Goal: Task Accomplishment & Management: Complete application form

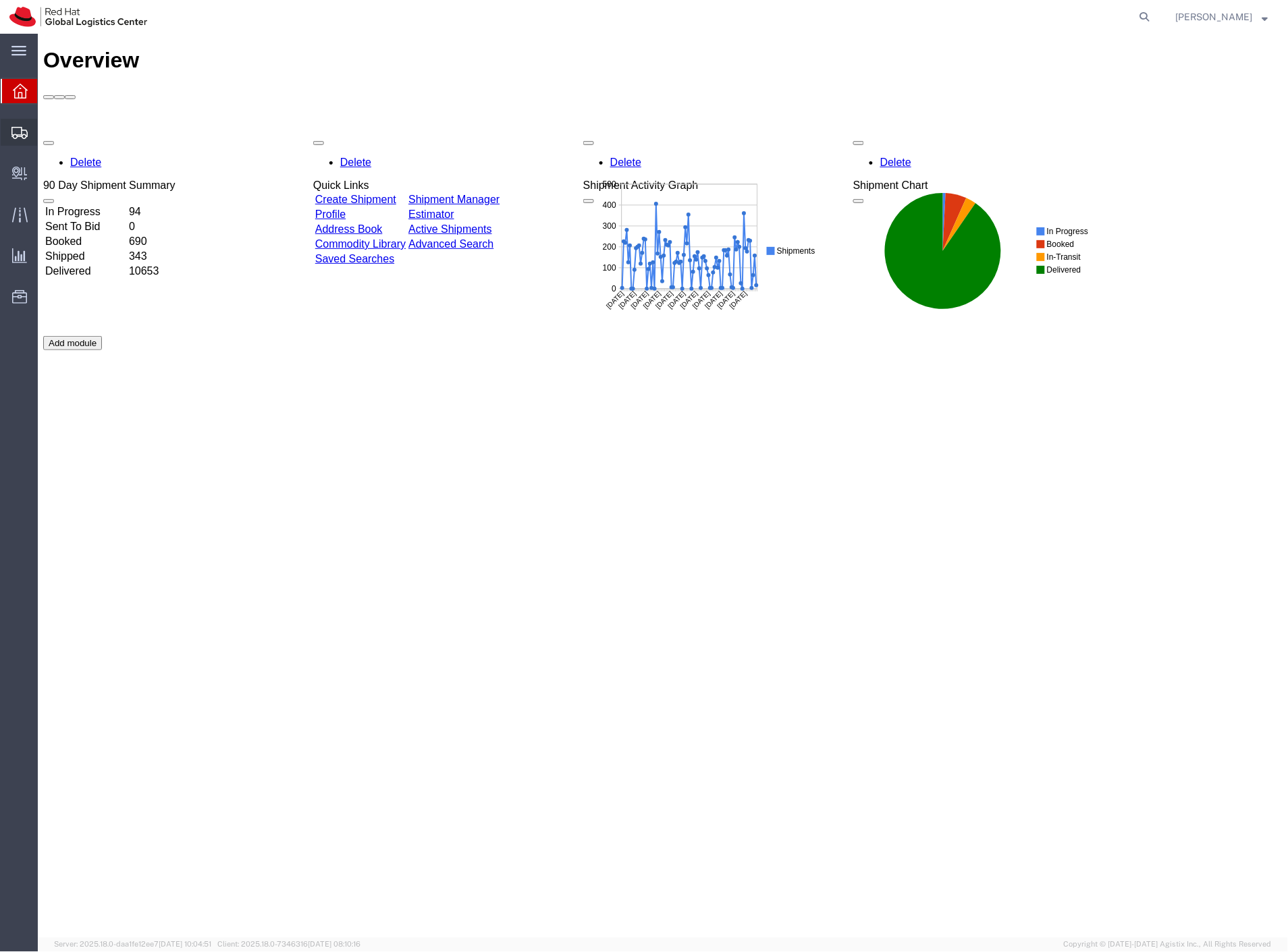
click at [0, 0] on span "Create Shipment" at bounding box center [0, 0] width 0 height 0
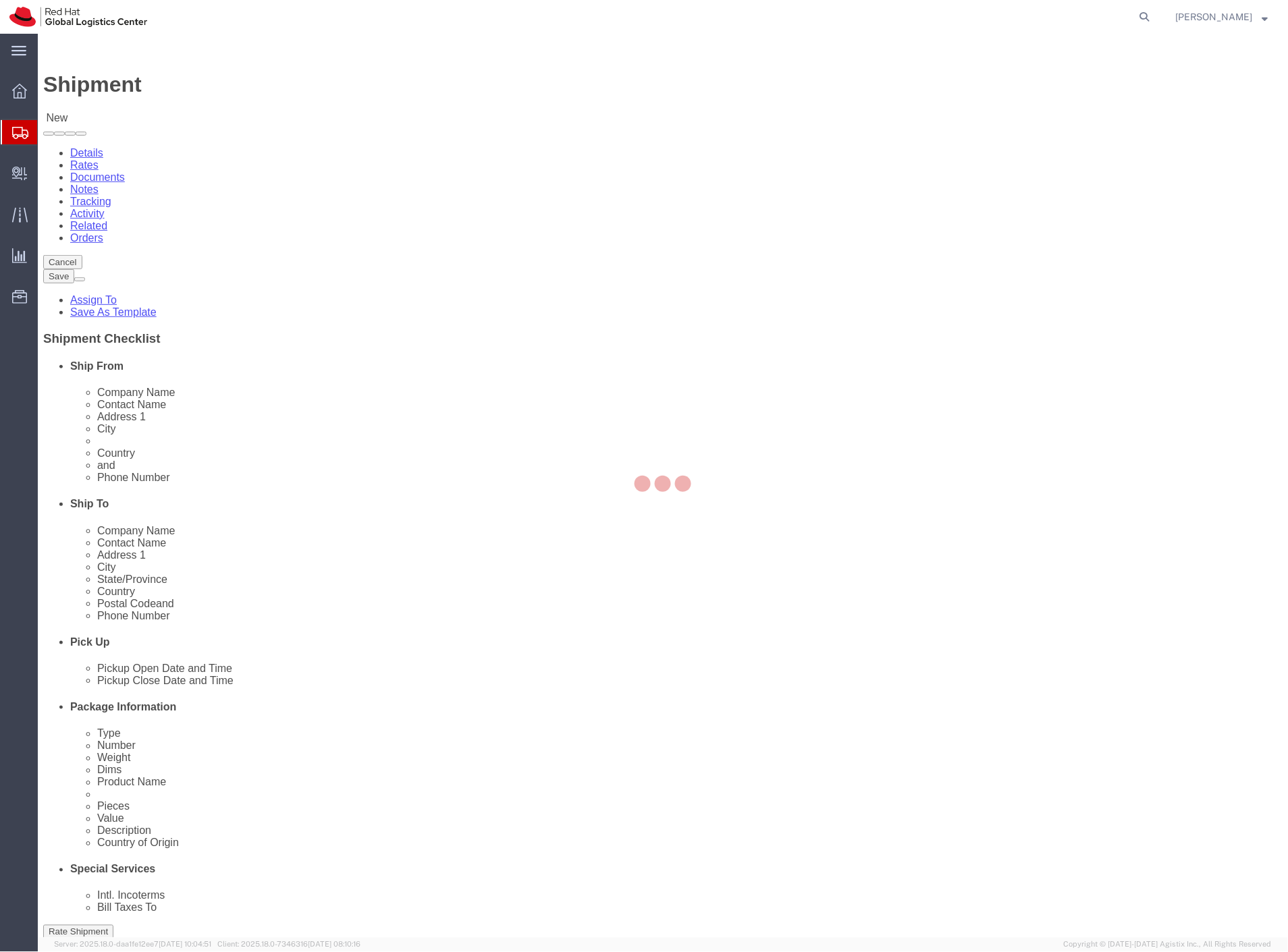
select select
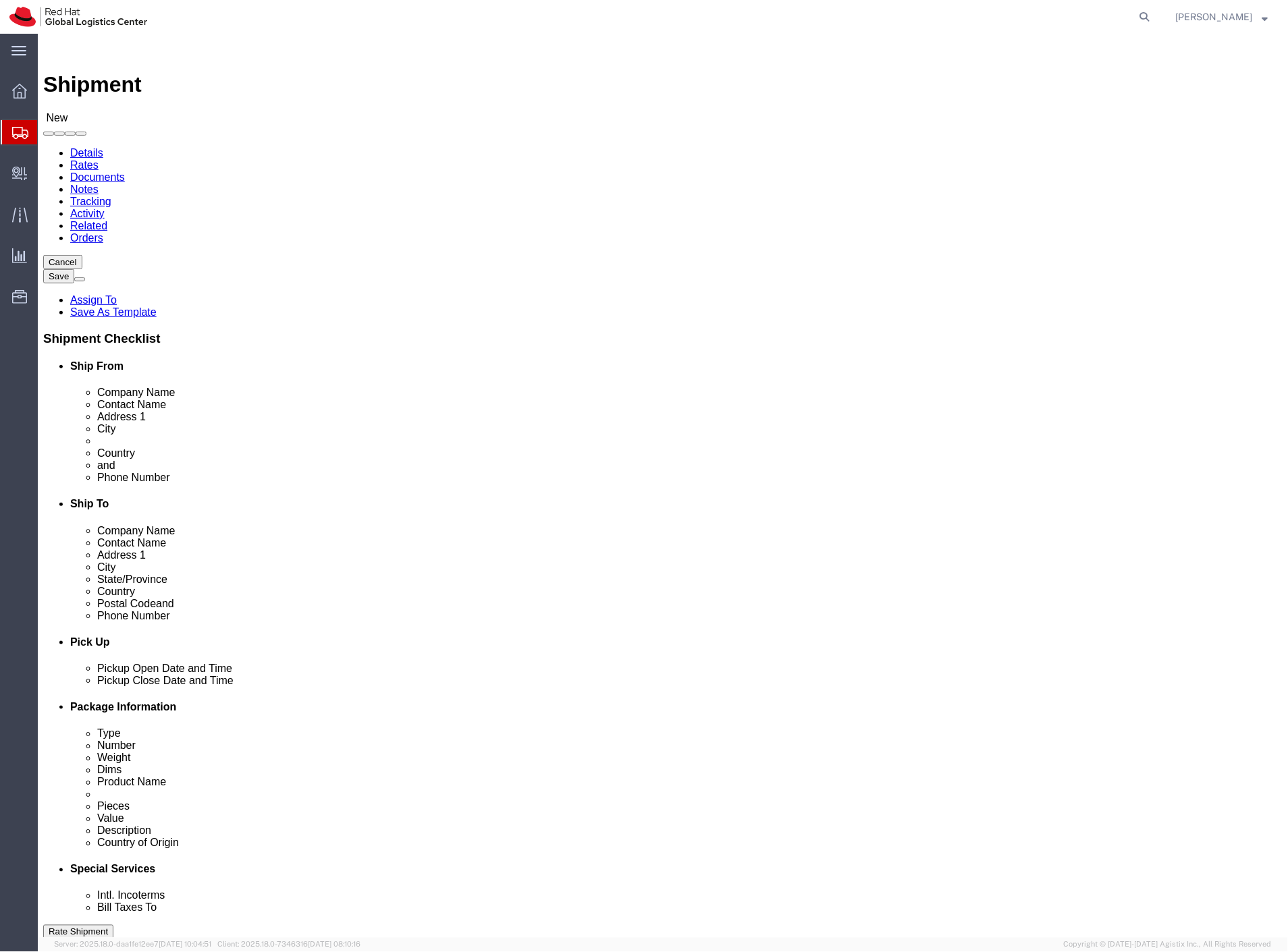
click span
select select
click input "Red Hat Czech s.r.o."
type input "[PERSON_NAME]"
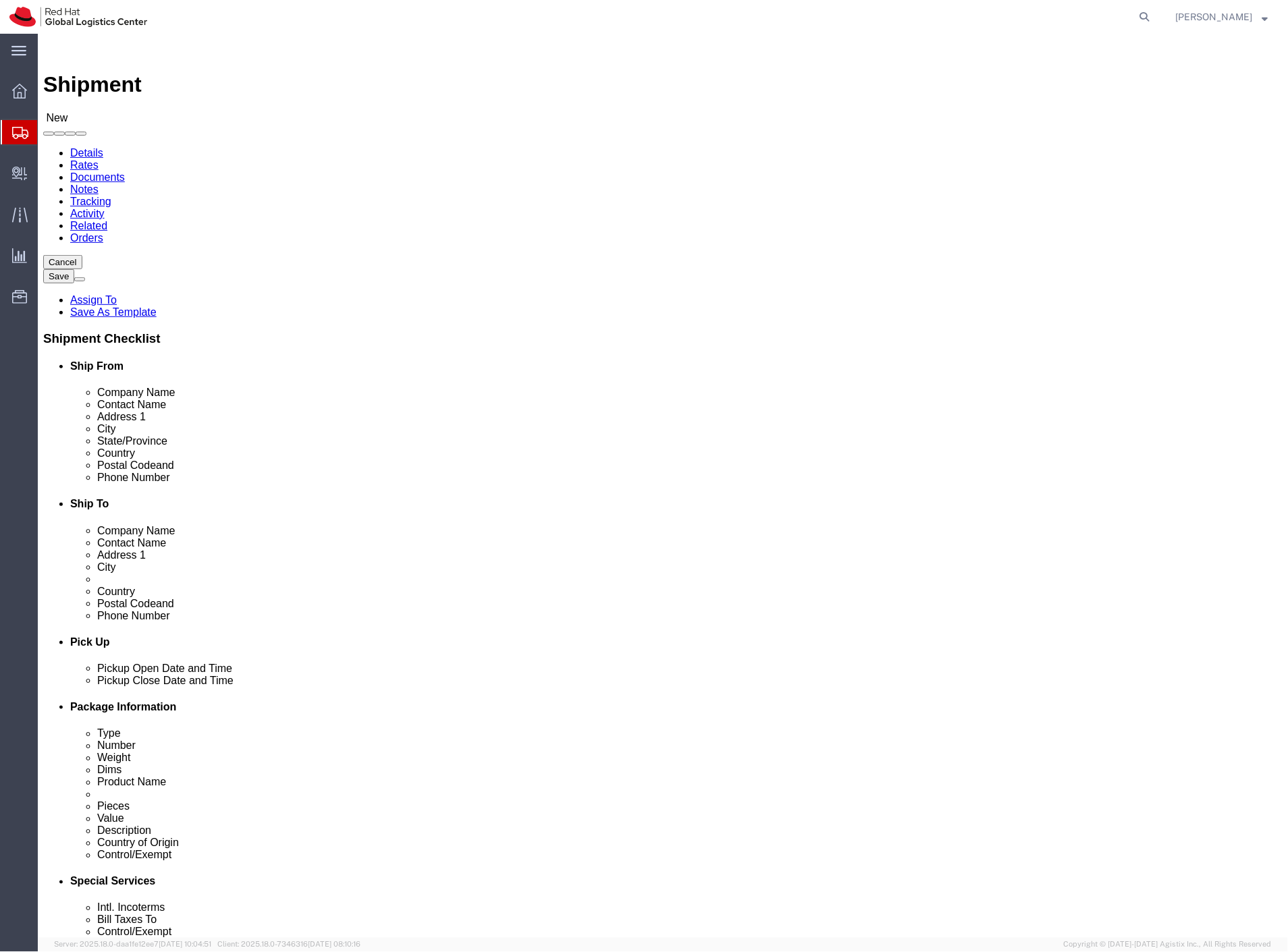
click input "[PERSON_NAME]"
paste input "[PERSON_NAME]"
type input "[PERSON_NAME]"
click input "Purkynova 665/115"
drag, startPoint x: 234, startPoint y: 365, endPoint x: 63, endPoint y: 374, distance: 171.2
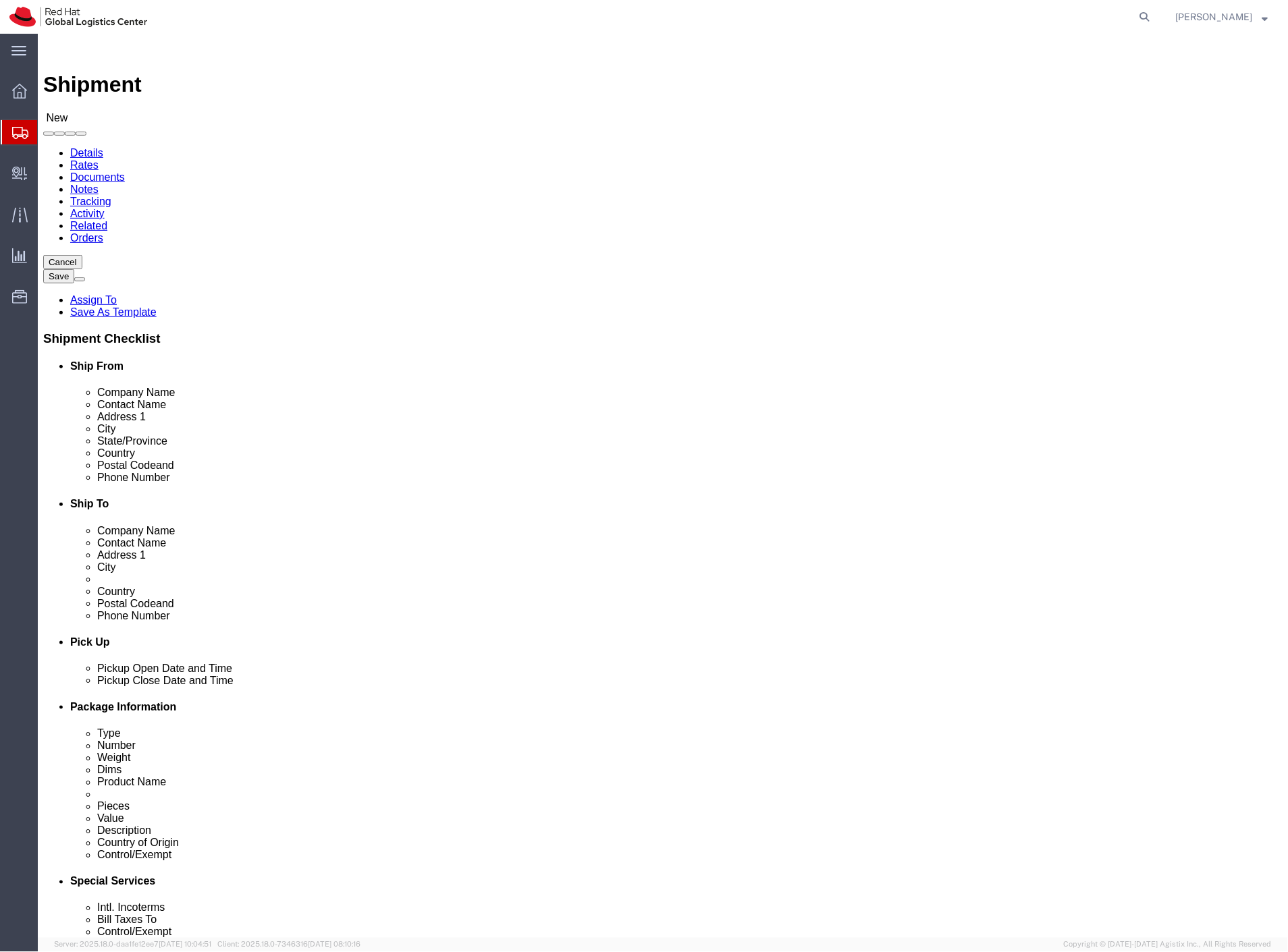
click div "Location My Profile Location [GEOGRAPHIC_DATA] - [GEOGRAPHIC_DATA] - [GEOGRAPHI…"
paste input "550/9"
type input "Belanska 550/9"
click input "621 00"
paste input "03301"
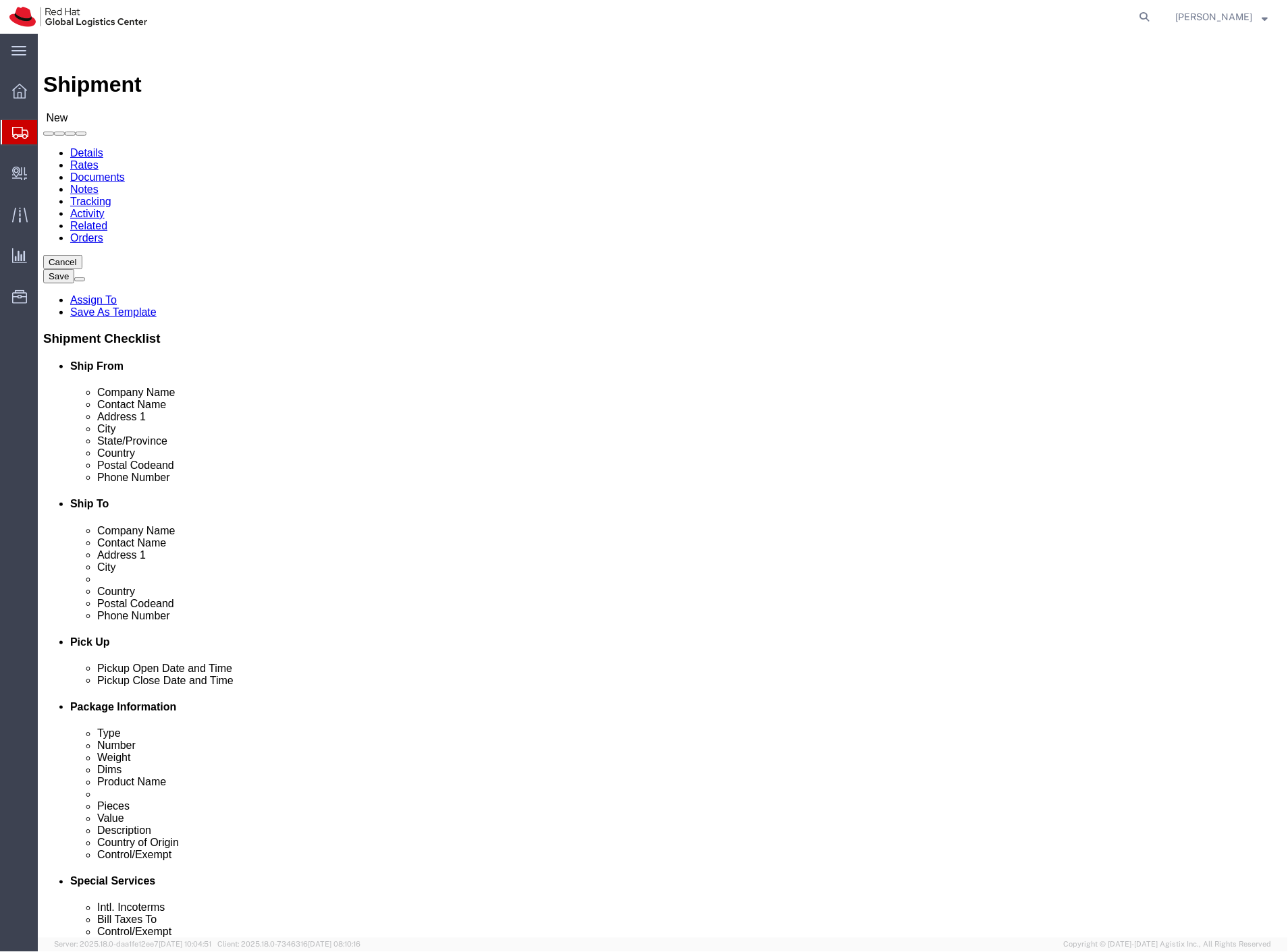
type input "03301"
type input "slova"
click input "[GEOGRAPHIC_DATA]"
paste input "Liptovsky Hradok"
type input "Liptovsky Hradok"
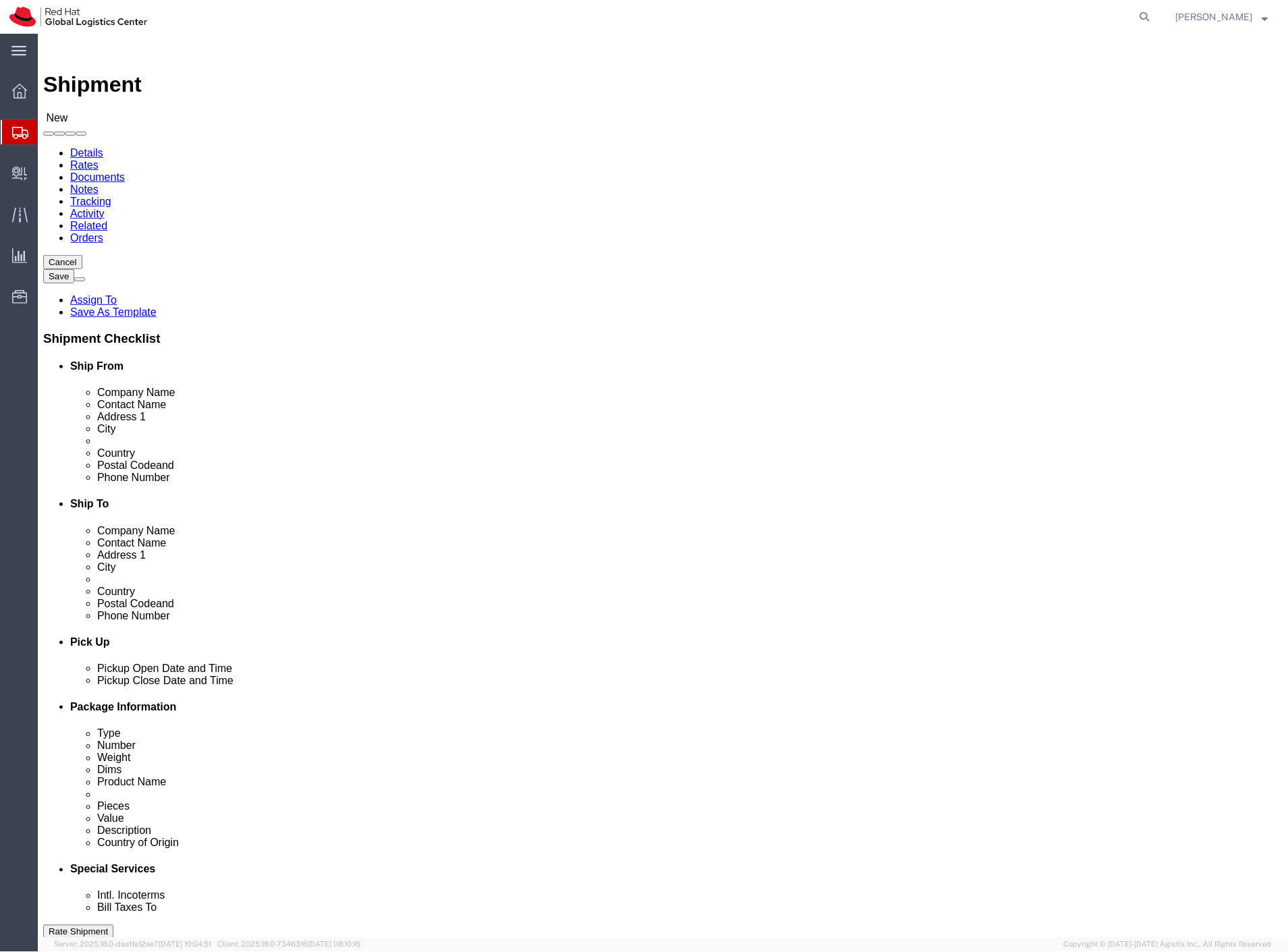
click input "420702253567"
paste input "[PHONE_NUMBER]"
type input "[PHONE_NUMBER]"
click link "Package Information"
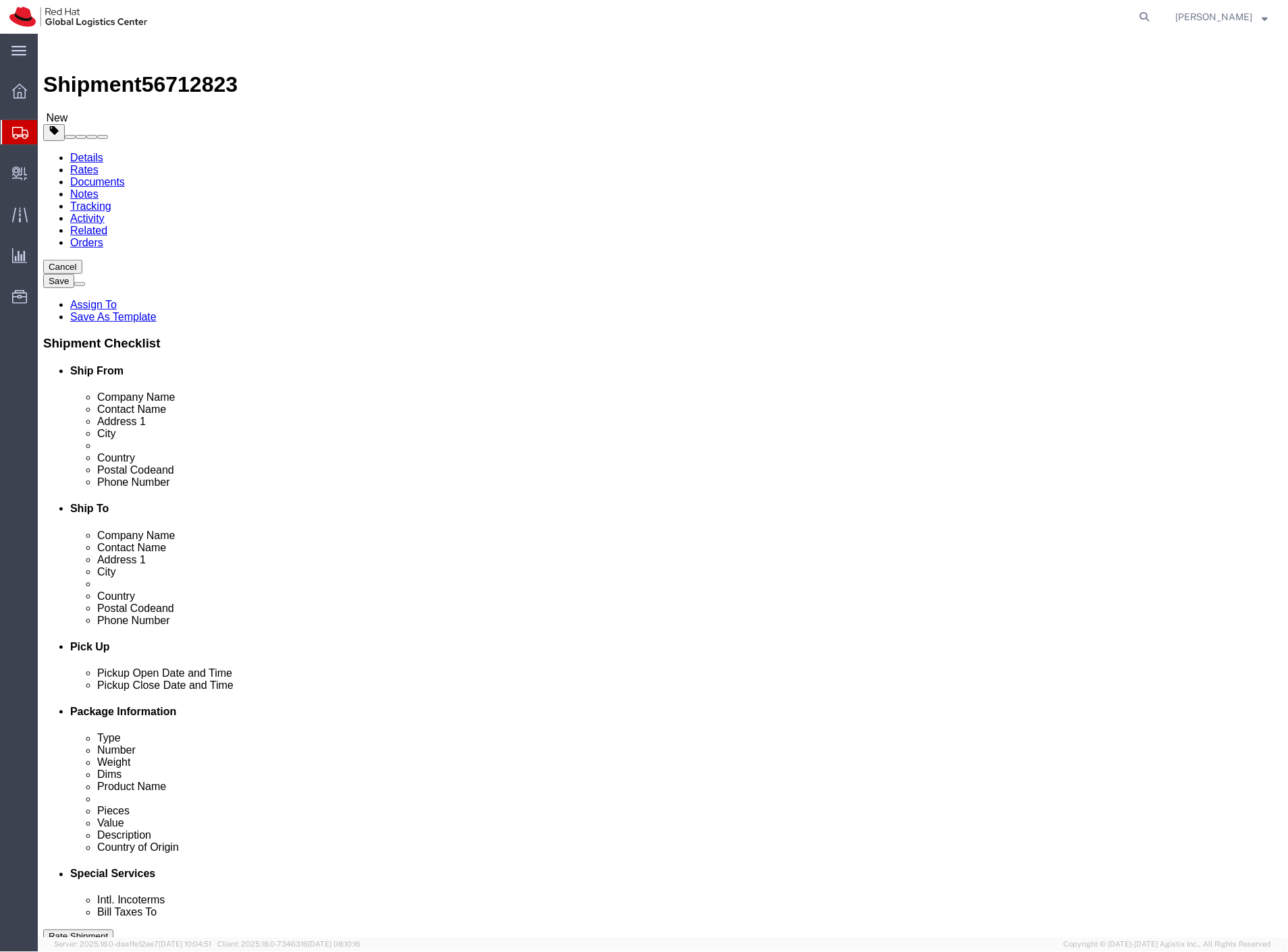
click select "Select Case(s) Crate(s) Envelope Large Box Medium Box PAK Skid(s) Small Box Sma…"
select select "ENV"
click select "Select Case(s) Crate(s) Envelope Large Box Medium Box PAK Skid(s) Small Box Sma…"
type input "9.50"
type input "12.50"
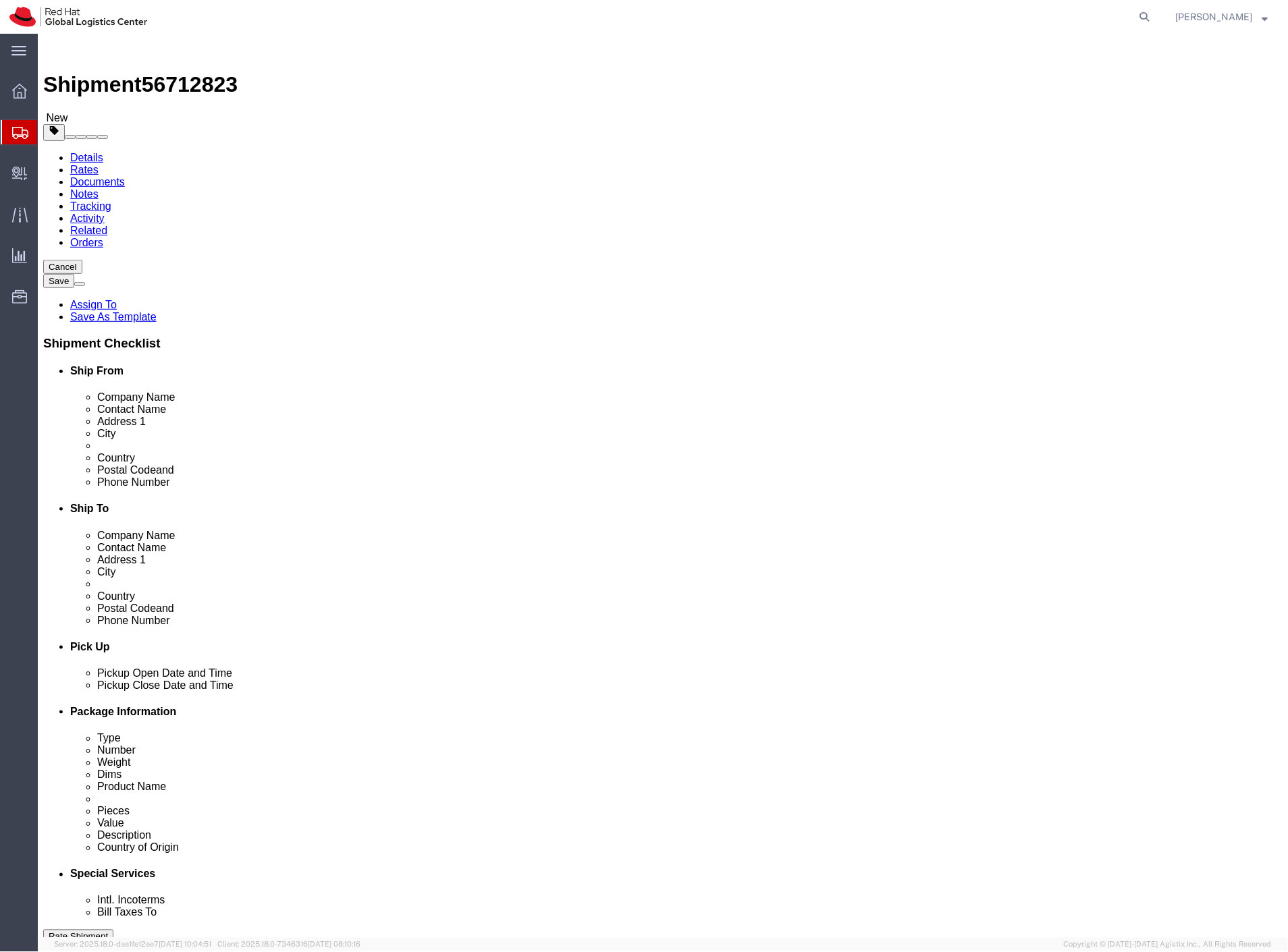
type input "0.25"
type input "1"
click link "Add Content"
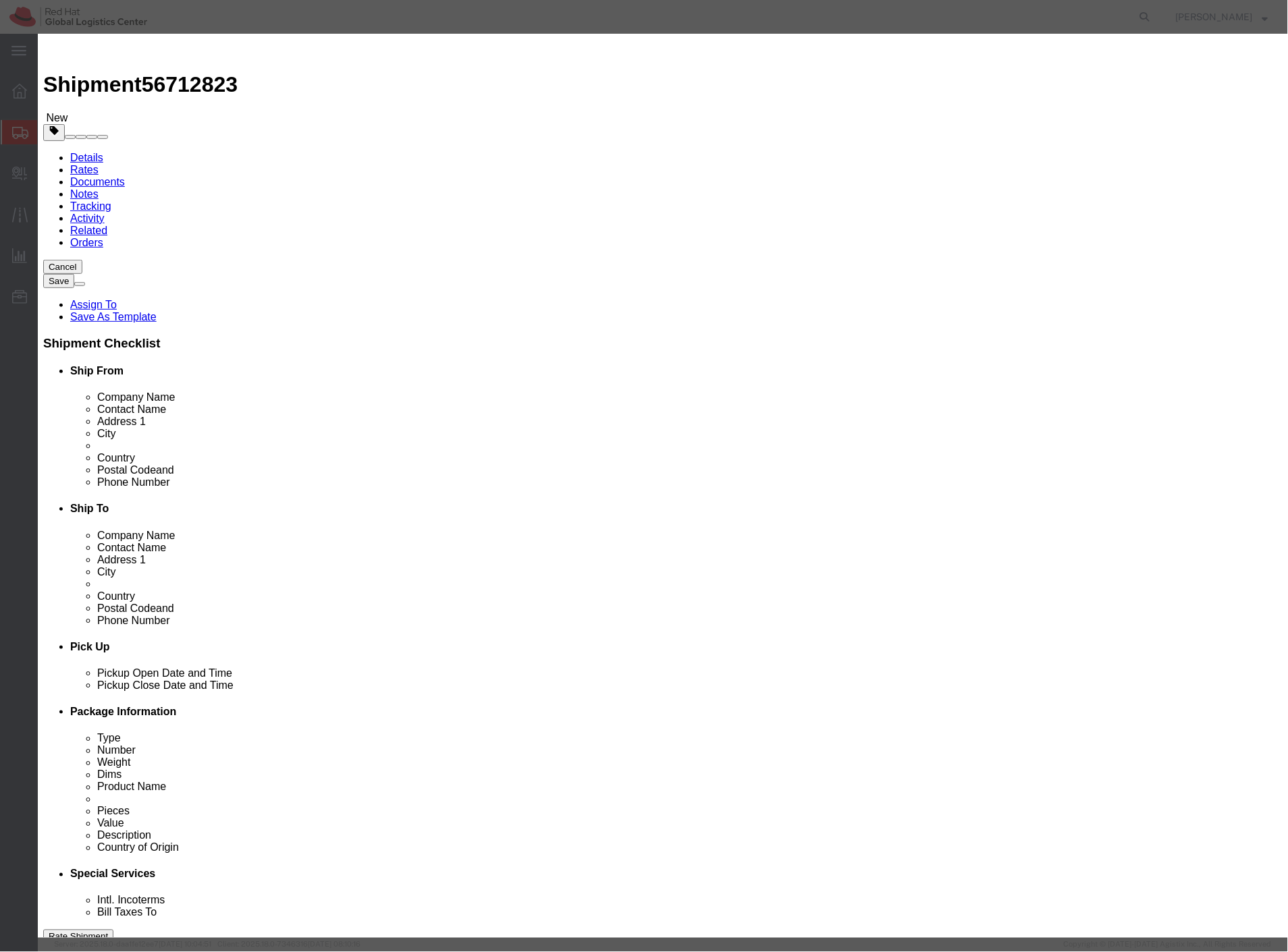
click input "text"
type input "document"
drag, startPoint x: 410, startPoint y: 131, endPoint x: 334, endPoint y: 135, distance: 76.1
click div "Pieces 0 Select Bag Barrels 100Board Feet Bottle Box Blister Pack Carats Can Ca…"
type input "1"
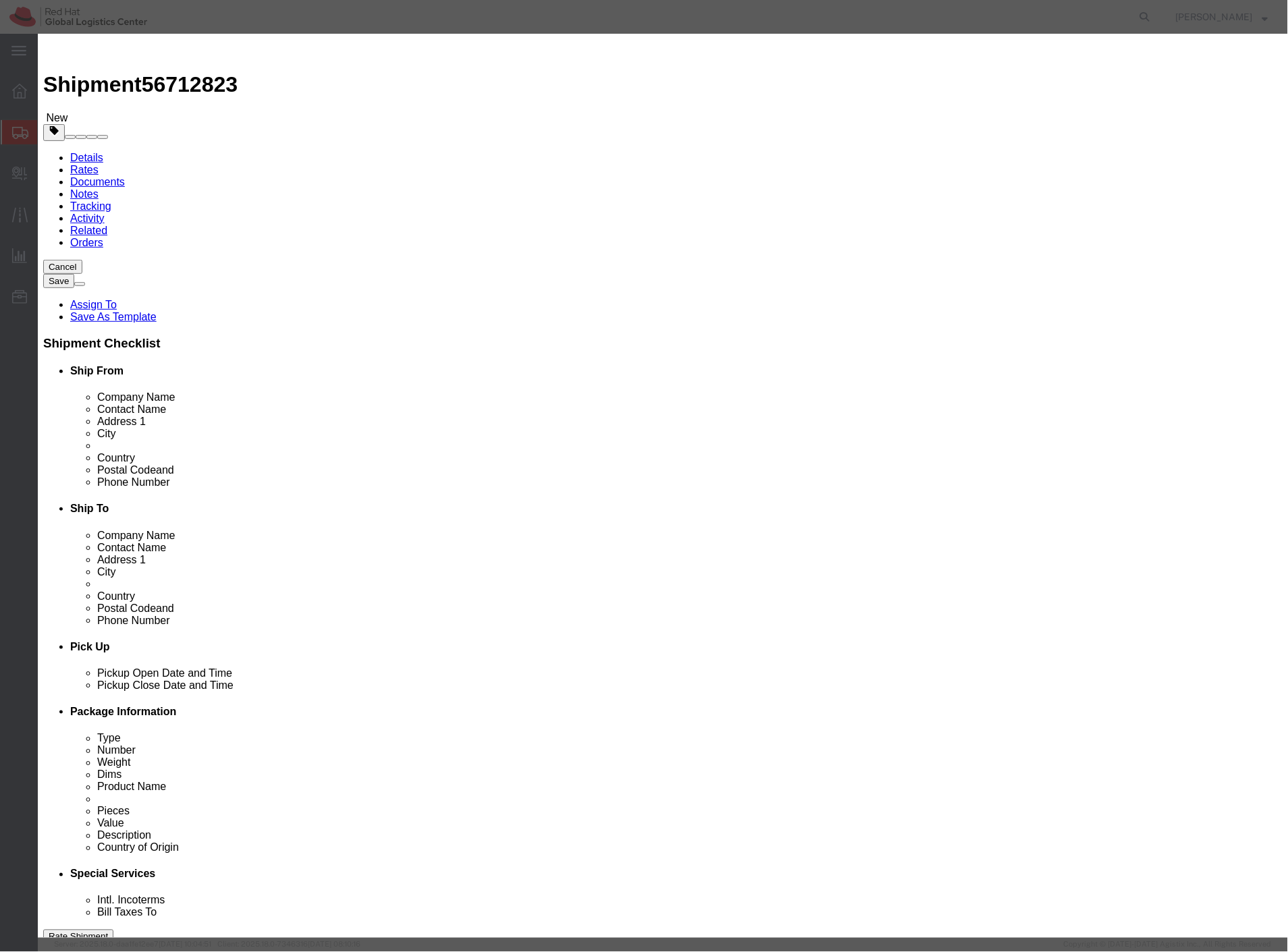
click input "text"
type input "1"
click textarea
type textarea "- car documentation"
click button "Save & Close"
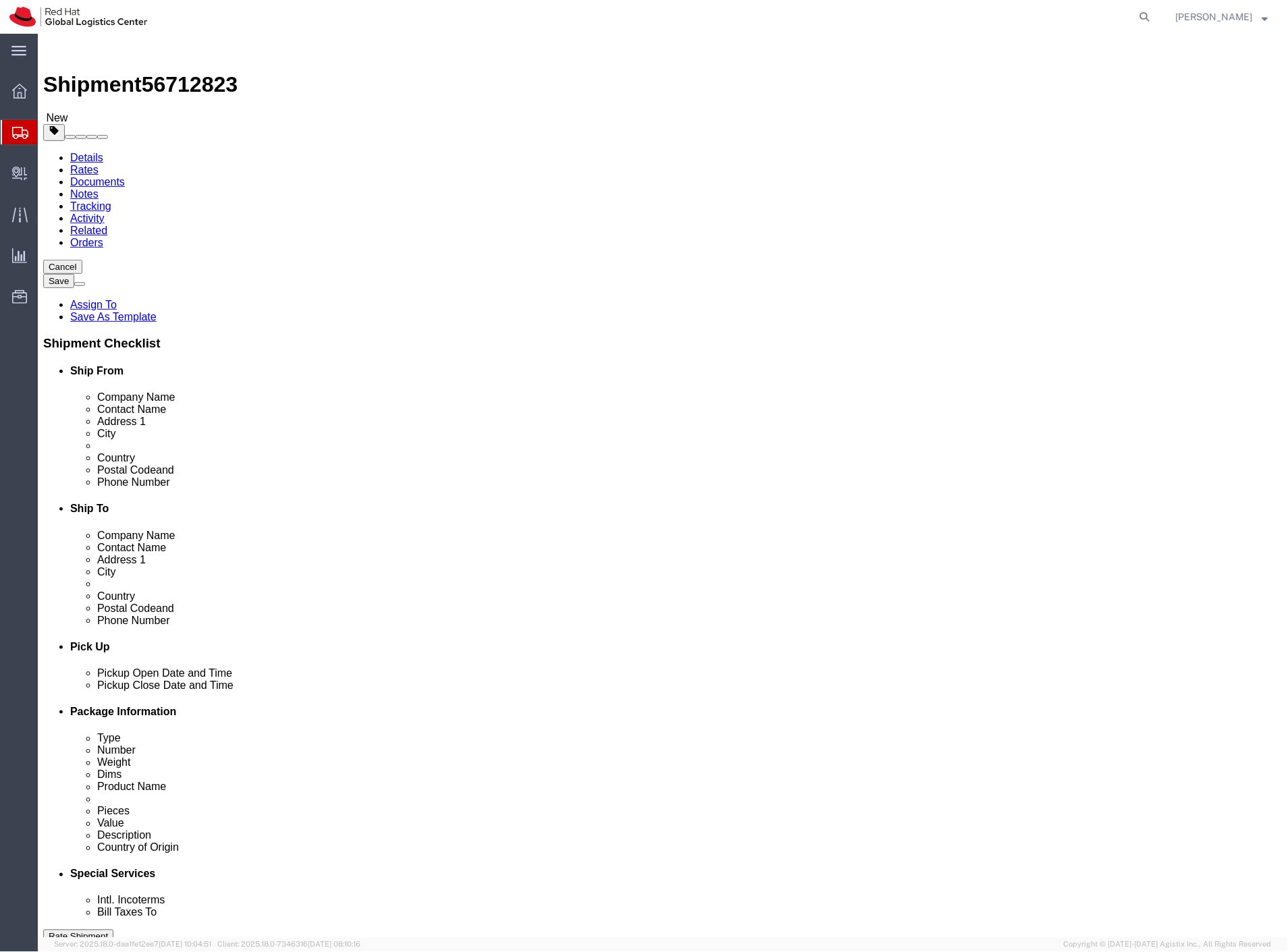
click icon
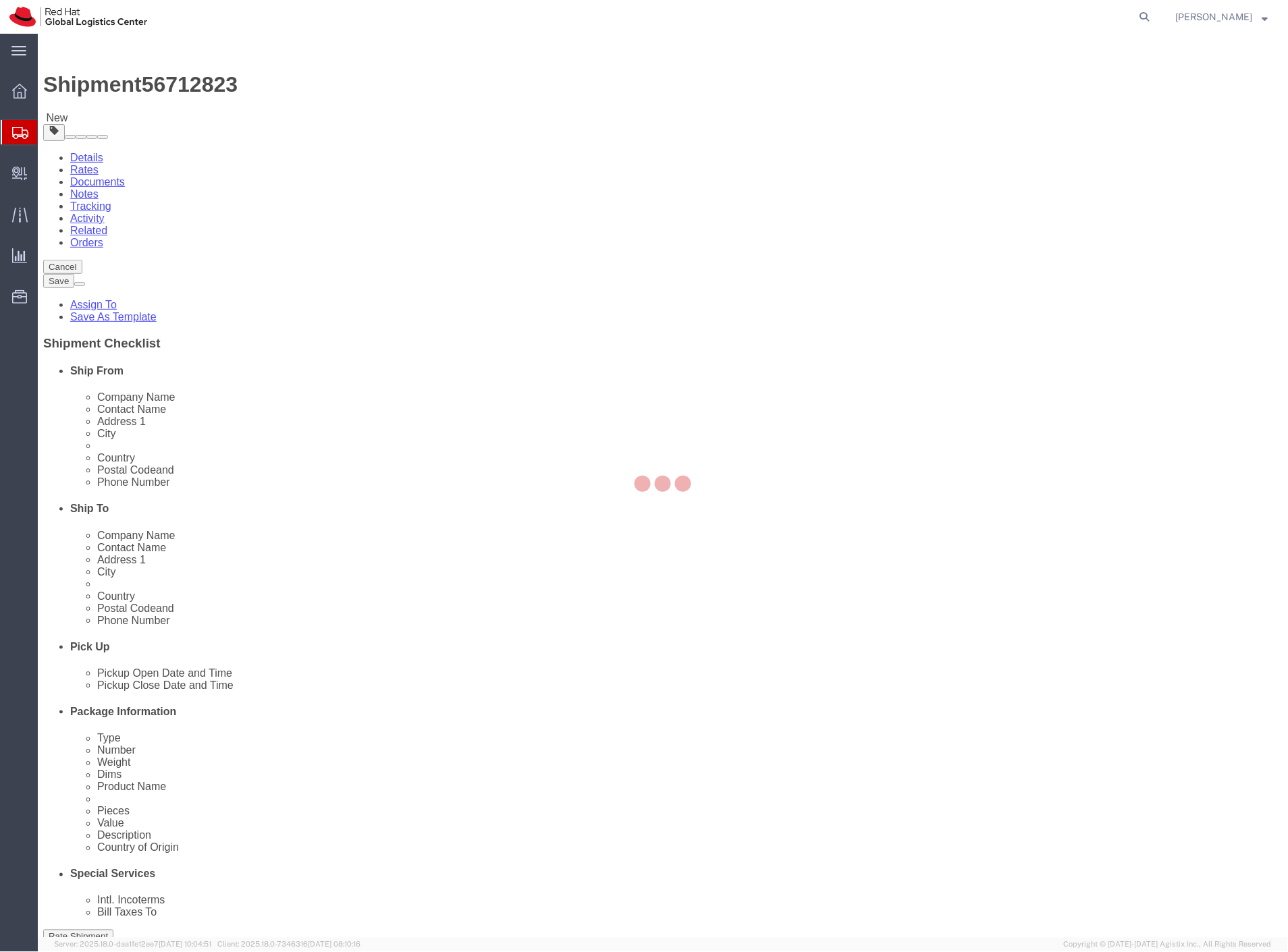
select select
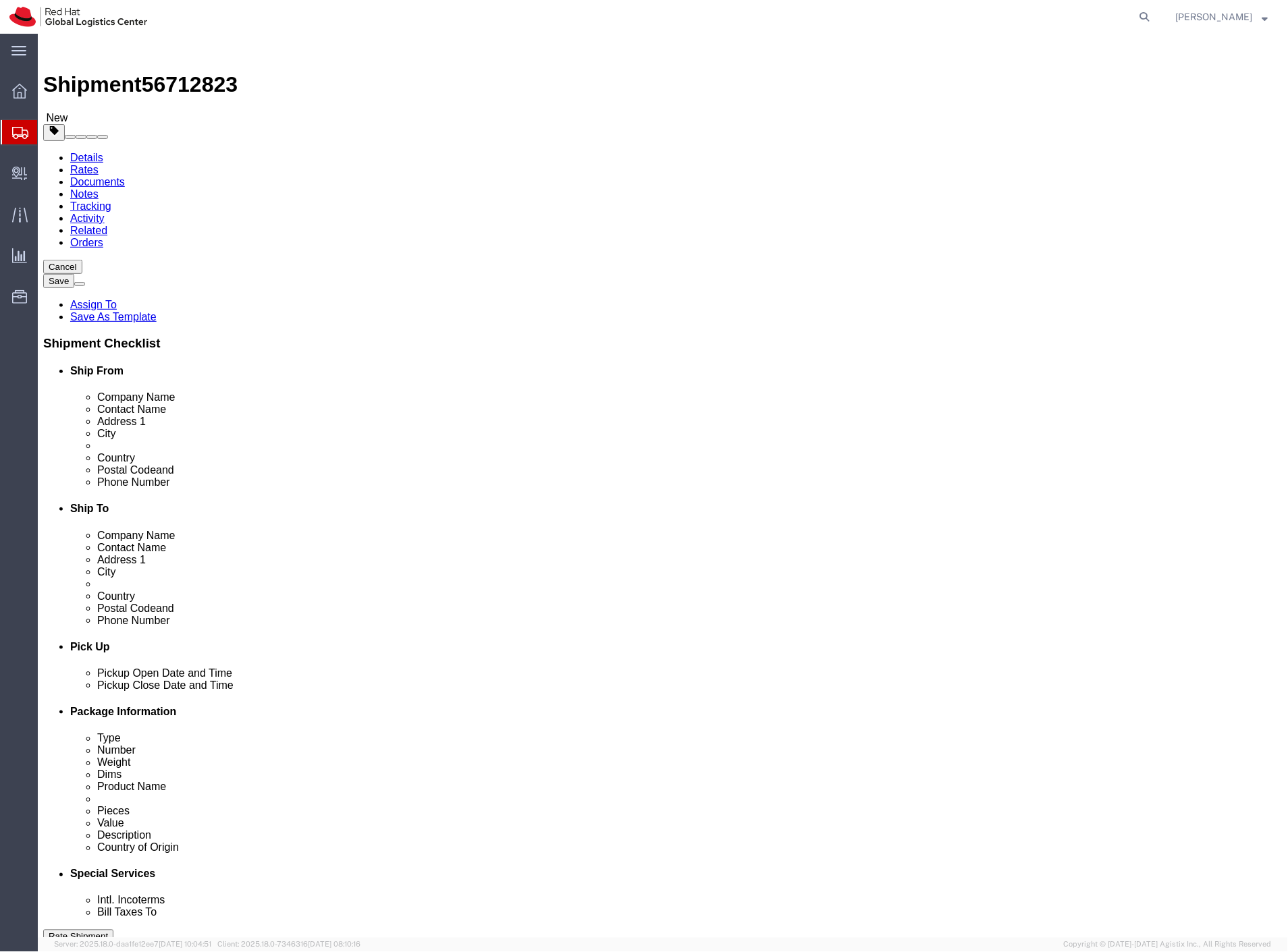
select select "COSTCENTER"
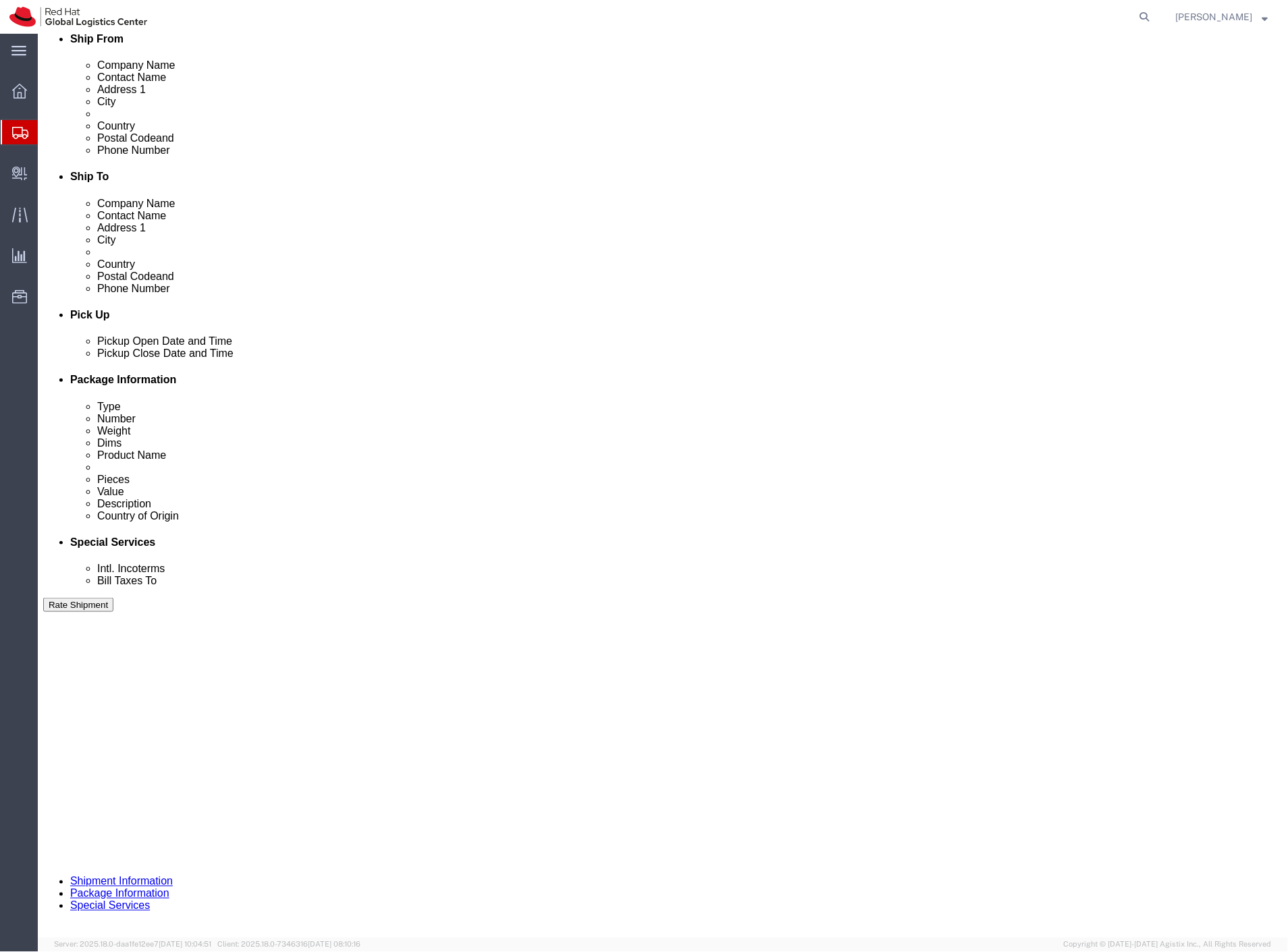
scroll to position [374, 0]
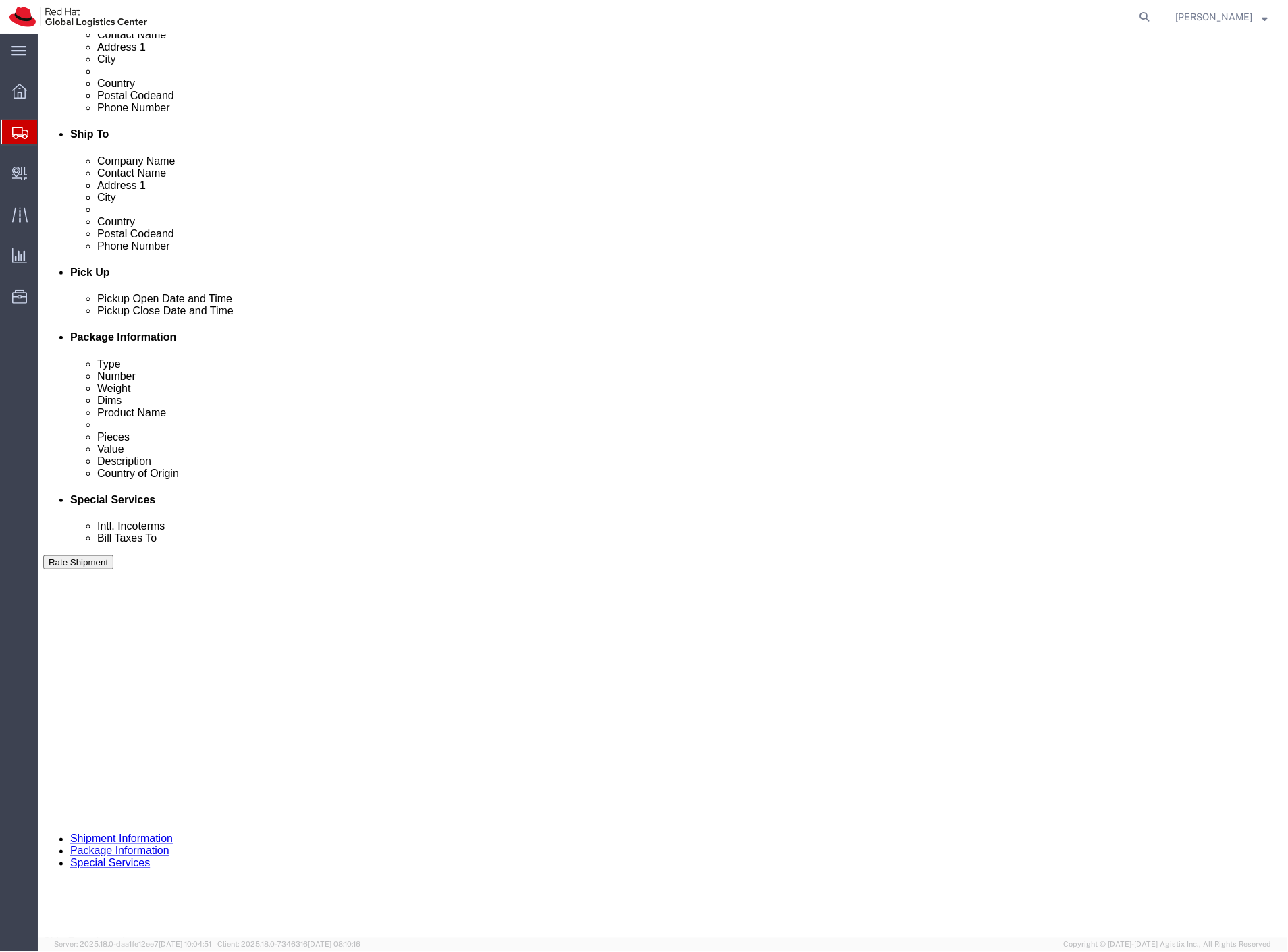
click button "Rate Shipment"
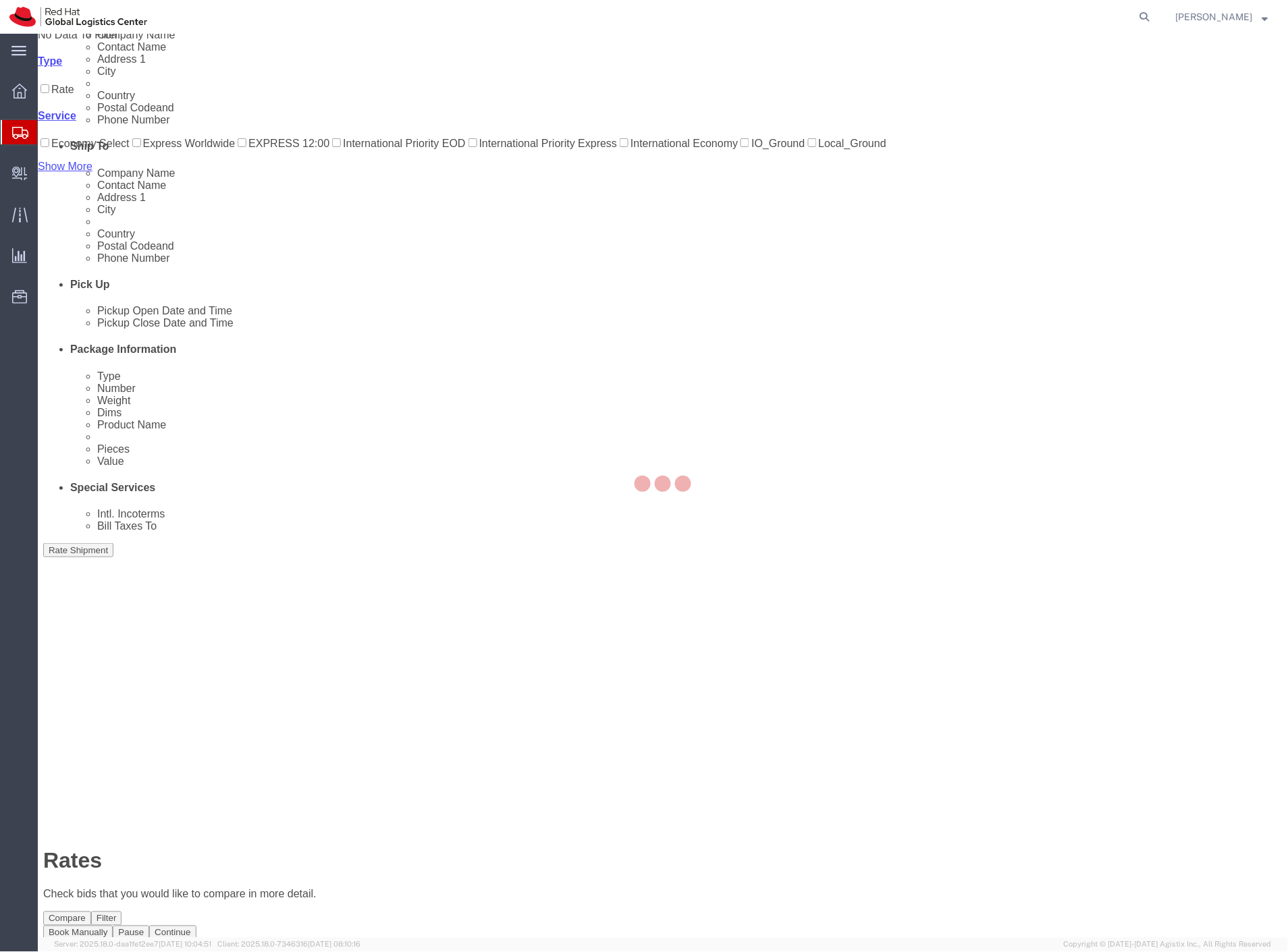
scroll to position [0, 0]
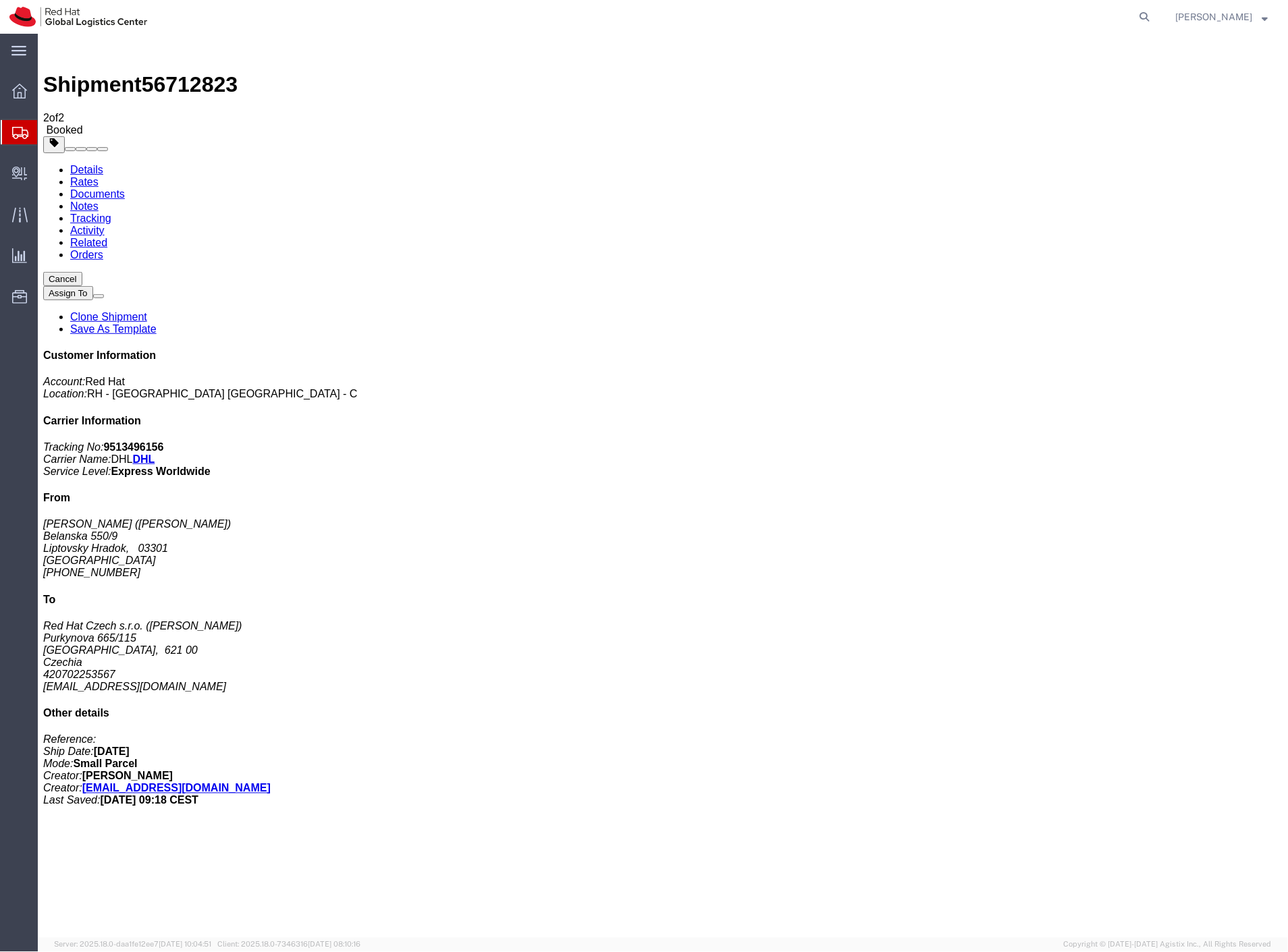
click at [0, 0] on span "Shipment Manager" at bounding box center [0, 0] width 0 height 0
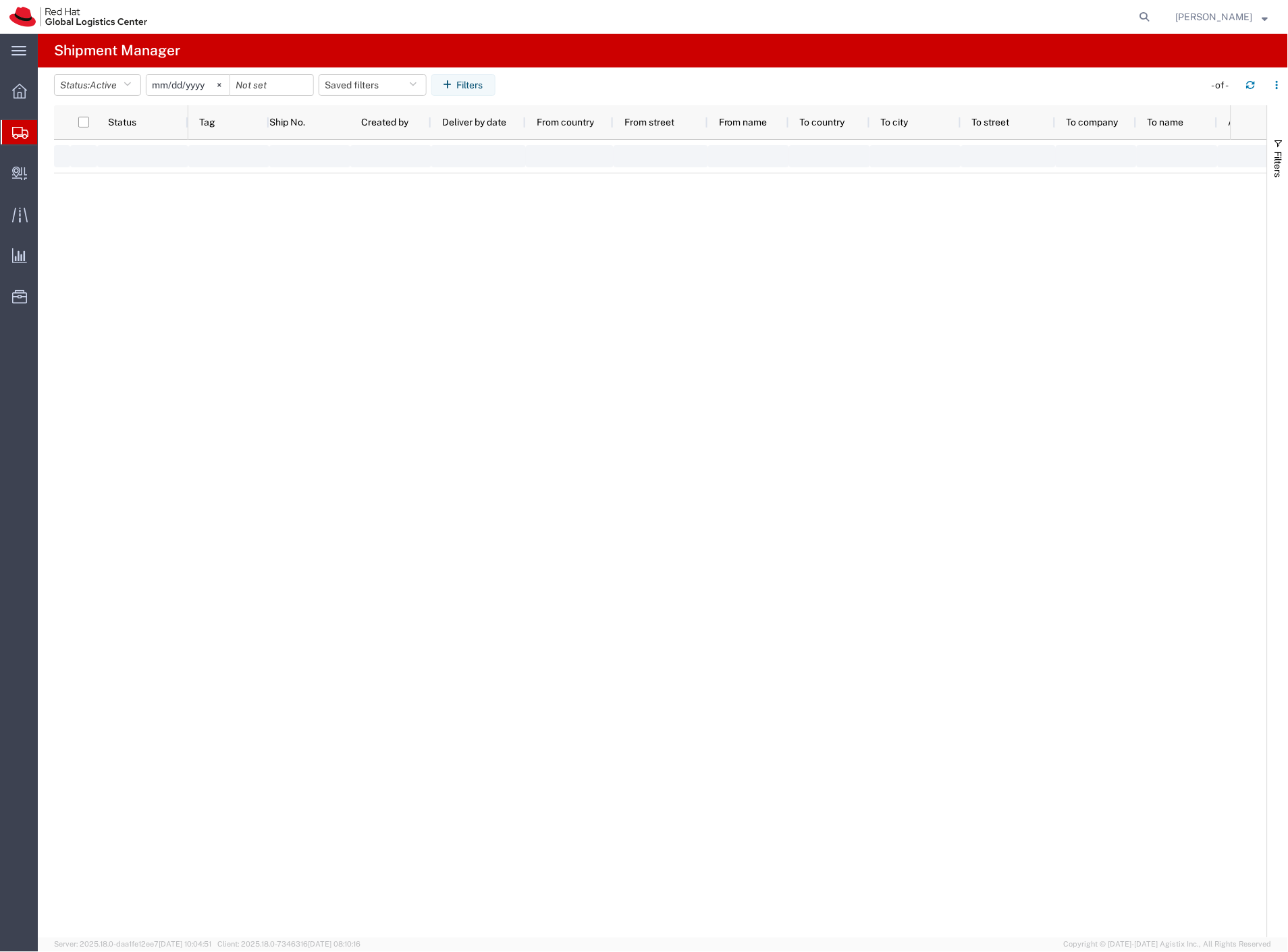
type input "[DATE]"
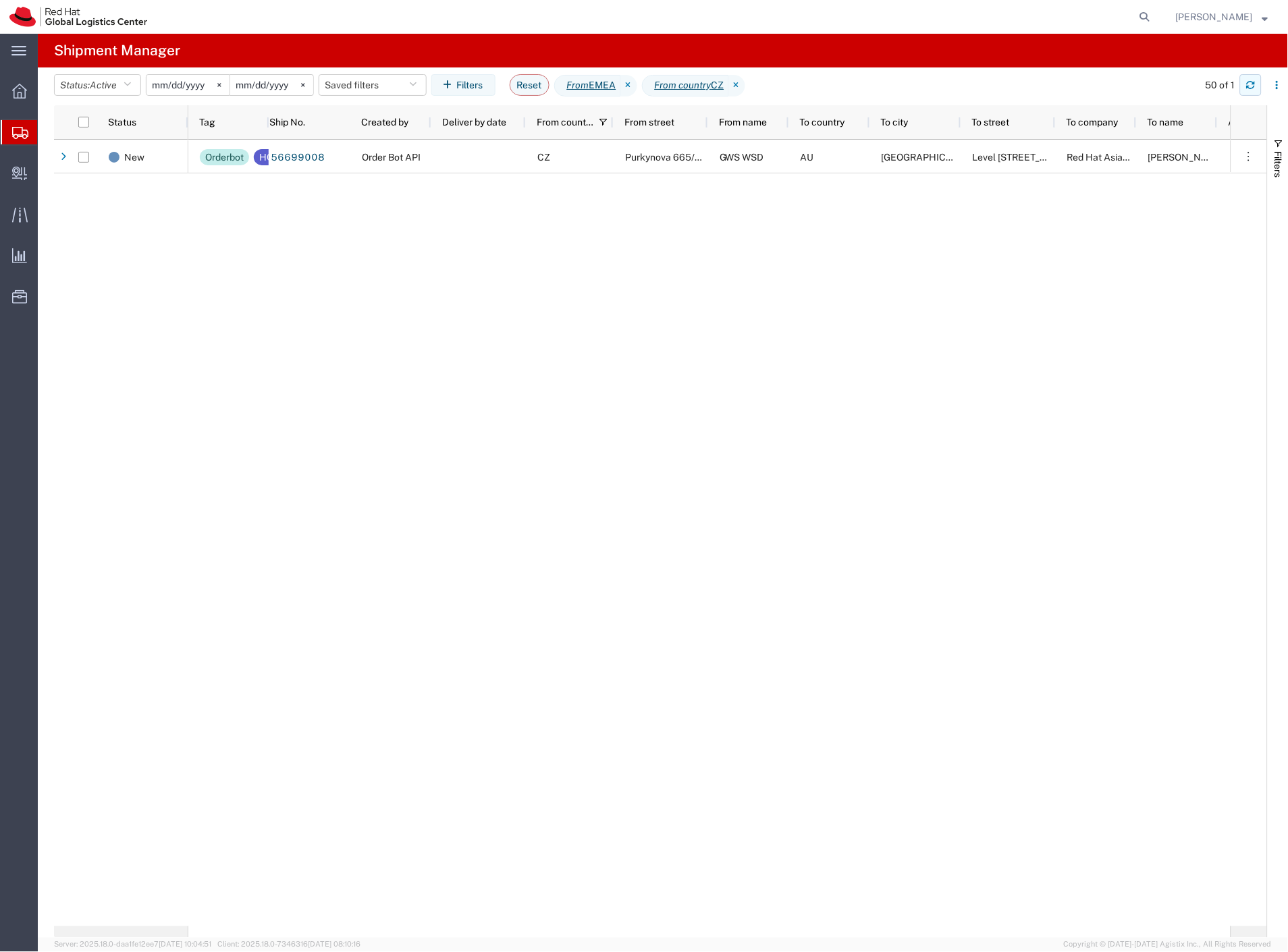
click at [1249, 85] on icon "button" at bounding box center [1251, 85] width 9 height 9
click at [1247, 86] on icon "button" at bounding box center [1251, 87] width 8 height 3
click at [1243, 84] on button "button" at bounding box center [1251, 85] width 22 height 22
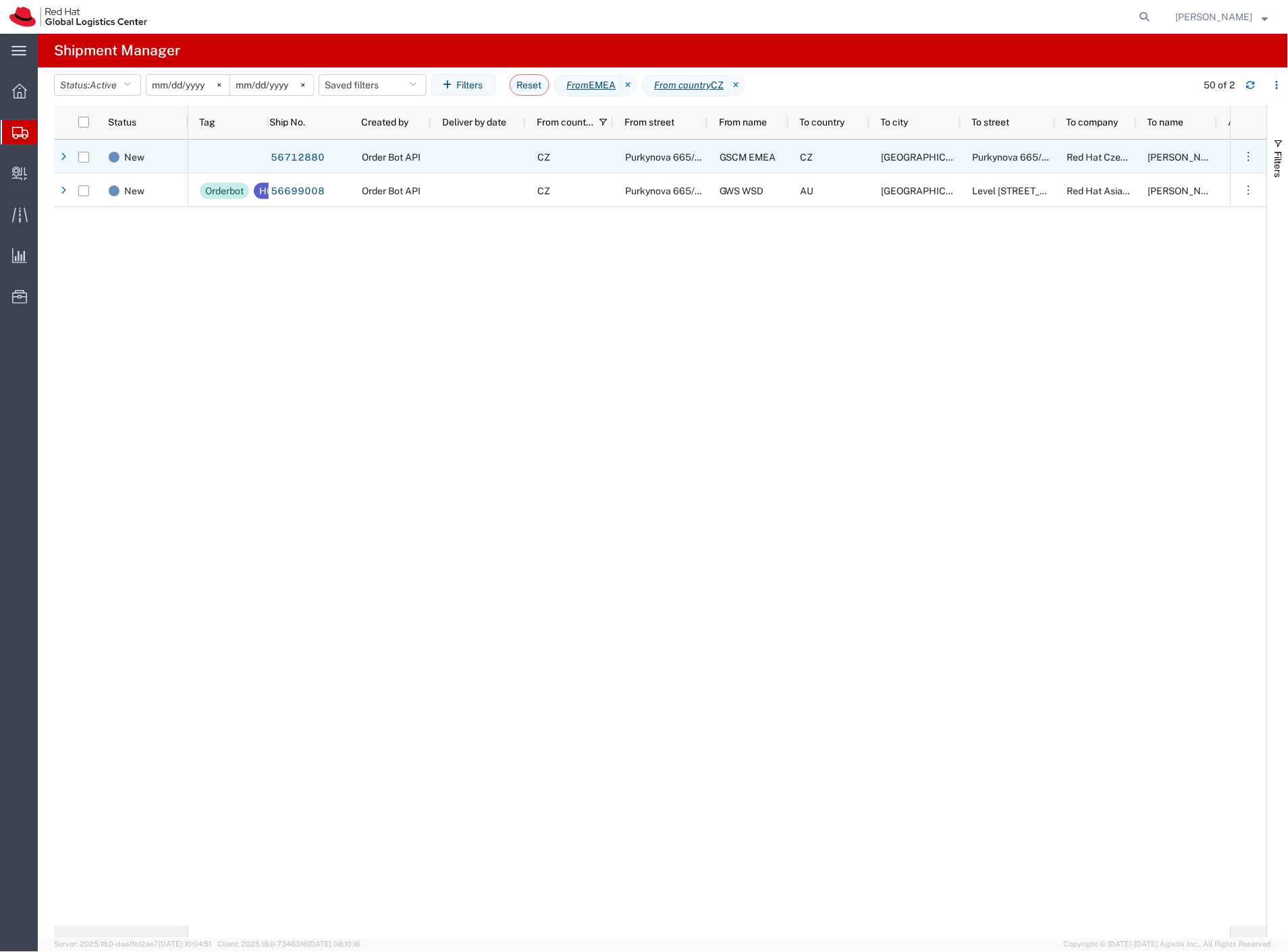
click at [556, 152] on div "CZ" at bounding box center [570, 157] width 88 height 34
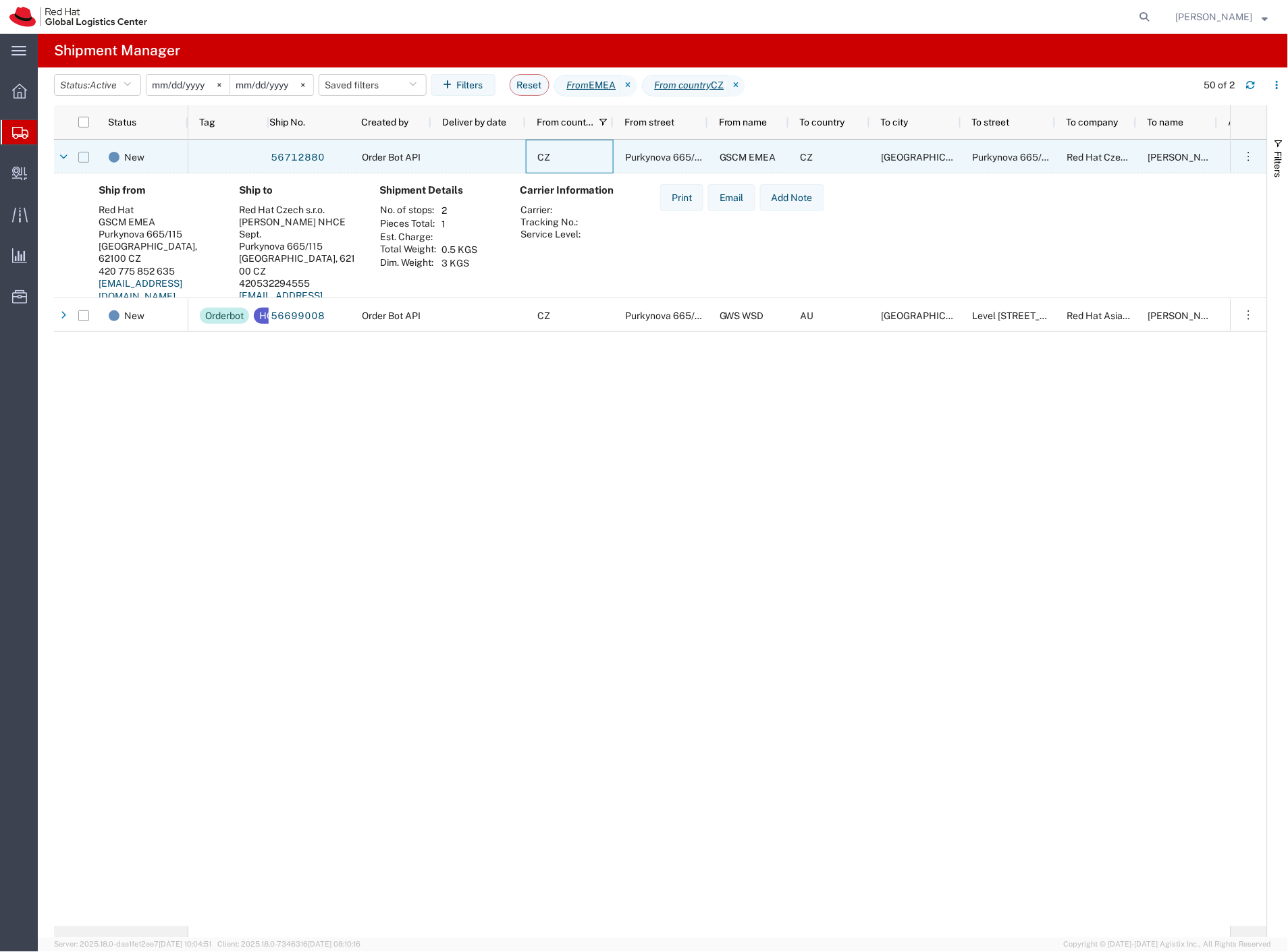
click at [82, 155] on input "Press Space to toggle row selection (unchecked)" at bounding box center [84, 157] width 11 height 11
checkbox input "true"
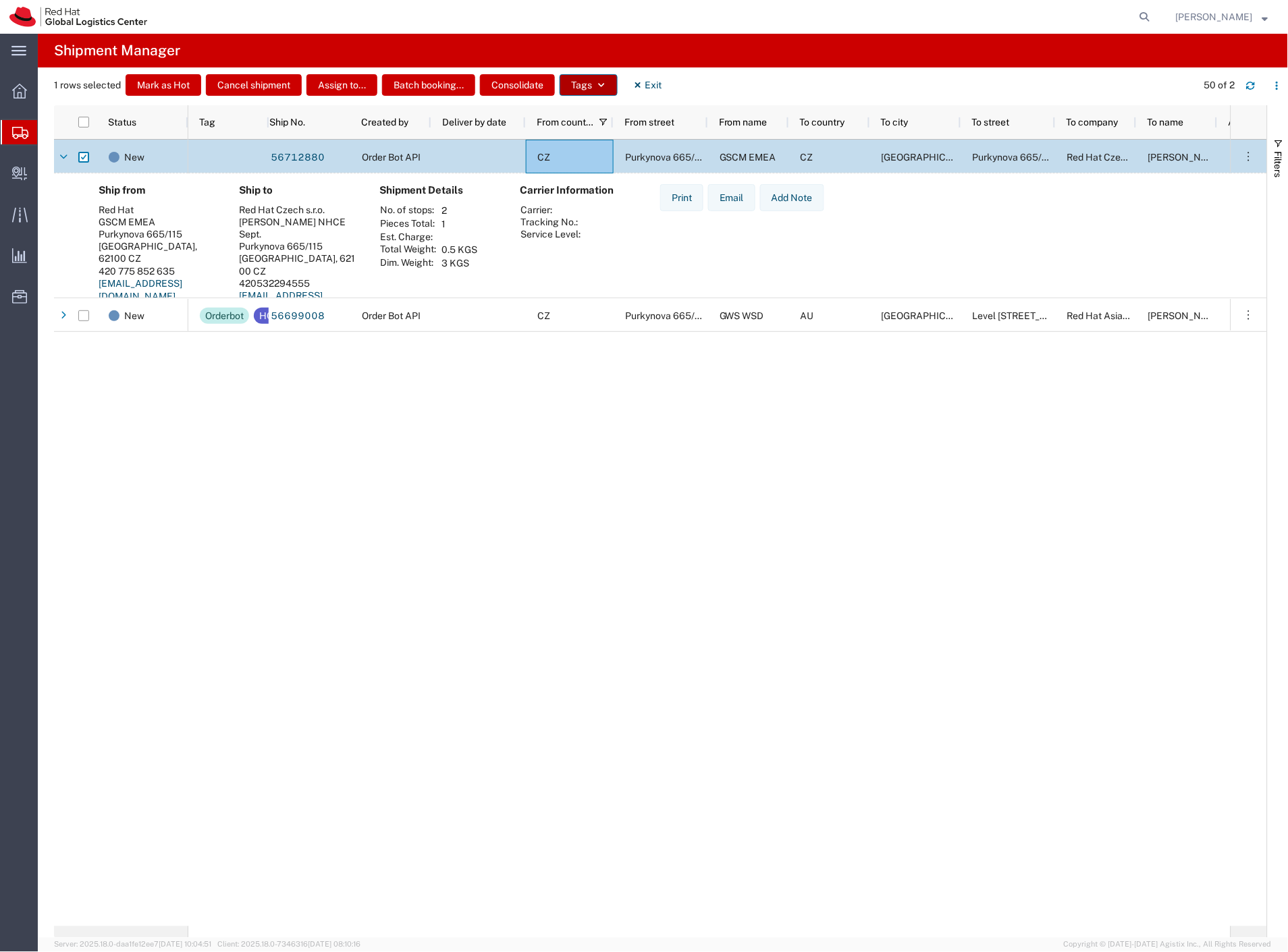
click at [585, 83] on button "Tags" at bounding box center [589, 85] width 58 height 22
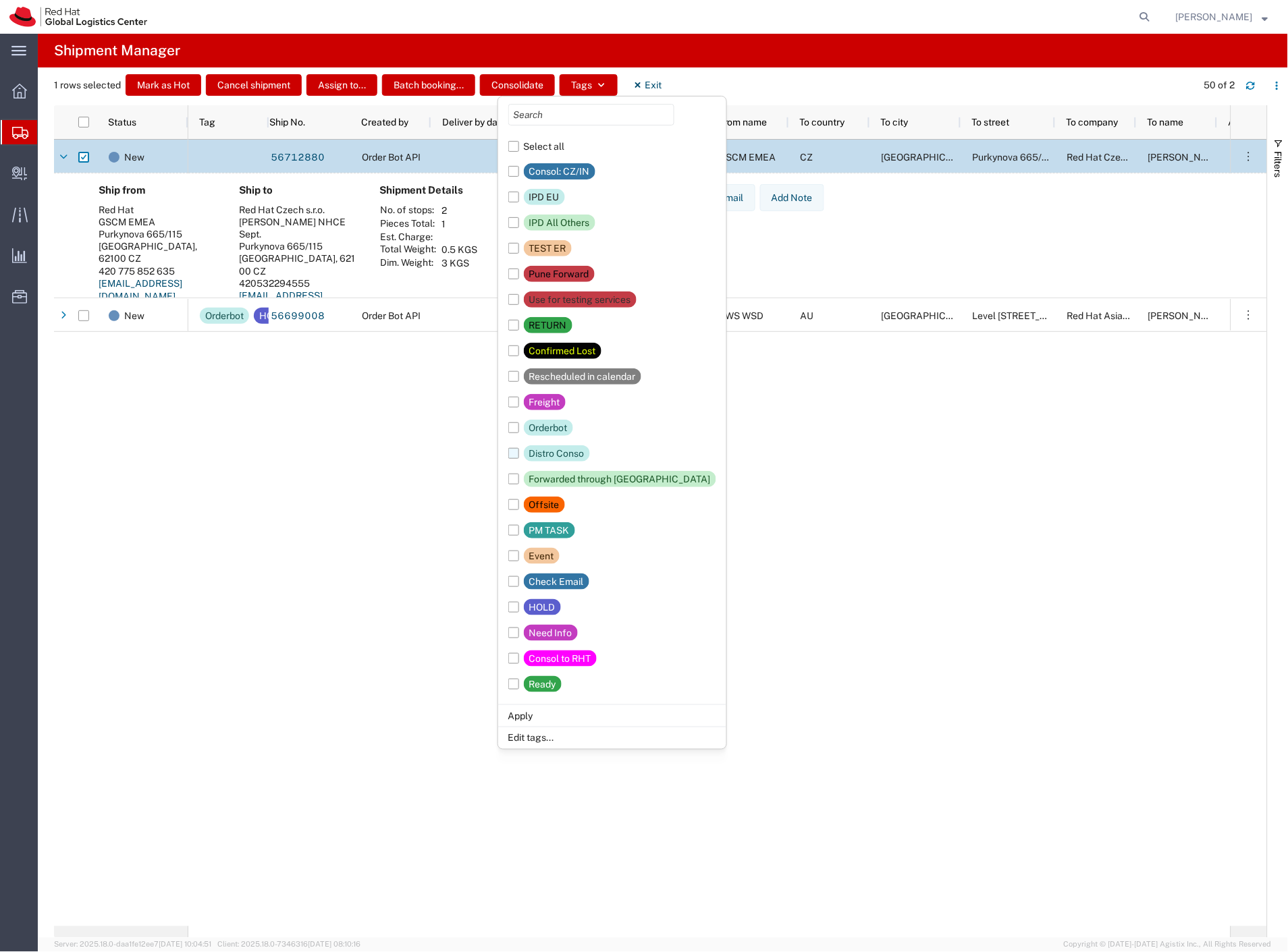
drag, startPoint x: 547, startPoint y: 422, endPoint x: 557, endPoint y: 443, distance: 23.3
click at [547, 423] on div "Orderbot" at bounding box center [548, 428] width 38 height 16
click at [0, 0] on input "Orderbot" at bounding box center [0, 0] width 0 height 0
click at [574, 719] on li "Apply" at bounding box center [612, 715] width 228 height 22
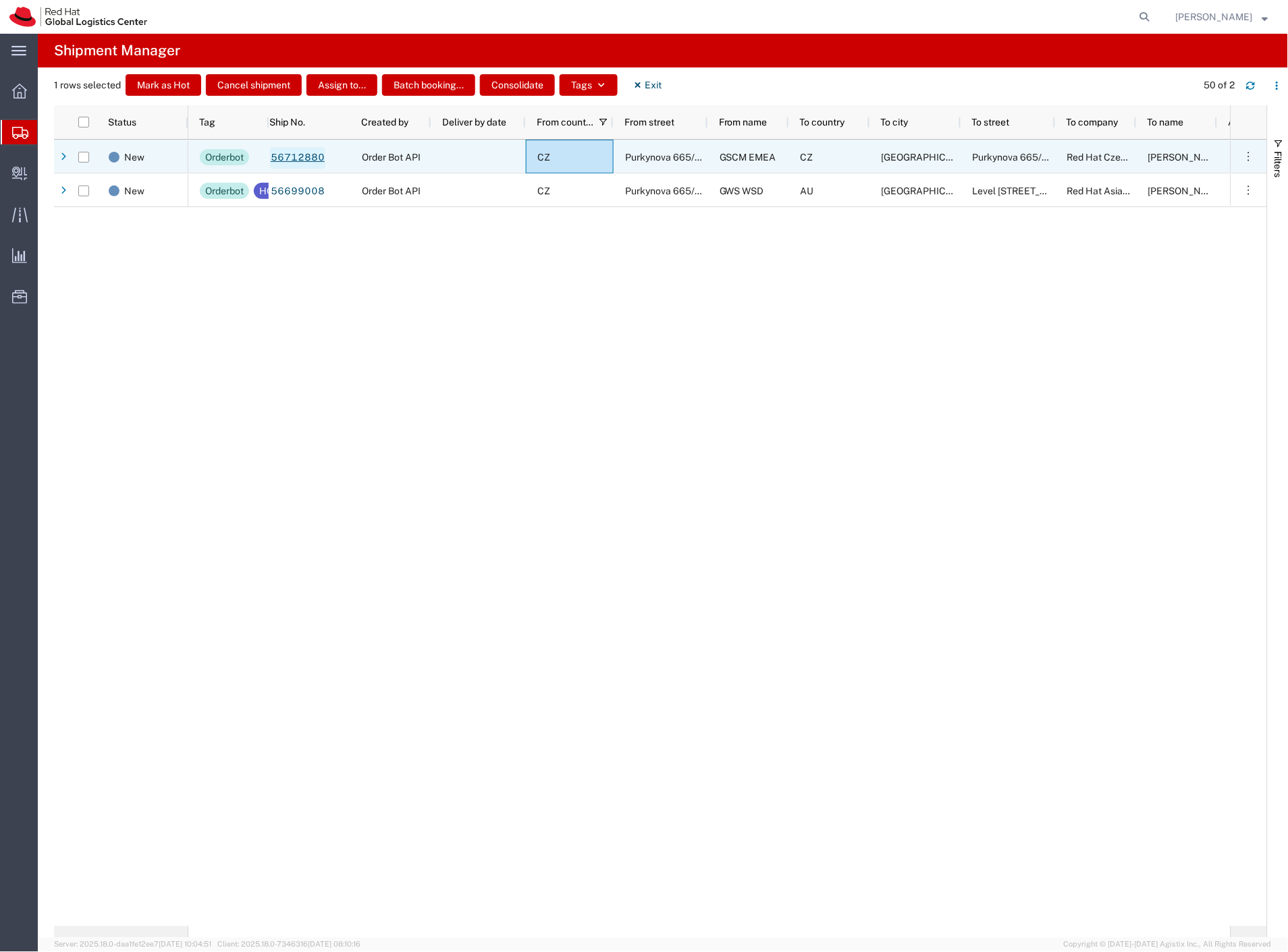
click at [298, 159] on link "56712880" at bounding box center [298, 158] width 55 height 22
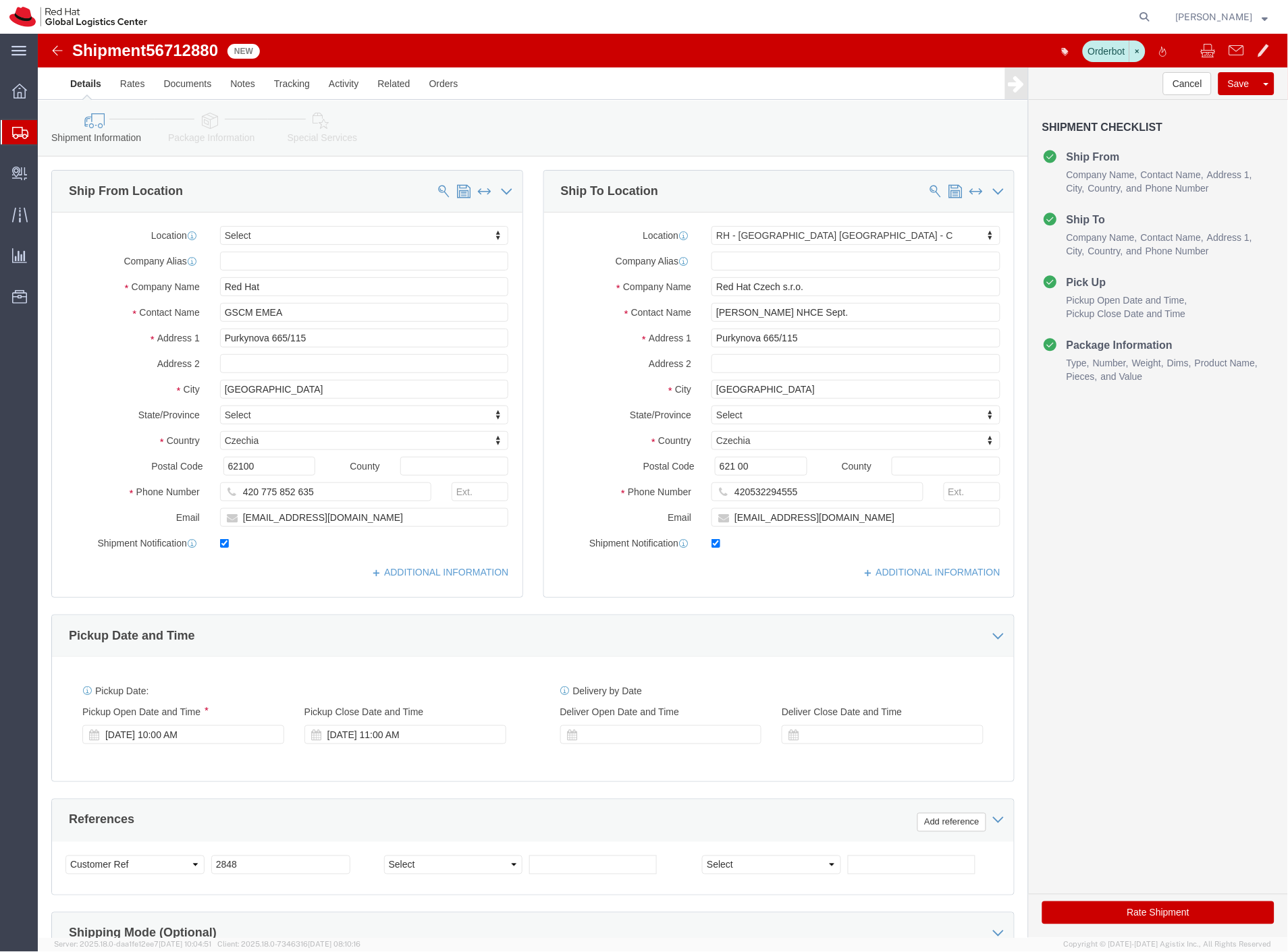
select select
select select "38037"
click label
click input "checkbox"
checkbox input "false"
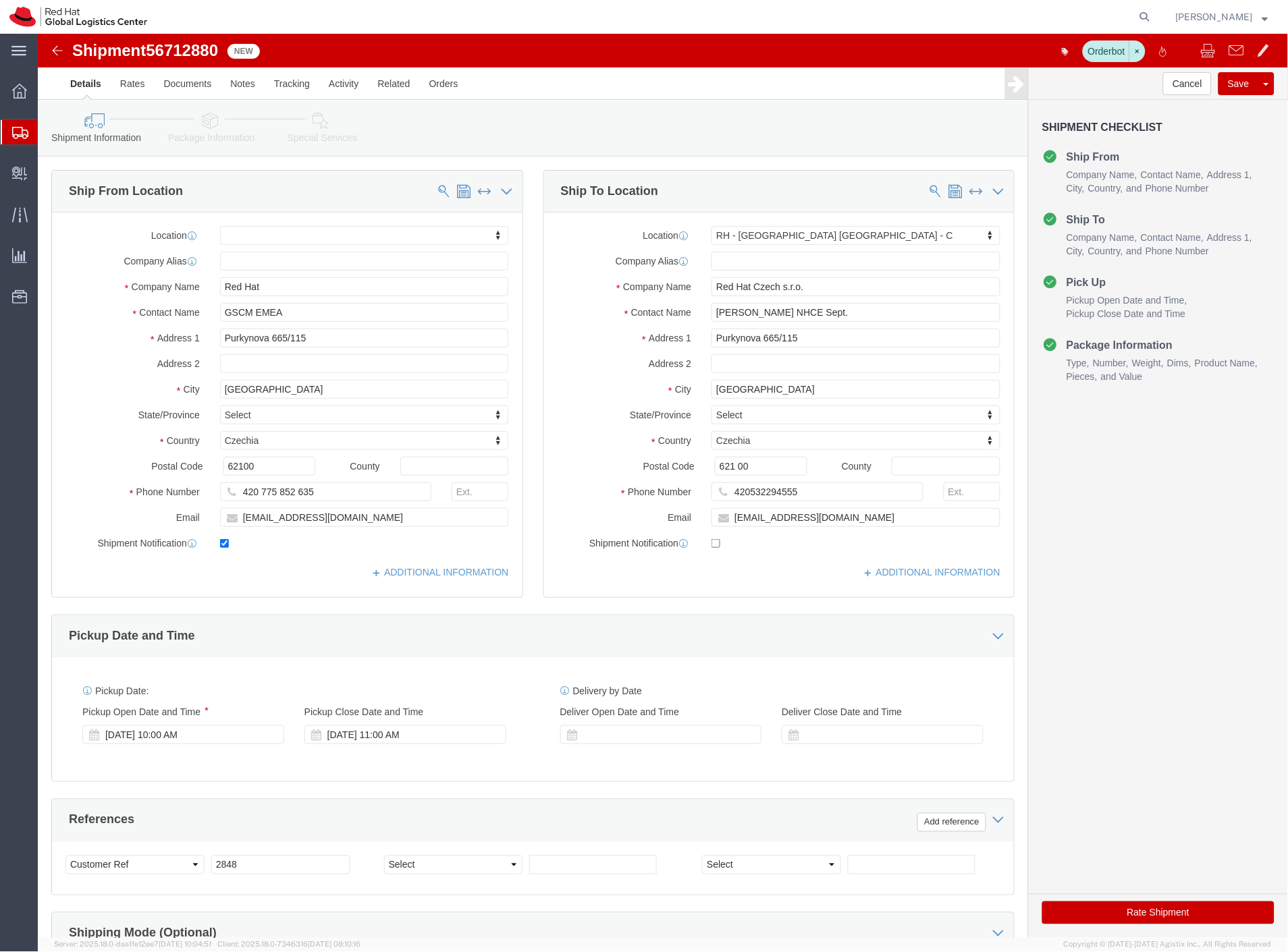
click label
click input "checkbox"
checkbox input "false"
click button "Rate Shipment"
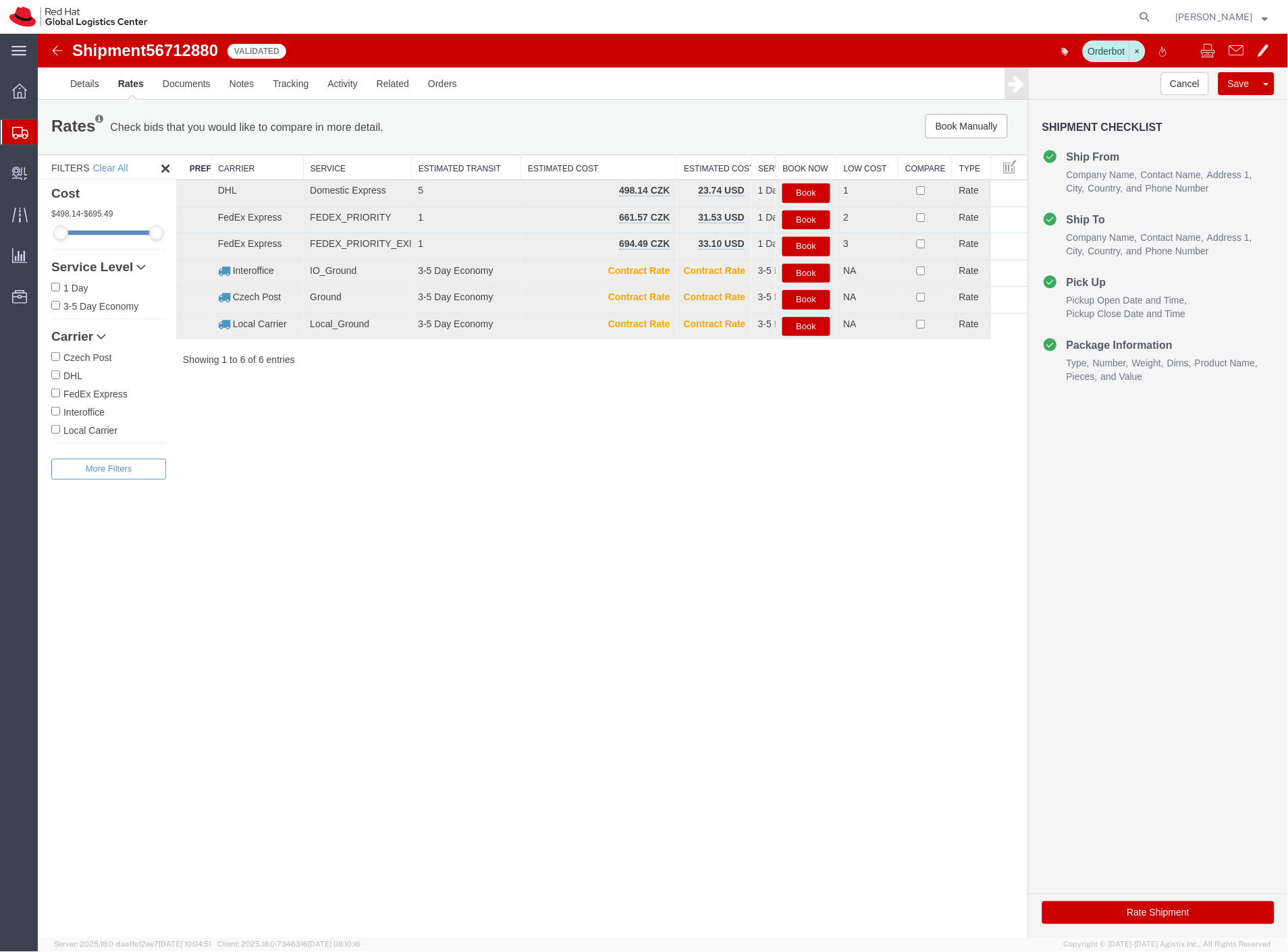
click at [196, 40] on span "56712880" at bounding box center [181, 49] width 72 height 18
click at [194, 48] on span "56712880" at bounding box center [181, 49] width 72 height 18
copy span "56712880"
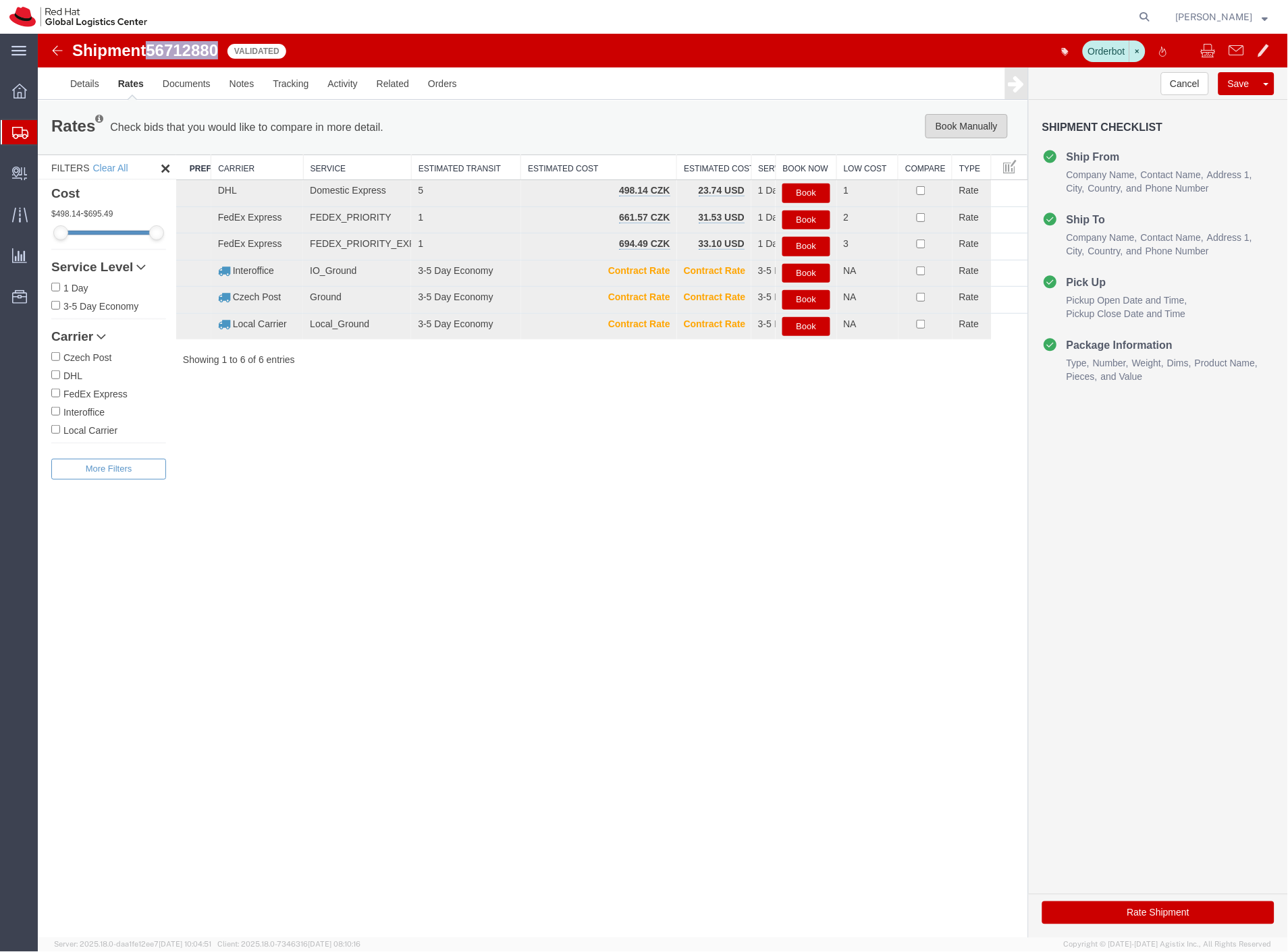
click at [934, 125] on button "Book Manually" at bounding box center [966, 125] width 82 height 24
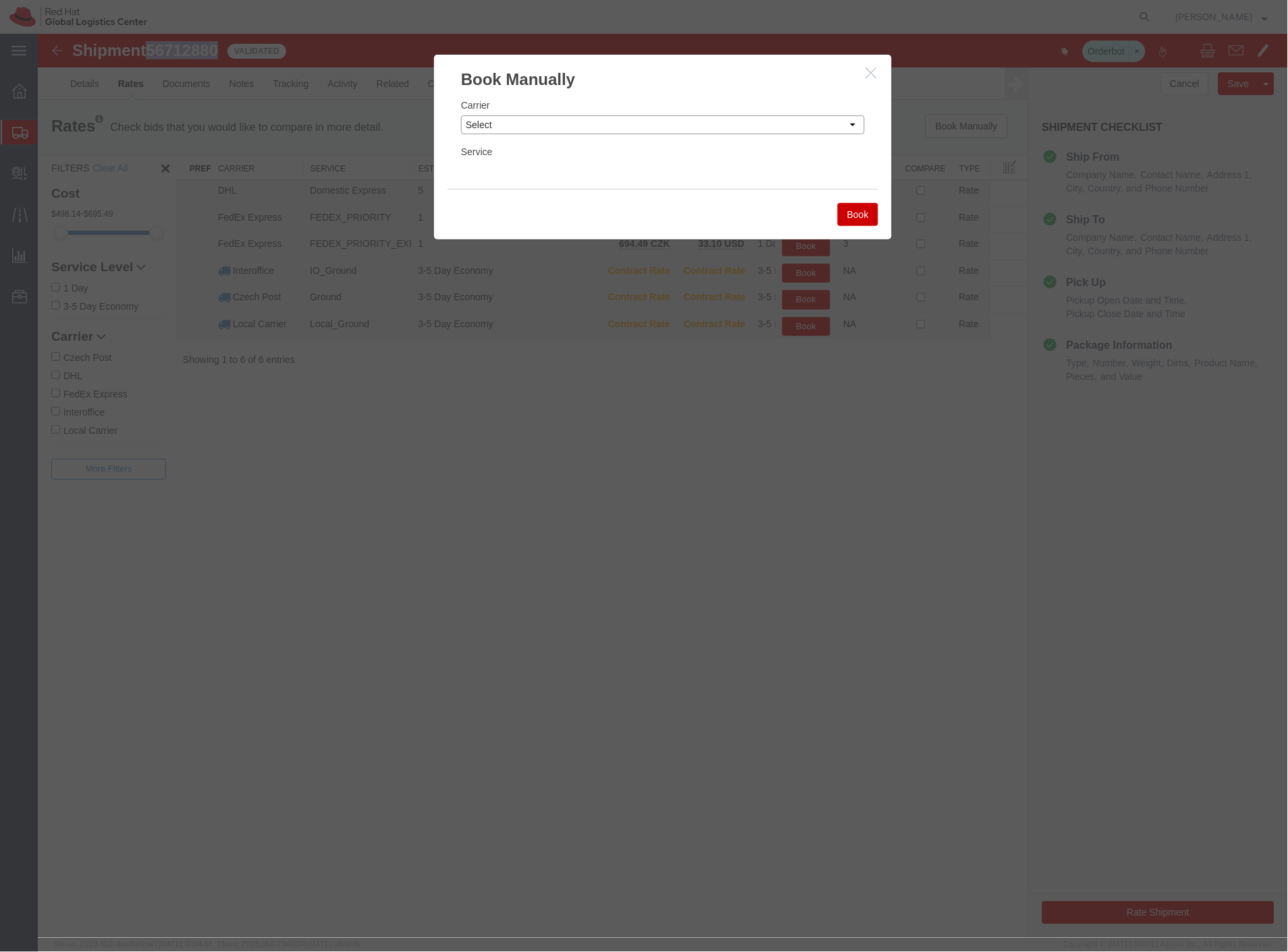
click at [479, 121] on select "Select Add New Carrier (and default service) Czech Post DHL FedEx Express Globa…" at bounding box center [662, 124] width 404 height 19
select select "7920"
click at [460, 115] on select "Select Add New Carrier (and default service) Czech Post DHL FedEx Express Globa…" at bounding box center [662, 124] width 404 height 19
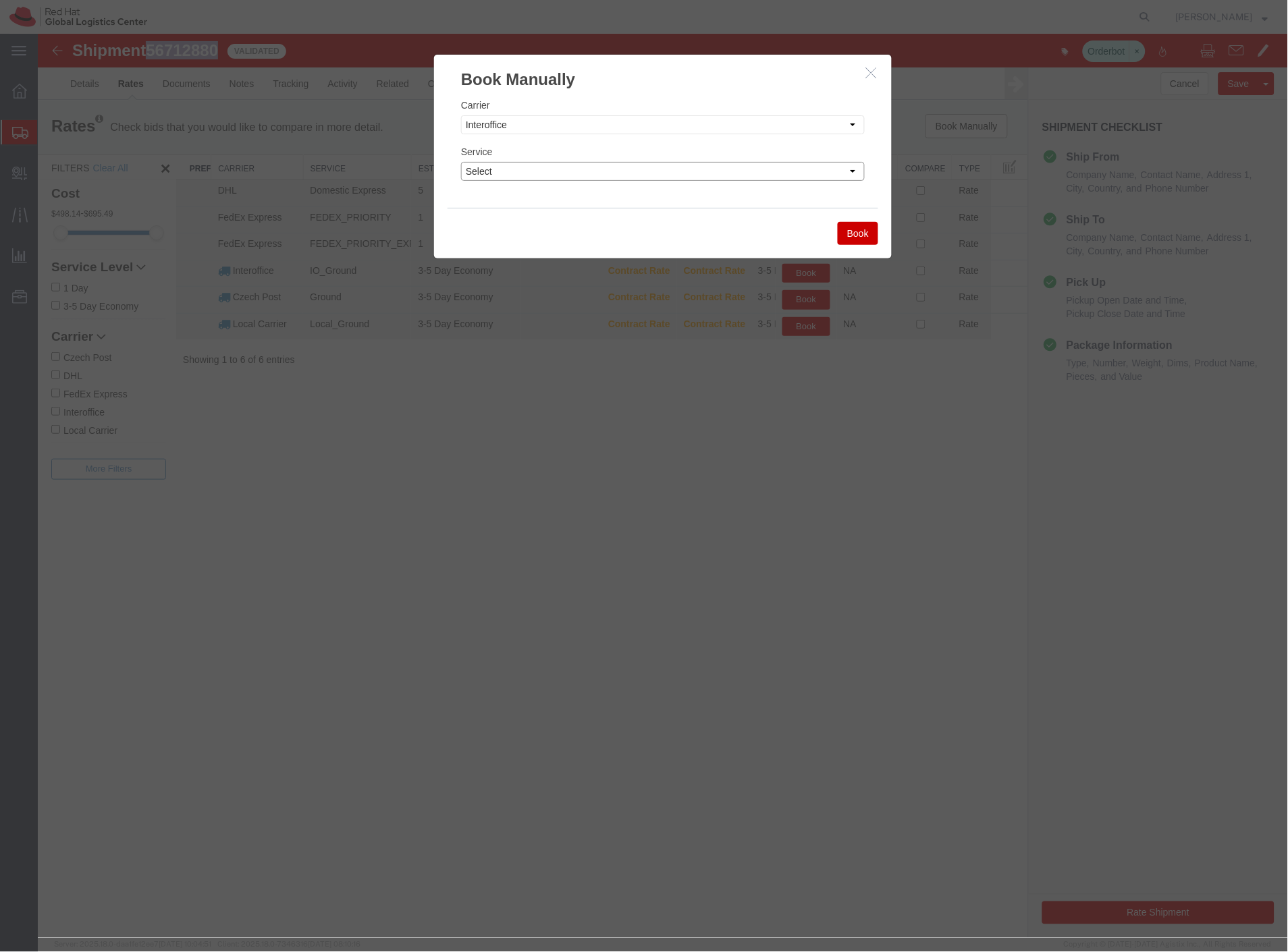
click at [527, 173] on select "Select IO_Ground IO_LTL" at bounding box center [662, 171] width 404 height 19
select select "17810"
click at [460, 161] on select "Select IO_Ground IO_LTL" at bounding box center [662, 171] width 404 height 19
click at [861, 237] on button "Book" at bounding box center [857, 233] width 41 height 23
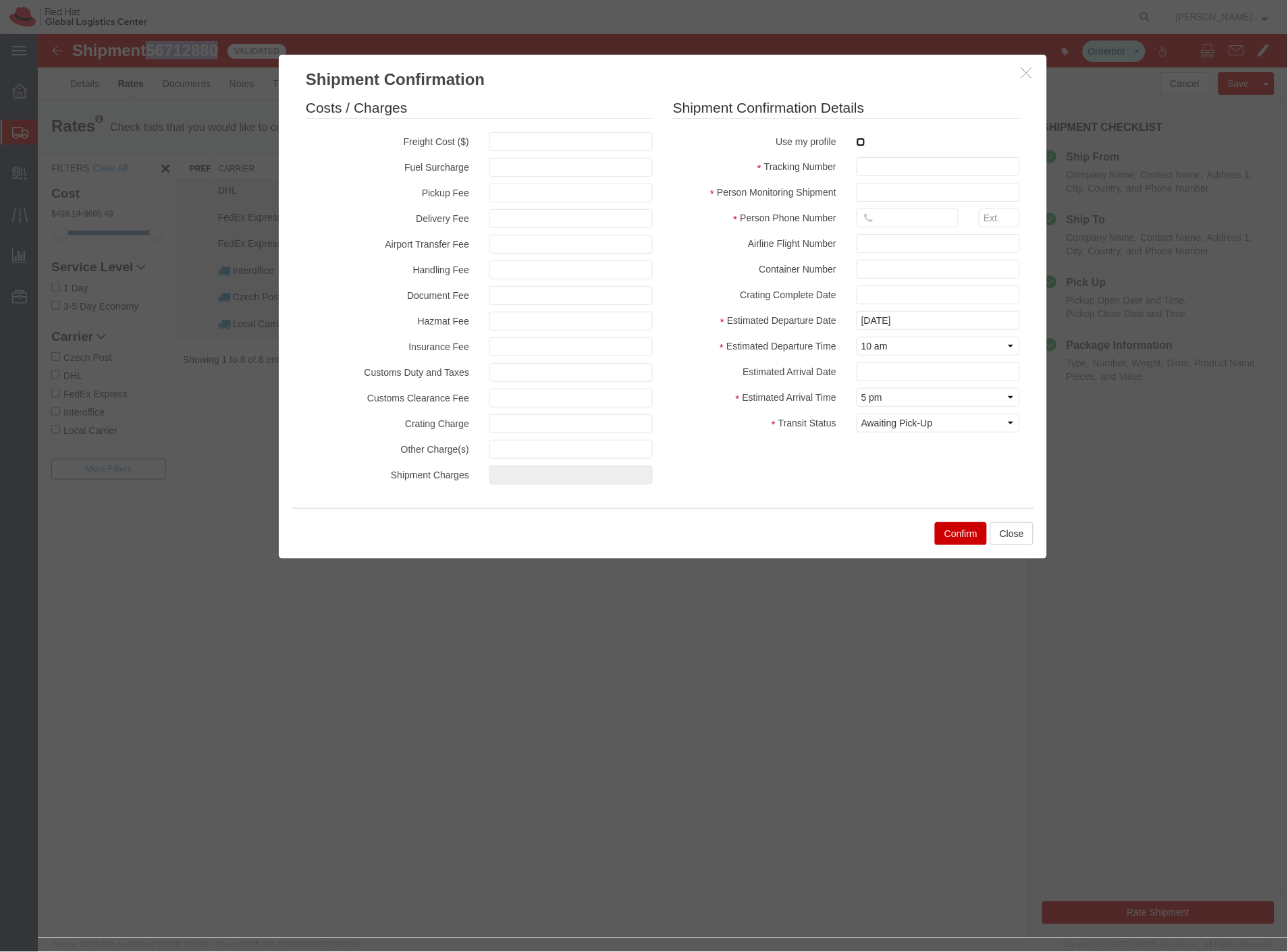
drag, startPoint x: 859, startPoint y: 139, endPoint x: 876, endPoint y: 157, distance: 24.8
click at [862, 142] on input "checkbox" at bounding box center [860, 141] width 9 height 9
checkbox input "true"
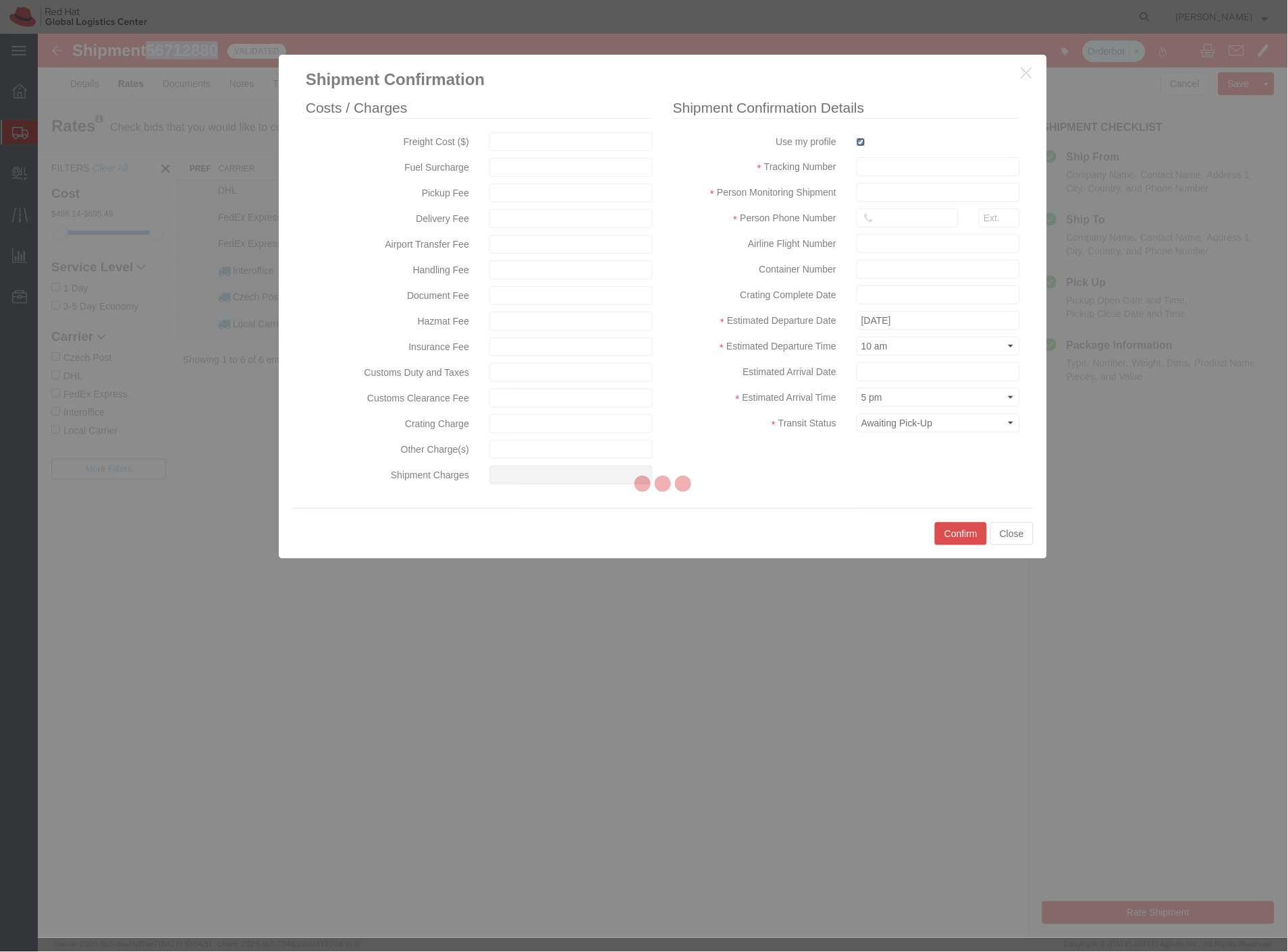
type input "[PERSON_NAME]"
type input "420702253567"
click at [884, 170] on input "text" at bounding box center [938, 166] width 163 height 19
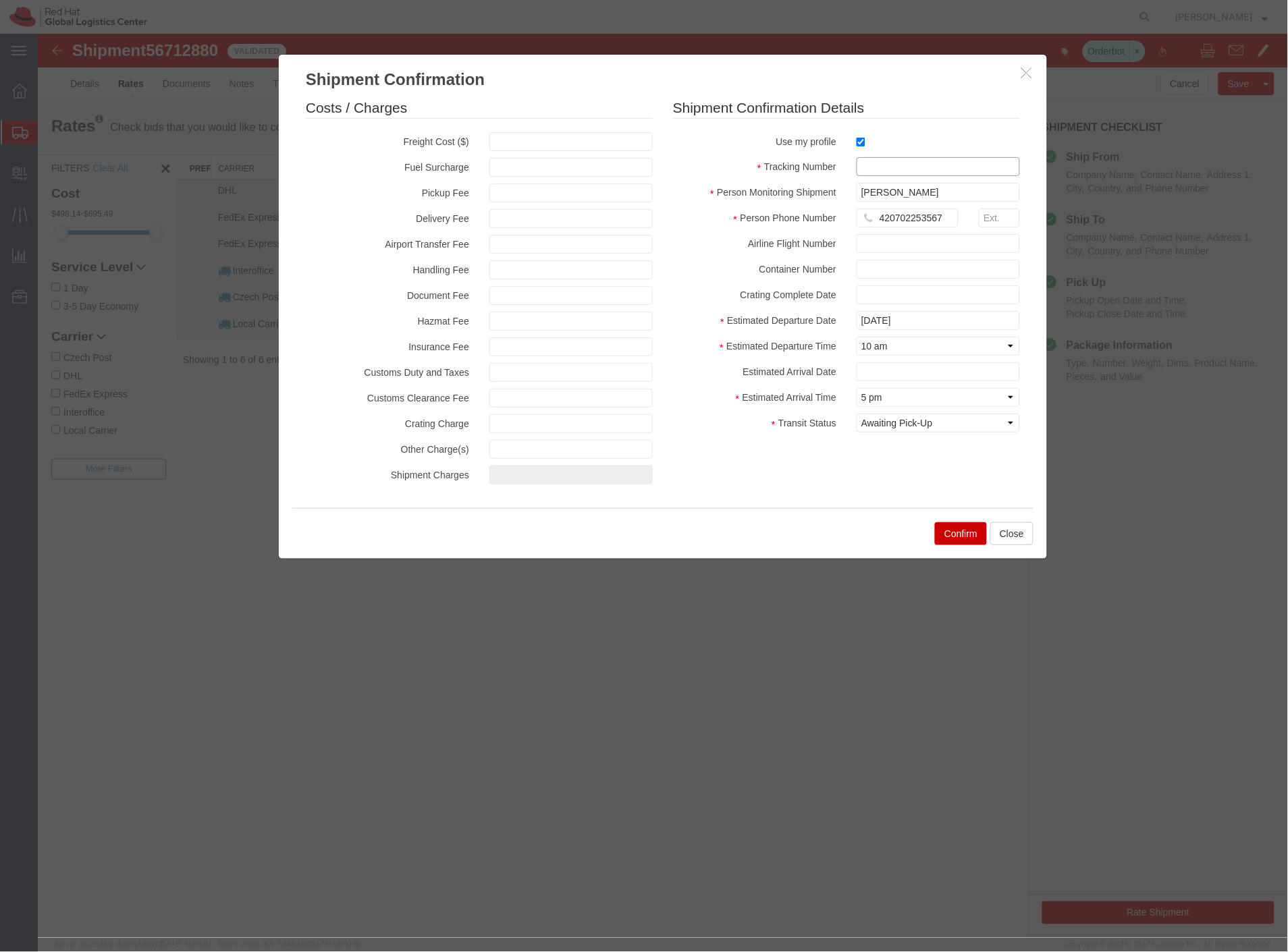
paste input "56712880"
type input "56712880_mass"
drag, startPoint x: 936, startPoint y: 418, endPoint x: 934, endPoint y: 428, distance: 10.2
click at [935, 422] on select "Select Arrival Notice Available Arrival Notice Imported Arrive at Delivery Loca…" at bounding box center [938, 422] width 163 height 19
select select "DELIVRED"
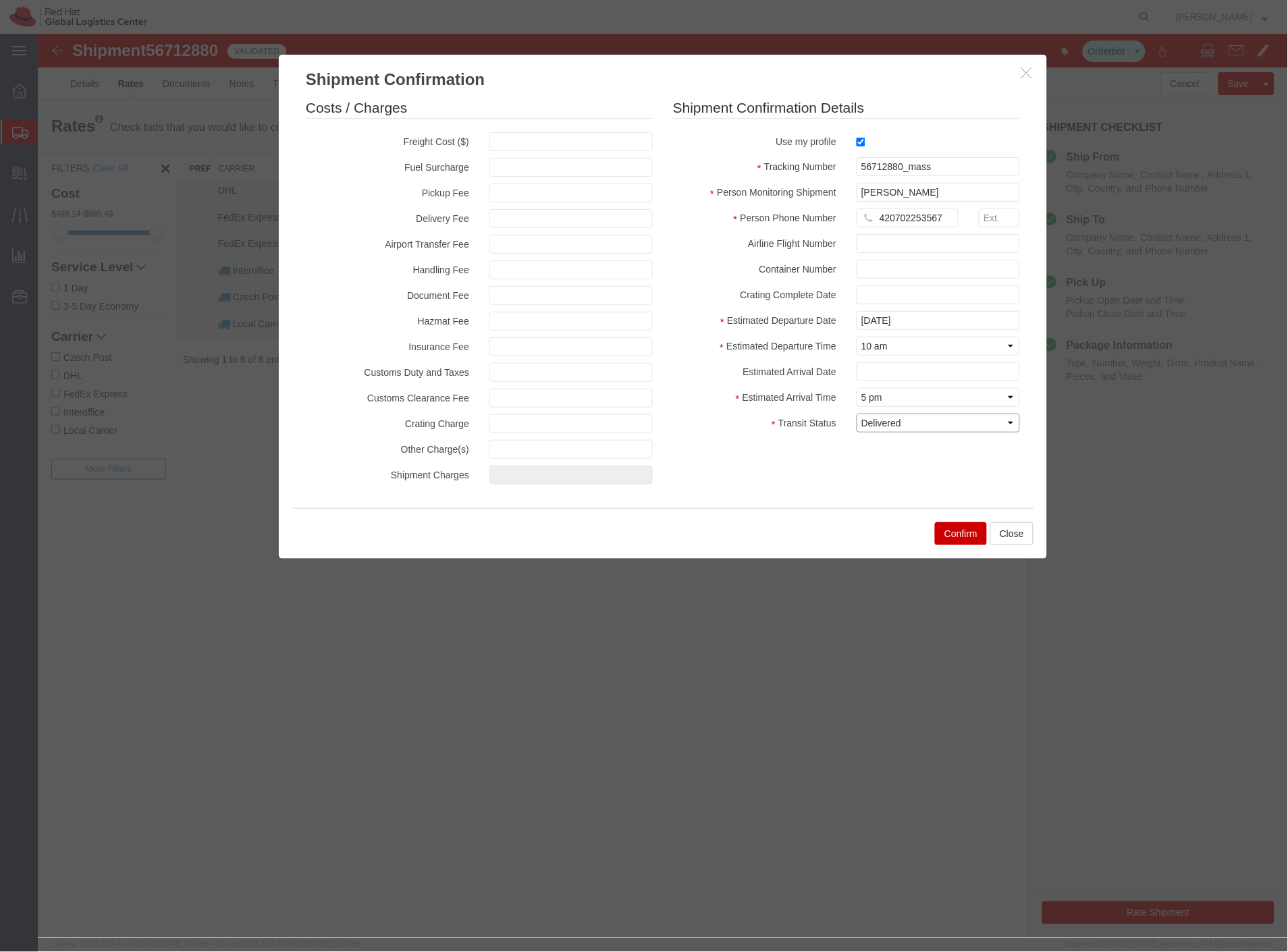
click at [856, 413] on select "Select Arrival Notice Available Arrival Notice Imported Arrive at Delivery Loca…" at bounding box center [938, 422] width 163 height 19
click at [969, 526] on button "Confirm" at bounding box center [960, 533] width 52 height 23
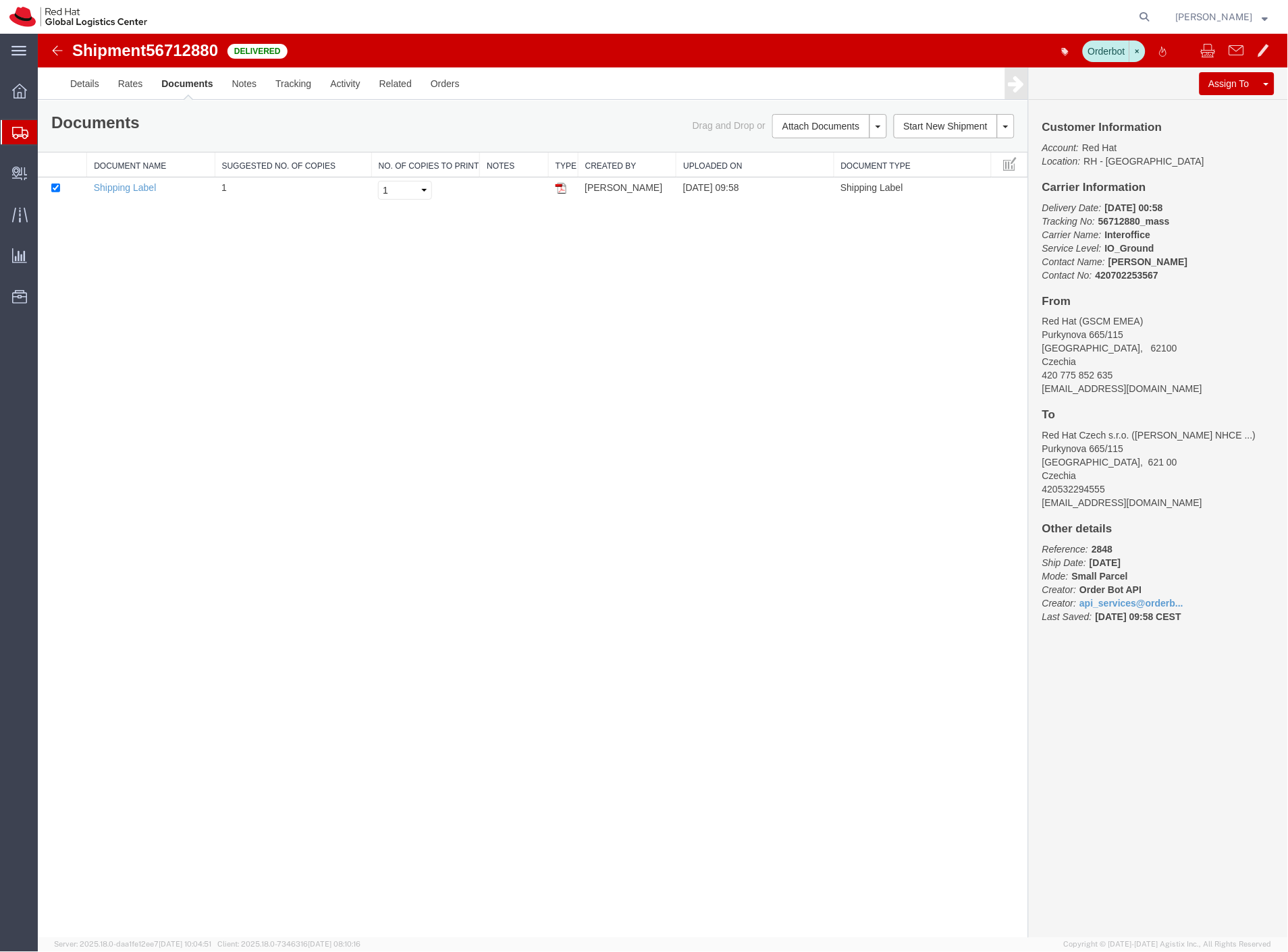
drag, startPoint x: 90, startPoint y: 152, endPoint x: 233, endPoint y: 11, distance: 200.8
click at [0, 0] on span "Shipment Manager" at bounding box center [0, 0] width 0 height 0
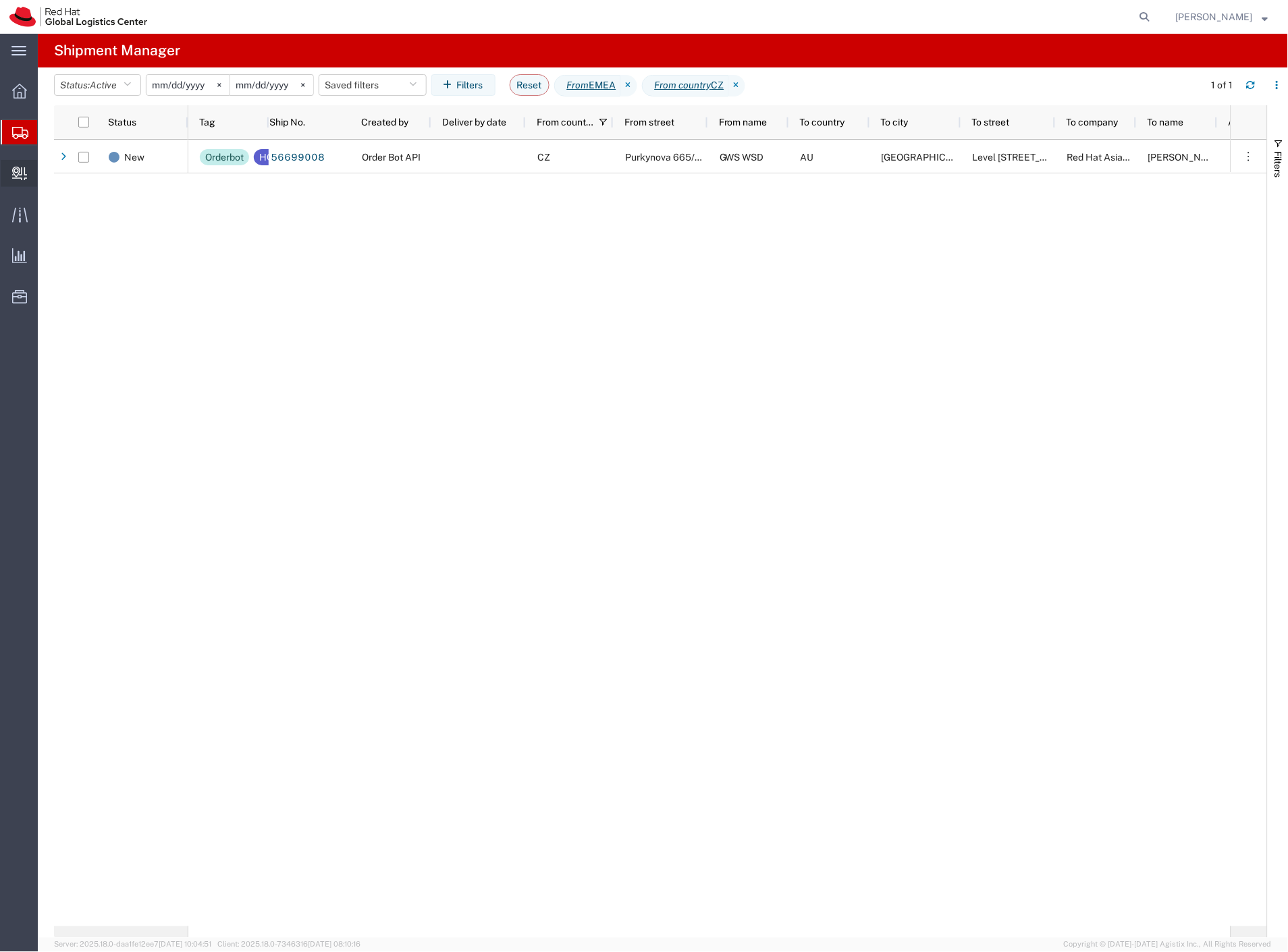
click at [0, 0] on span "Create Delivery" at bounding box center [0, 0] width 0 height 0
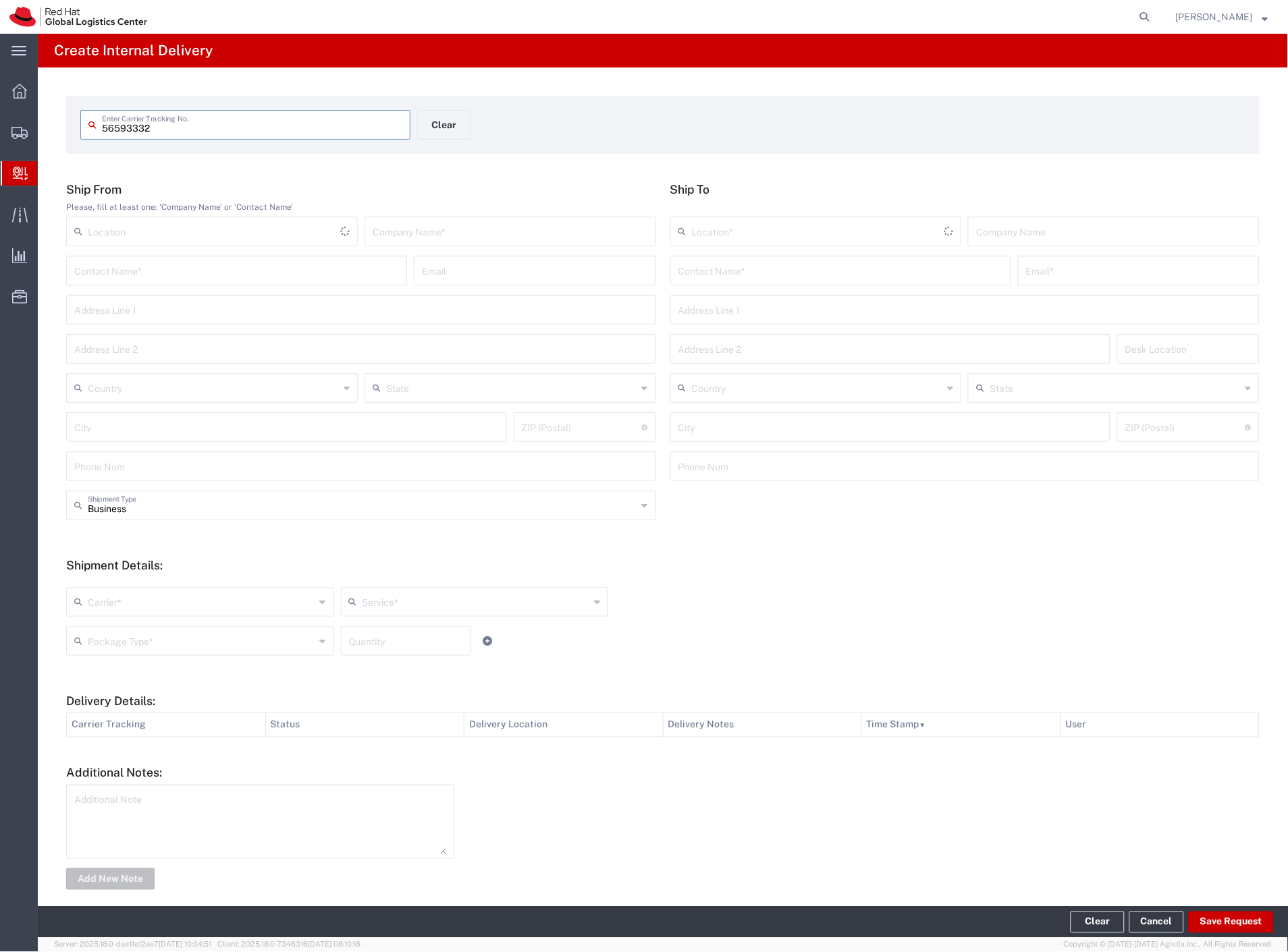
type input "56593332"
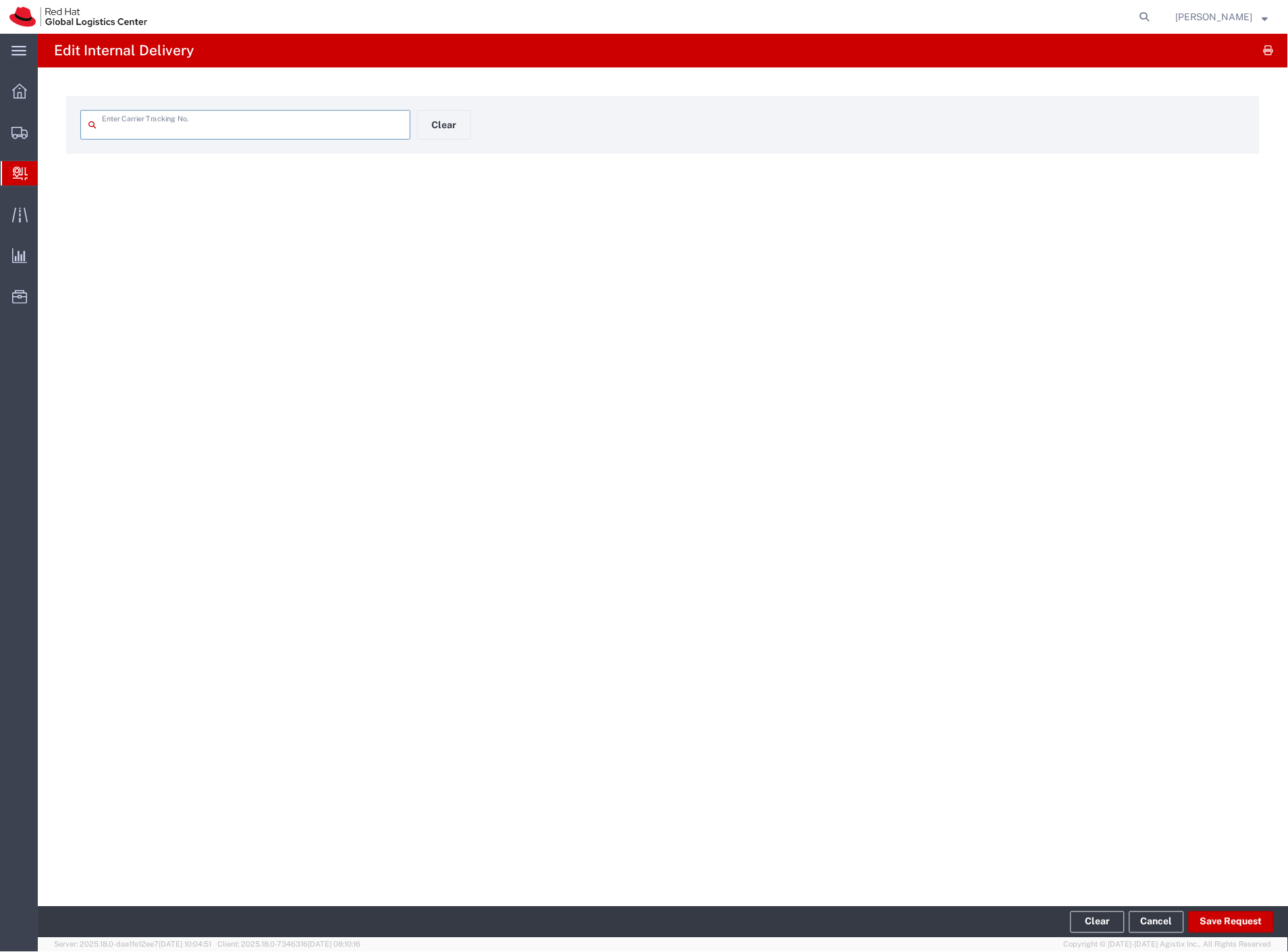
type input "56593332"
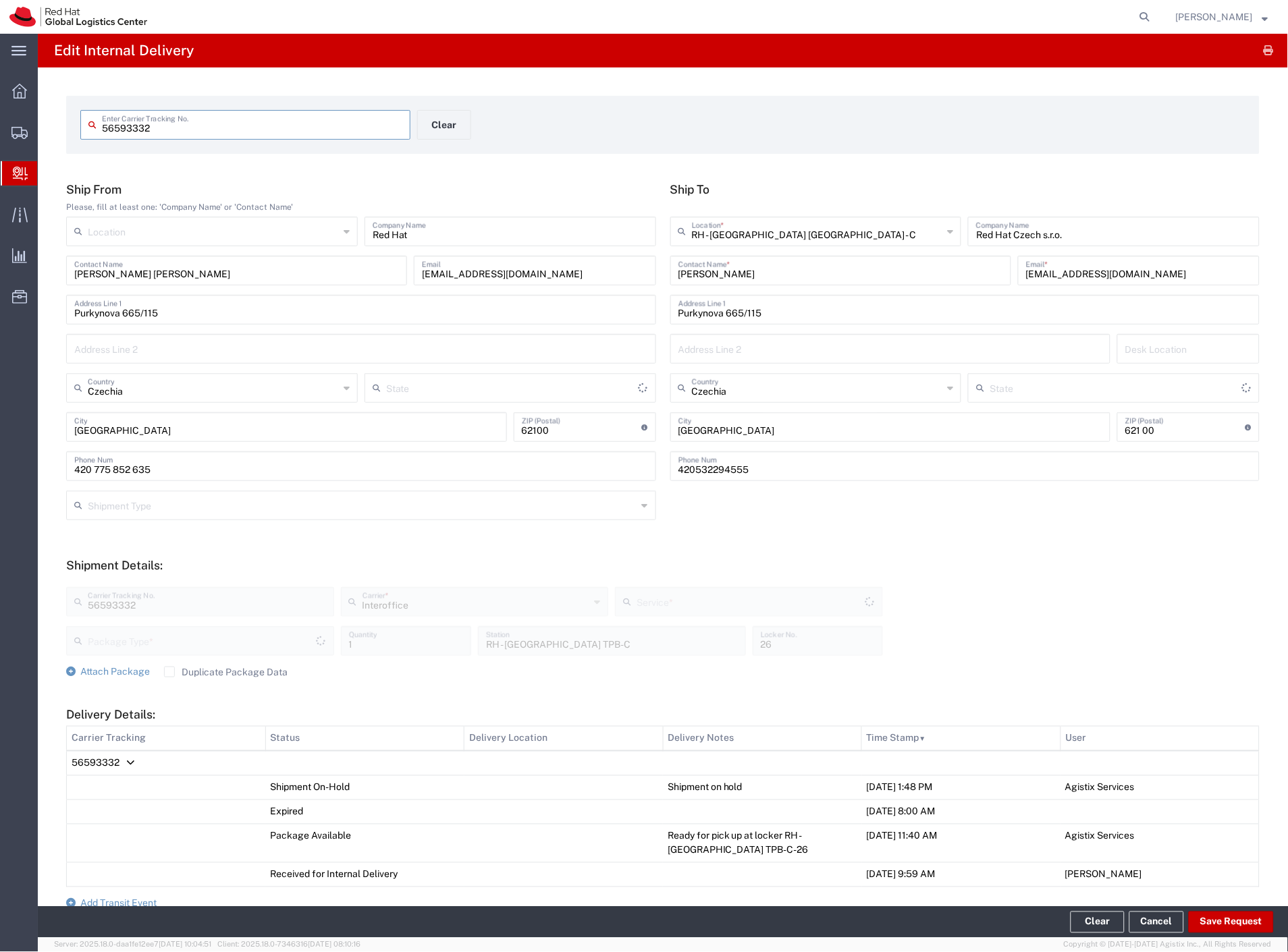
type input "Your Packaging"
type input "IO_Ground"
click at [143, 900] on span "Add Transit Event" at bounding box center [118, 903] width 76 height 11
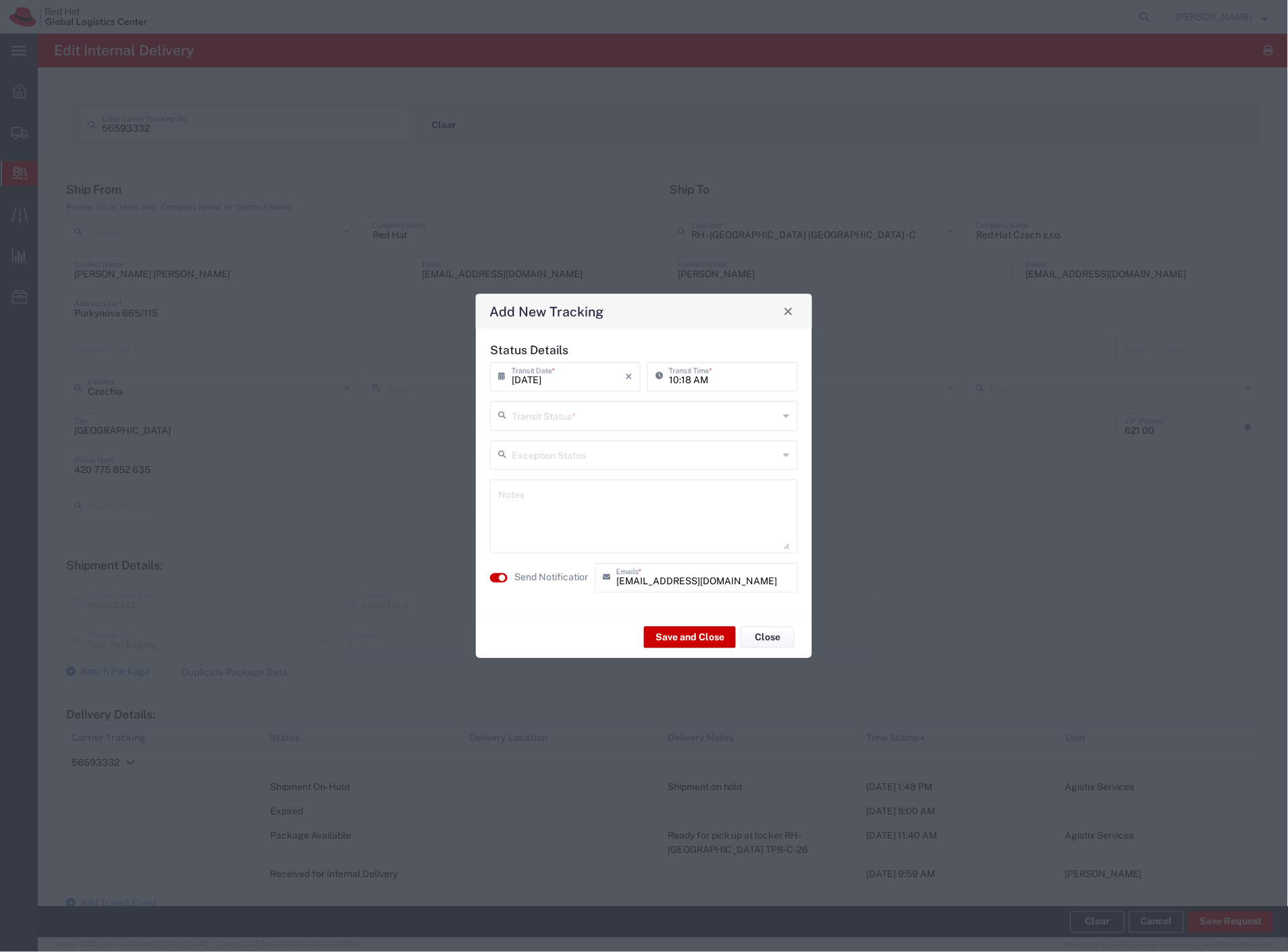
drag, startPoint x: 593, startPoint y: 418, endPoint x: 582, endPoint y: 432, distance: 17.8
click at [592, 418] on input "text" at bounding box center [645, 414] width 267 height 24
click at [574, 441] on span "Delivery Confirmation" at bounding box center [645, 445] width 305 height 21
type input "Delivery Confirmation"
click at [561, 581] on label "Send Notification" at bounding box center [552, 578] width 76 height 14
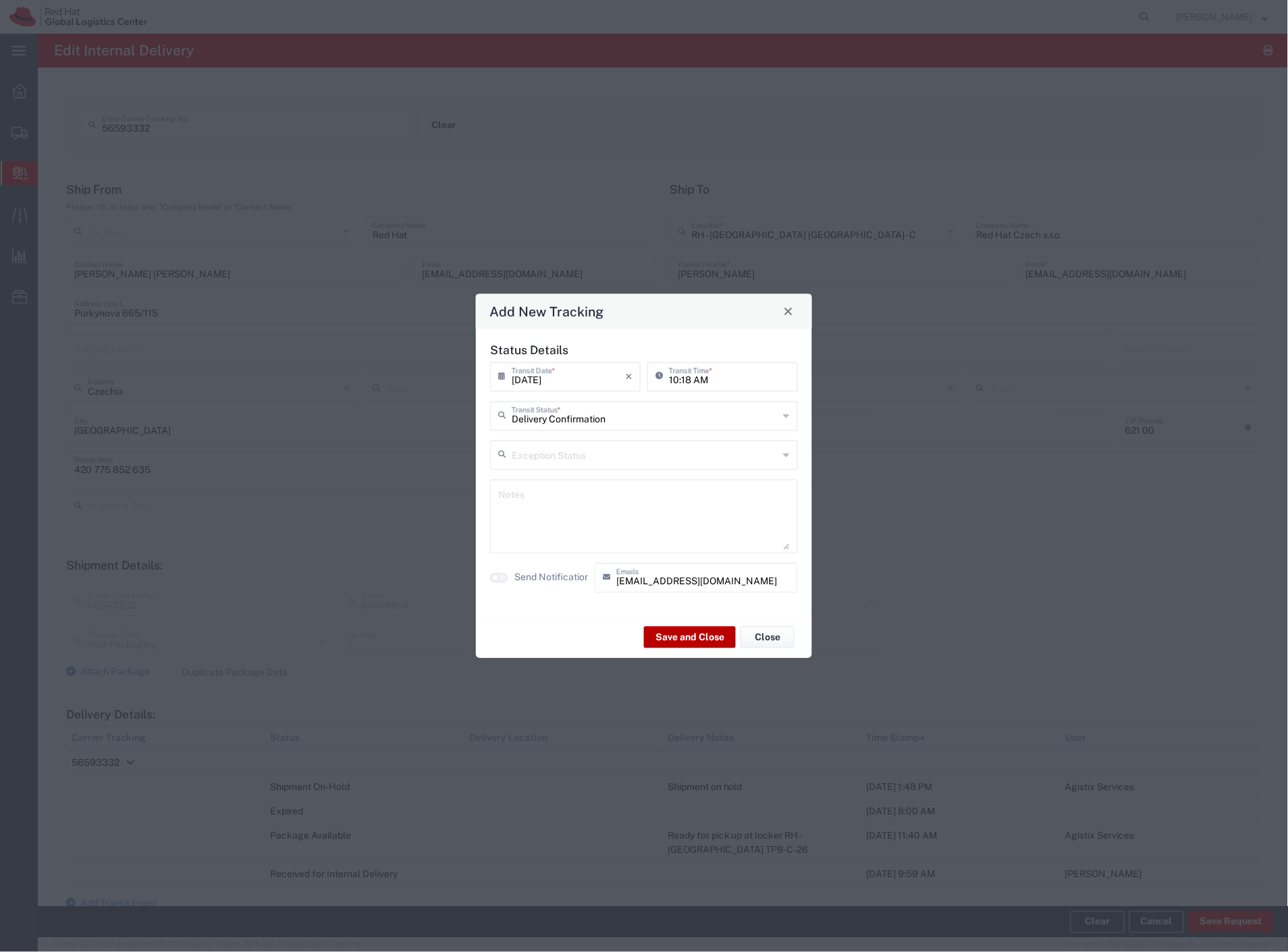
click at [680, 639] on button "Save and Close" at bounding box center [690, 638] width 92 height 22
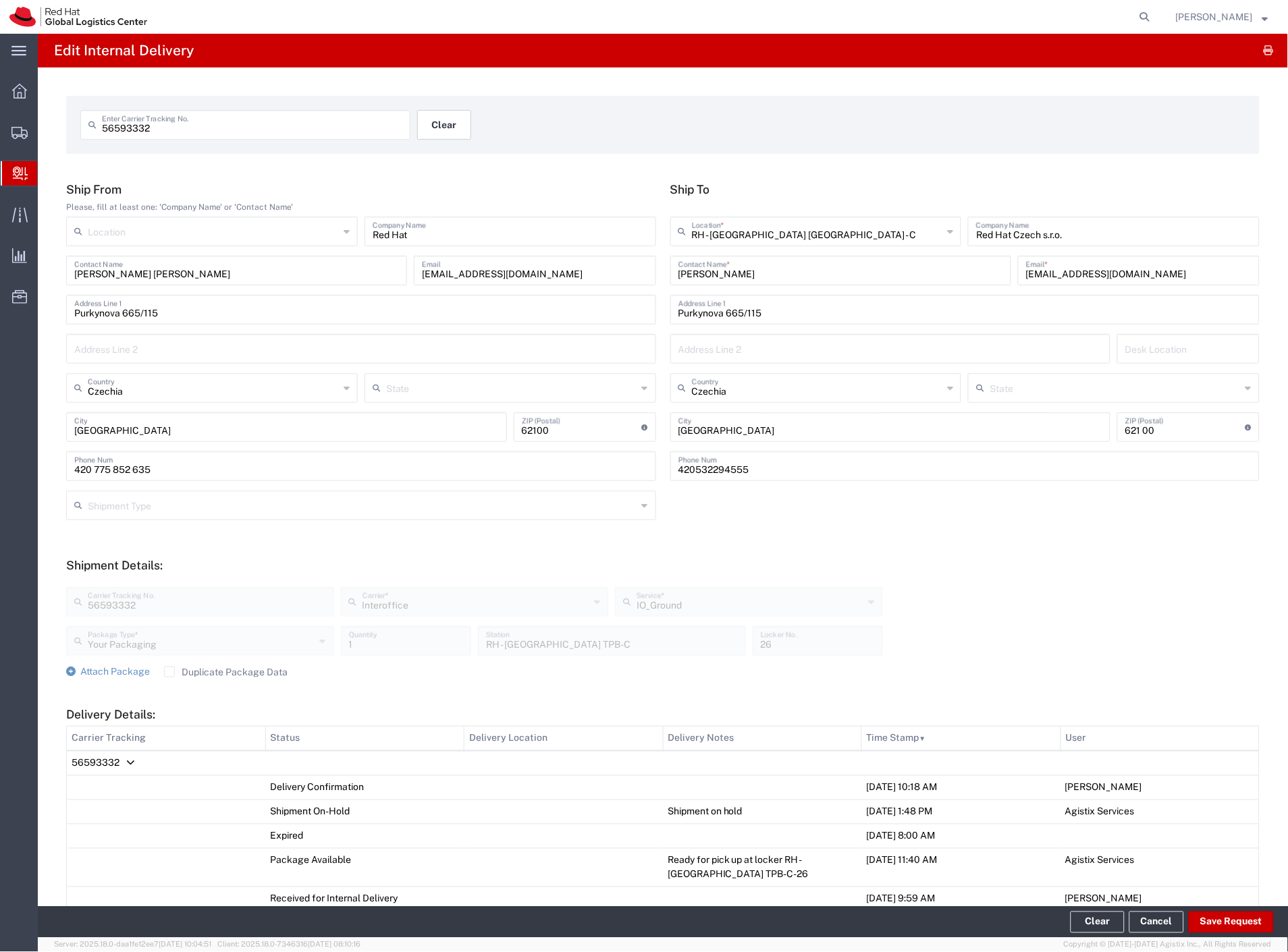
click at [441, 135] on button "Clear" at bounding box center [444, 125] width 54 height 30
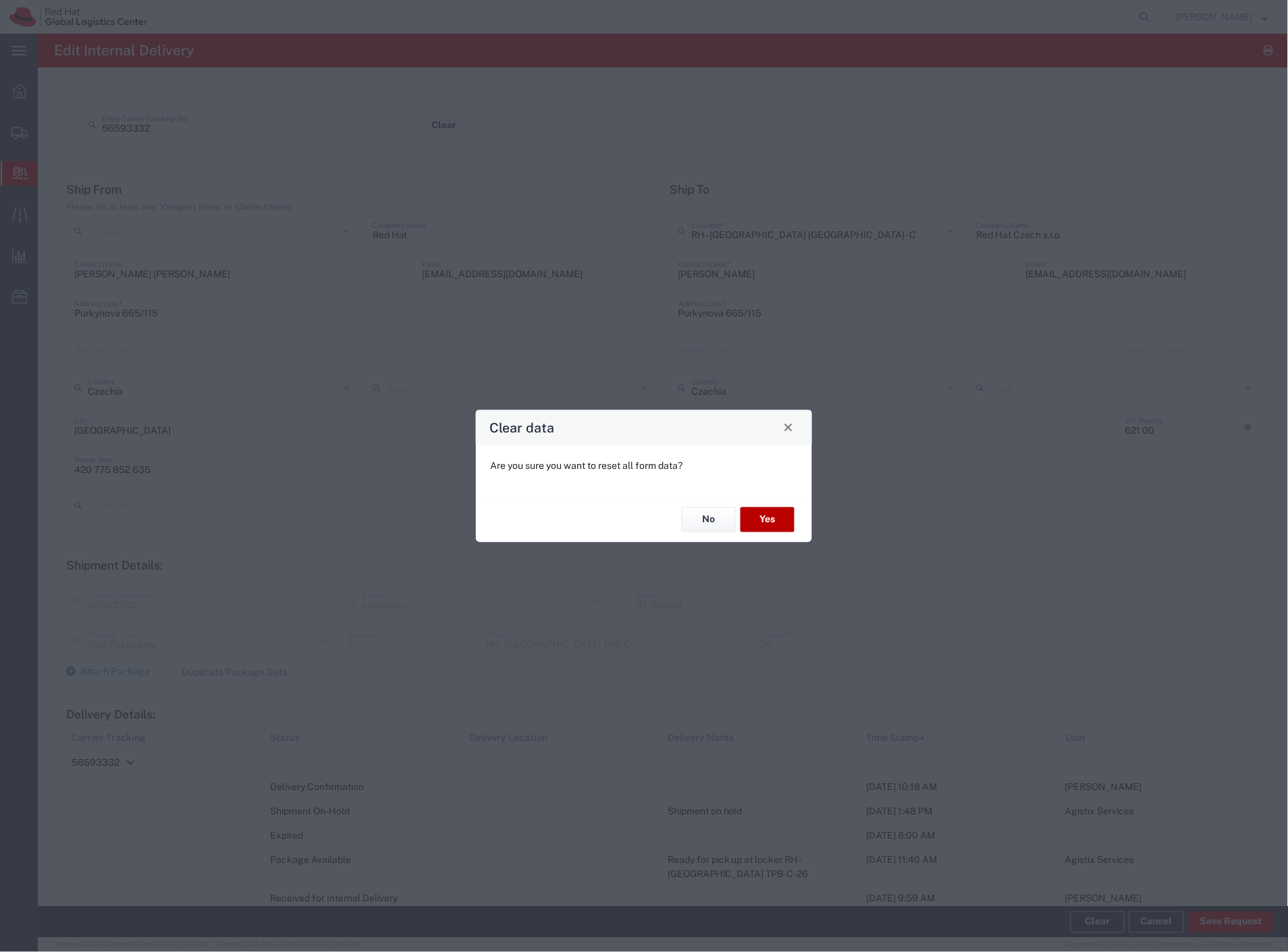
click at [781, 521] on button "Yes" at bounding box center [768, 520] width 54 height 25
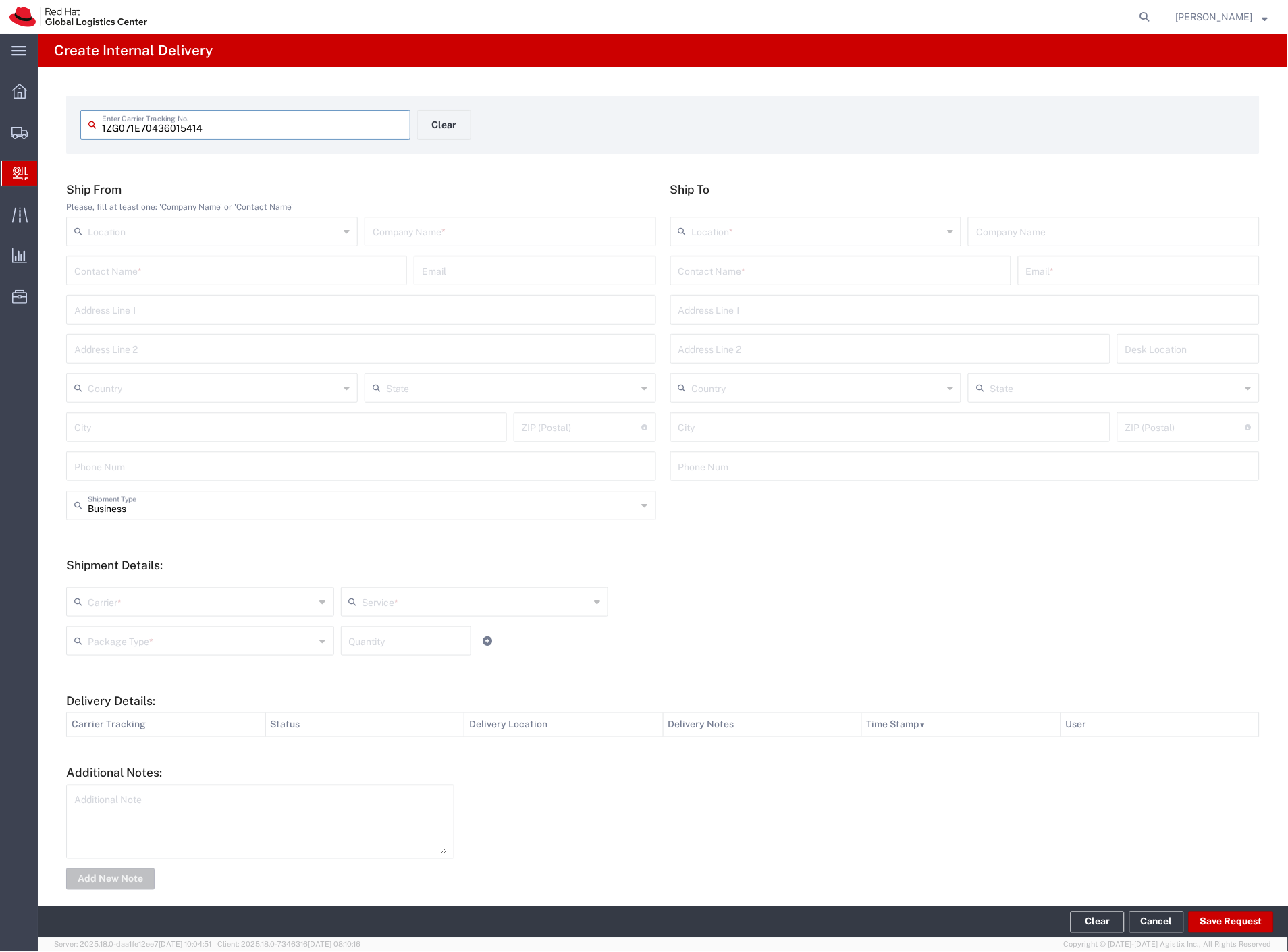
type input "1ZG071E70436015414"
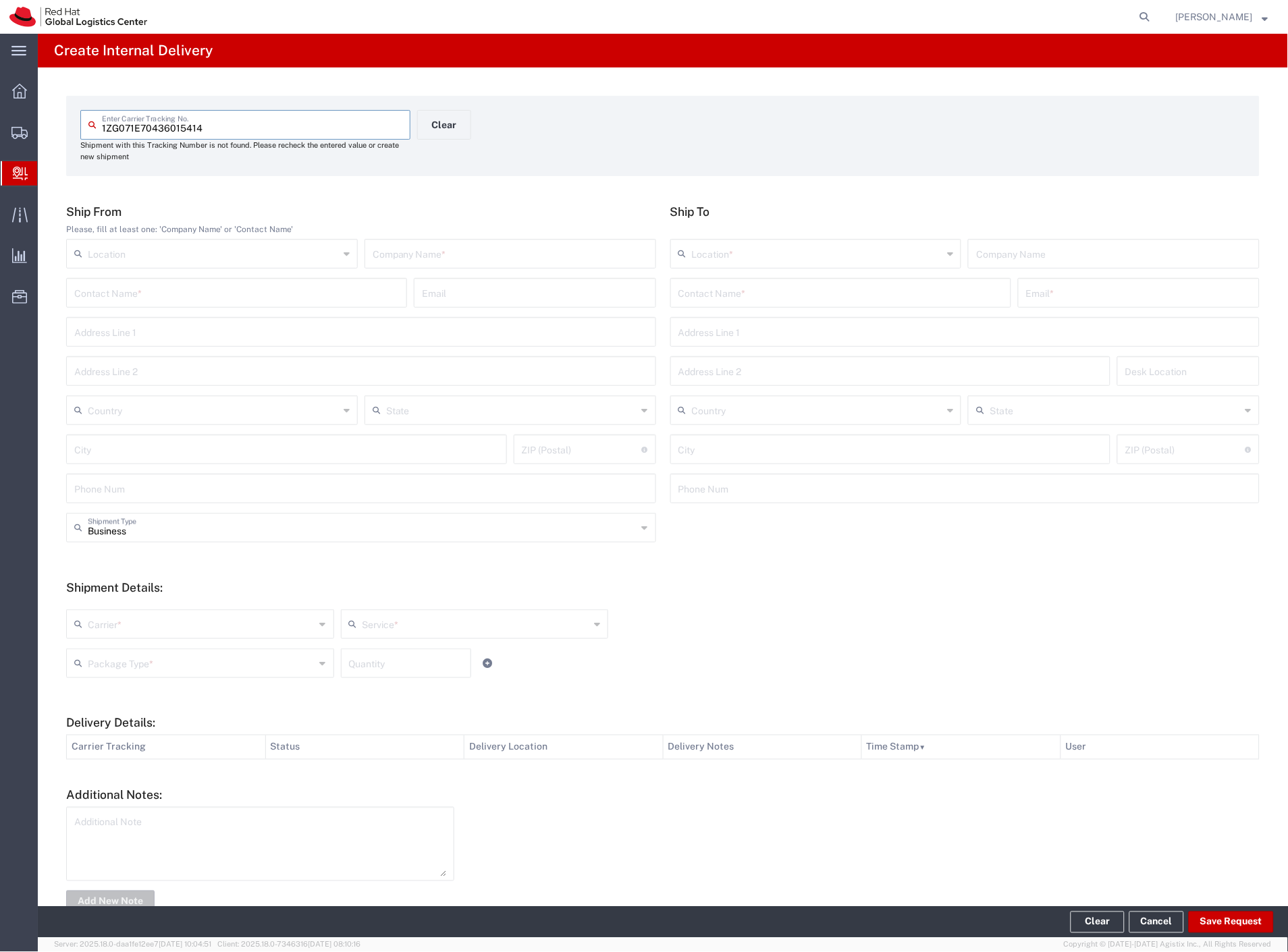
click at [435, 256] on input "text" at bounding box center [510, 252] width 275 height 24
type input "[PERSON_NAME]"
click at [689, 291] on input "v" at bounding box center [840, 291] width 325 height 24
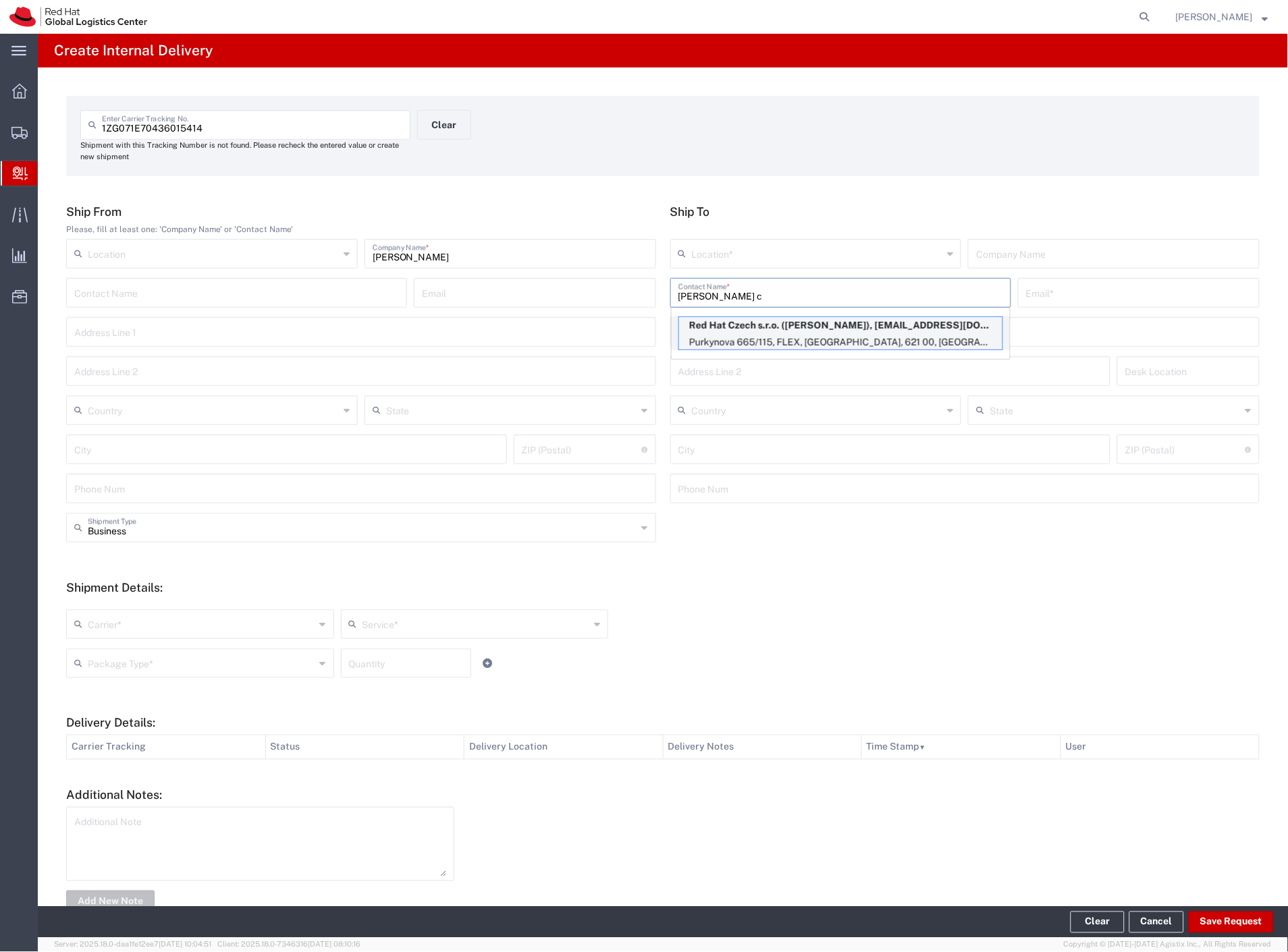
type input "[PERSON_NAME] c"
click at [778, 328] on p "Red Hat Czech s.r.o. ([PERSON_NAME]), [EMAIL_ADDRESS][DOMAIN_NAME]" at bounding box center [840, 325] width 323 height 17
type input "RH - [GEOGRAPHIC_DATA] [GEOGRAPHIC_DATA] - C"
type input "Red Hat Czech s.r.o."
type input "[PERSON_NAME]"
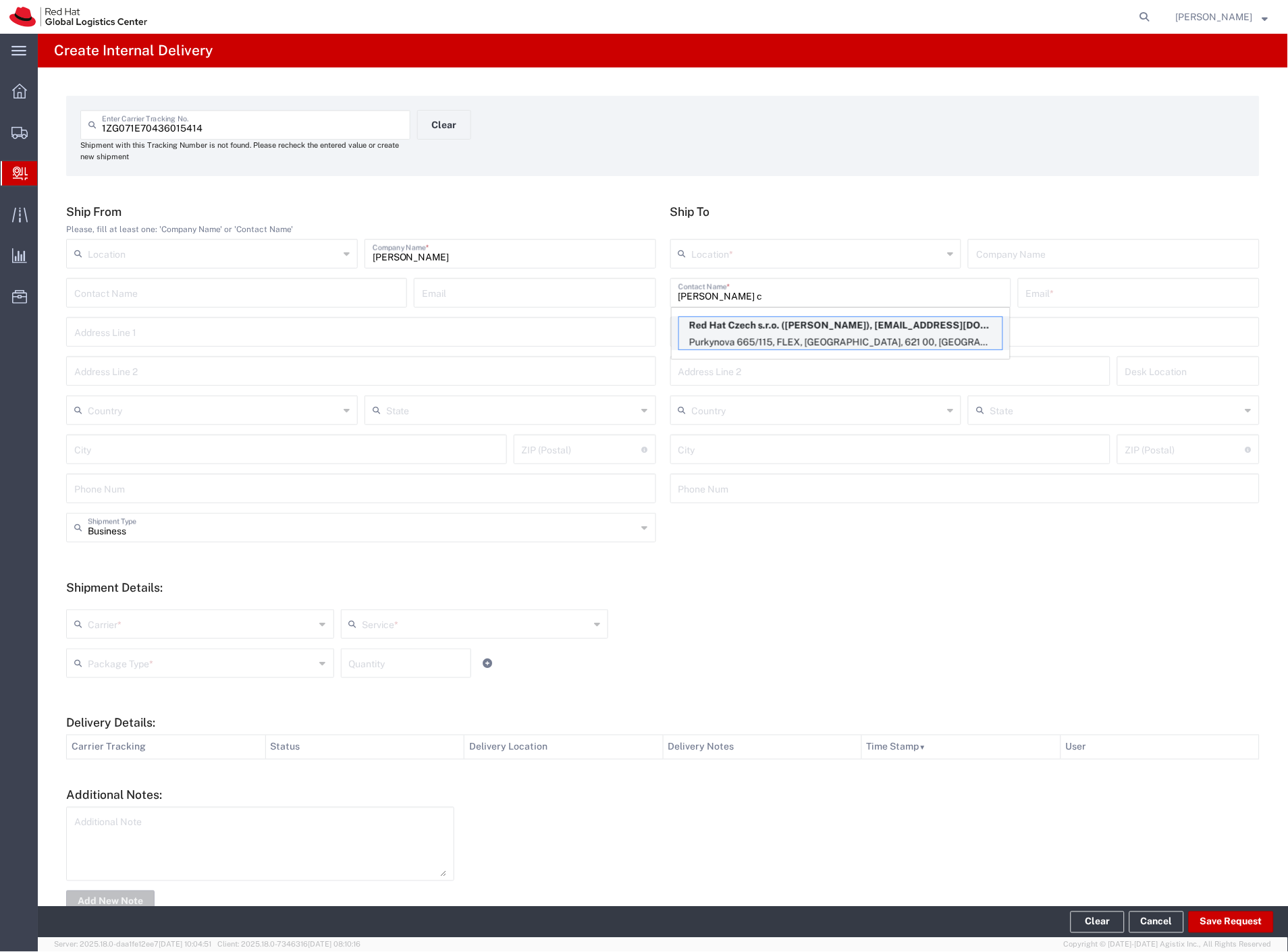
type input "[EMAIL_ADDRESS][DOMAIN_NAME]"
type input "Purkynova 665/115"
type input "FLEX"
type input "Czechia"
type input "[GEOGRAPHIC_DATA]"
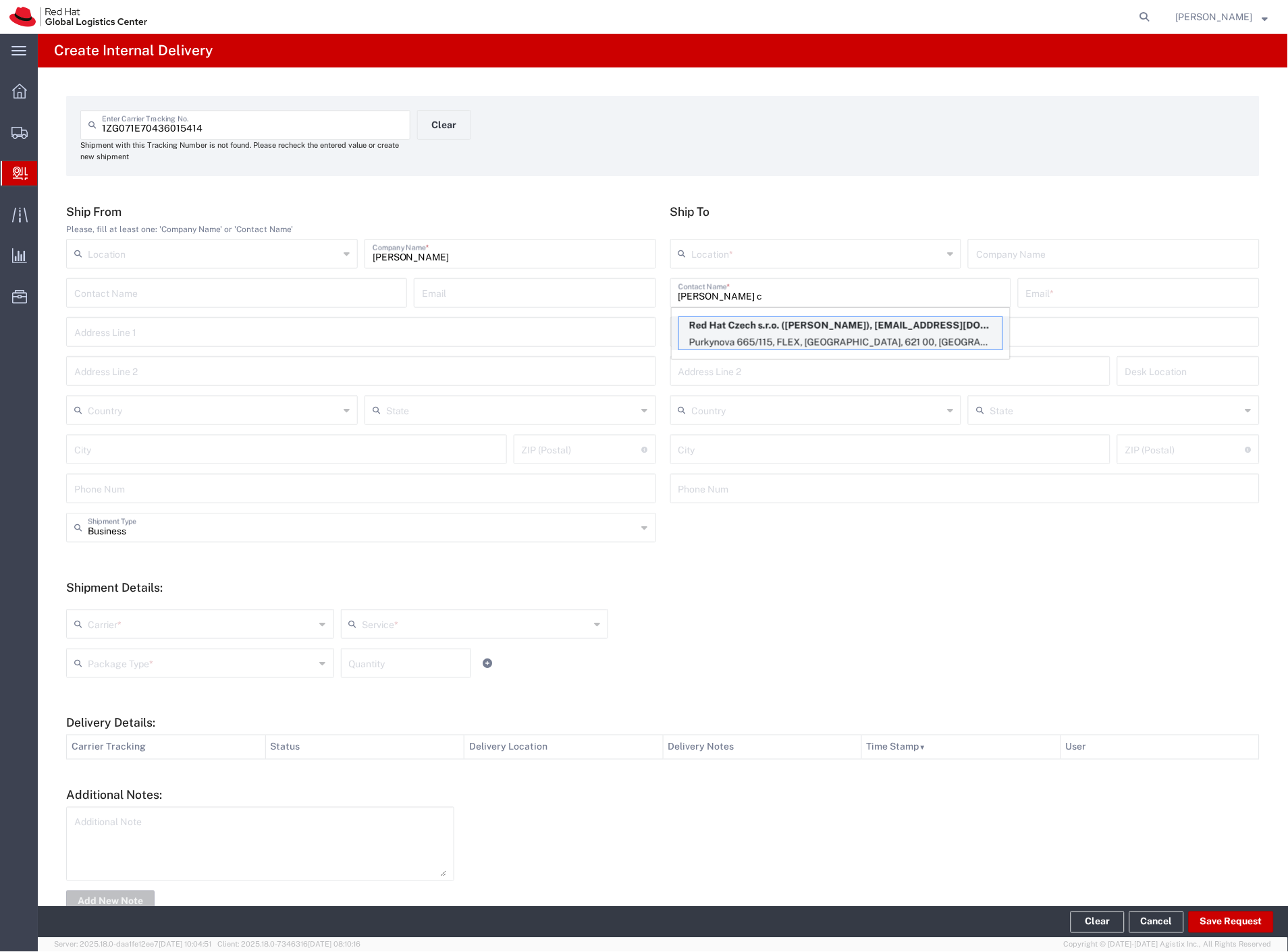
type input "621 00"
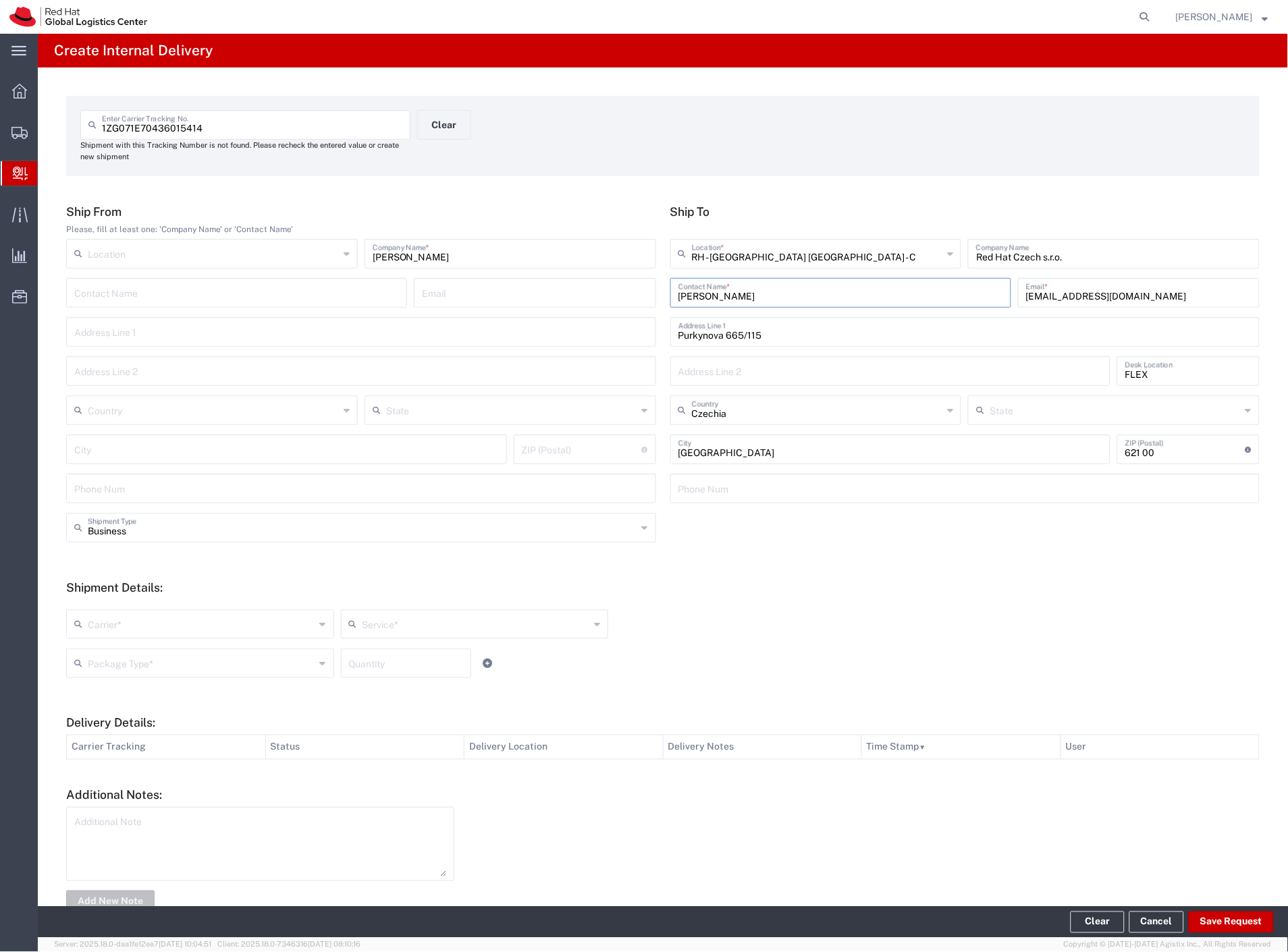
type input "[PERSON_NAME]"
click at [130, 528] on input "text" at bounding box center [363, 526] width 549 height 24
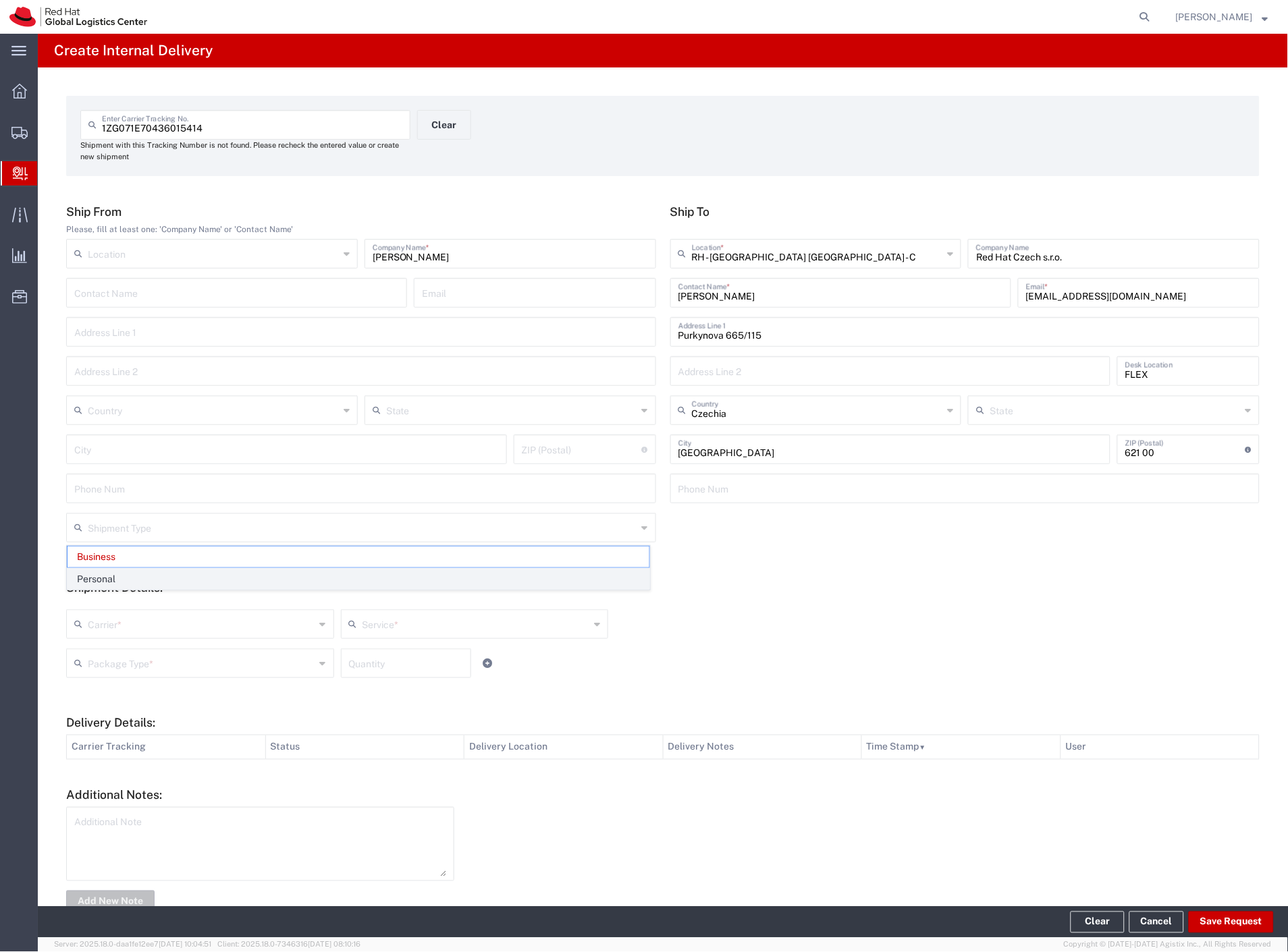
click at [126, 571] on span "Personal" at bounding box center [358, 579] width 582 height 21
type input "Personal"
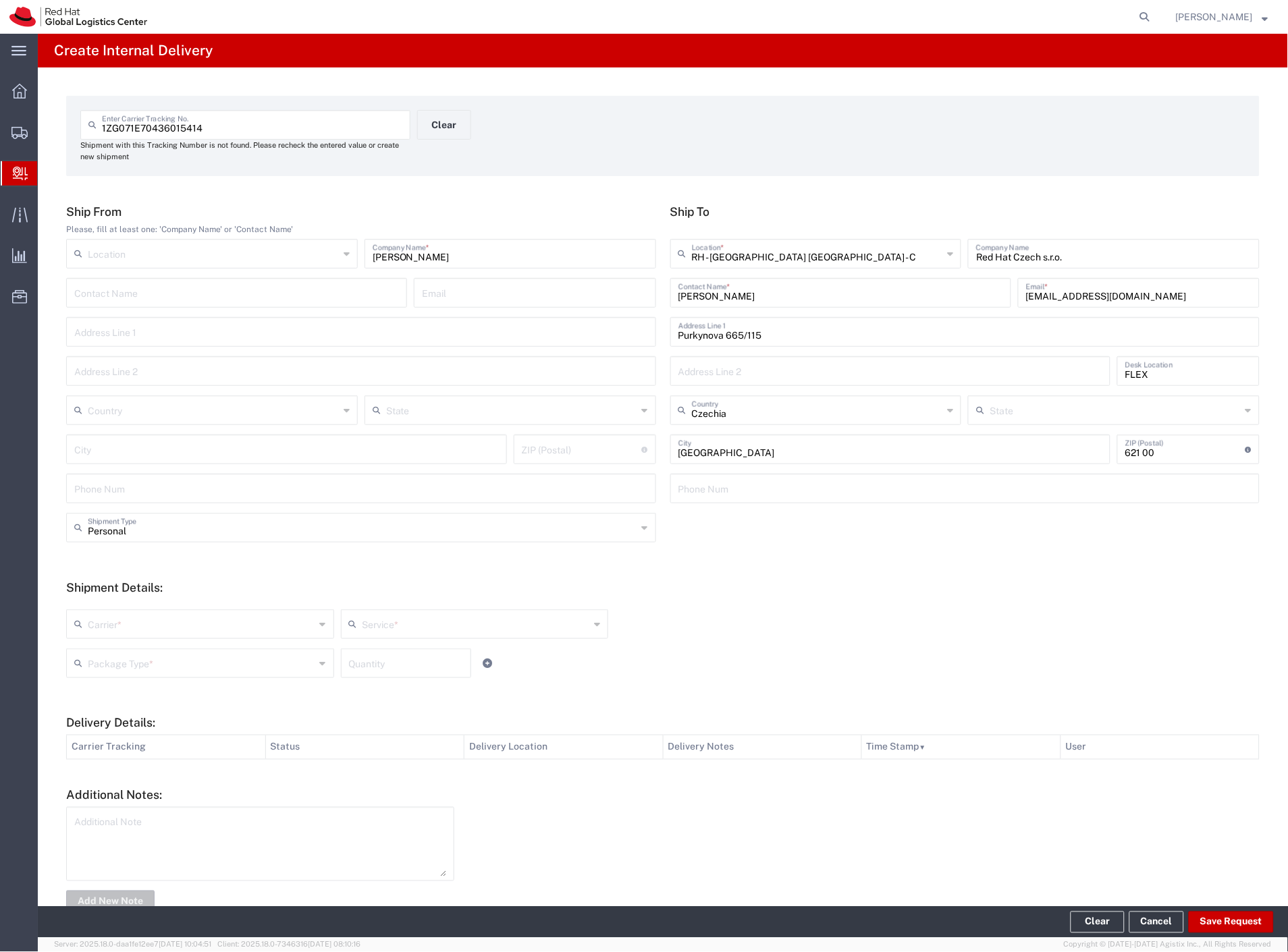
drag, startPoint x: 117, startPoint y: 617, endPoint x: 115, endPoint y: 636, distance: 19.1
click at [116, 622] on input "text" at bounding box center [201, 623] width 227 height 24
click at [110, 652] on span "Czech Post" at bounding box center [198, 653] width 263 height 21
type input "Czech Post"
click at [109, 662] on input "text" at bounding box center [201, 662] width 227 height 24
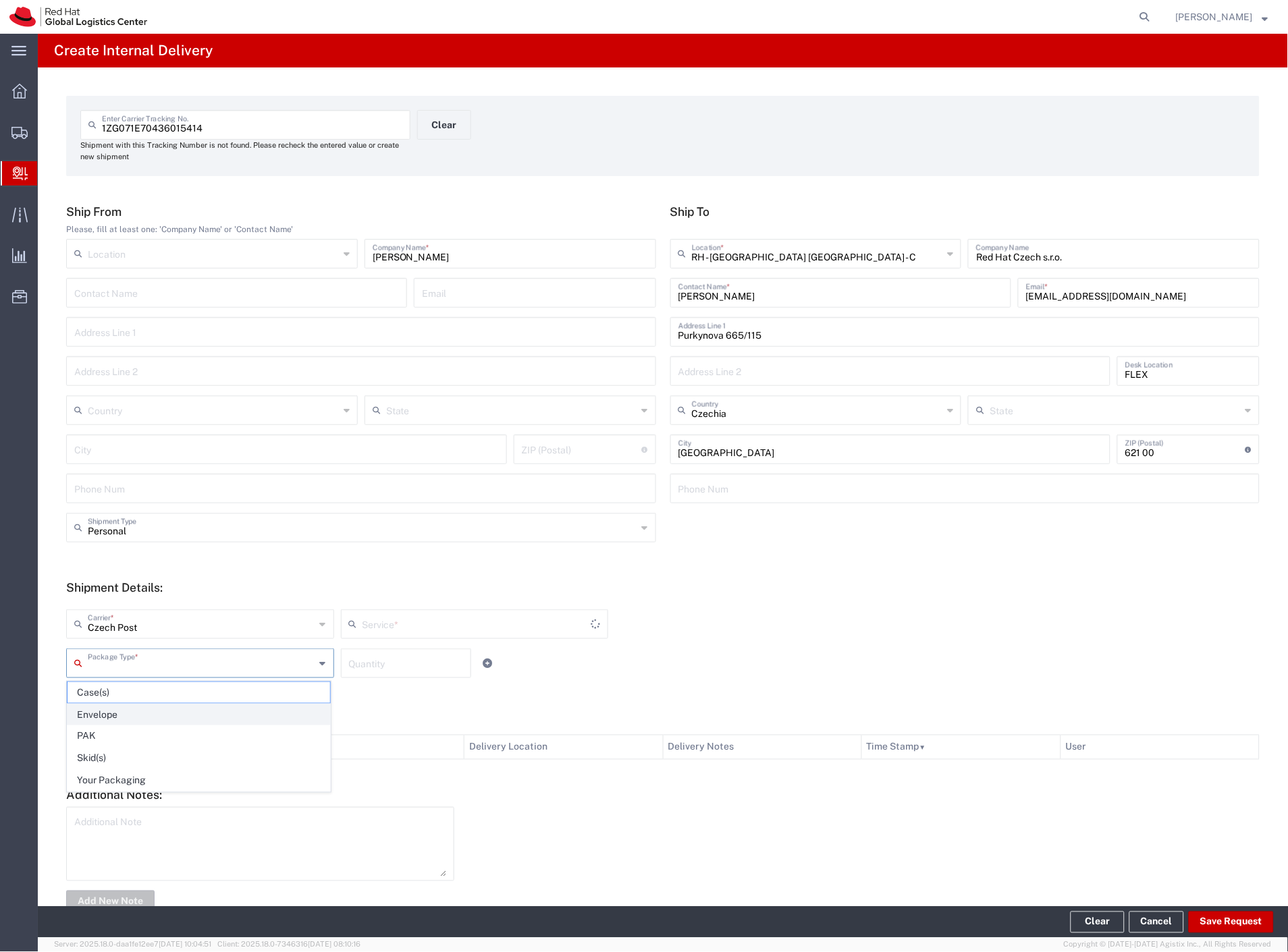
type input "Ground"
click at [132, 779] on span "Your Packaging" at bounding box center [198, 781] width 263 height 21
type input "Your Packaging"
click at [1212, 923] on button "Save Request" at bounding box center [1231, 922] width 85 height 22
type input "Personal"
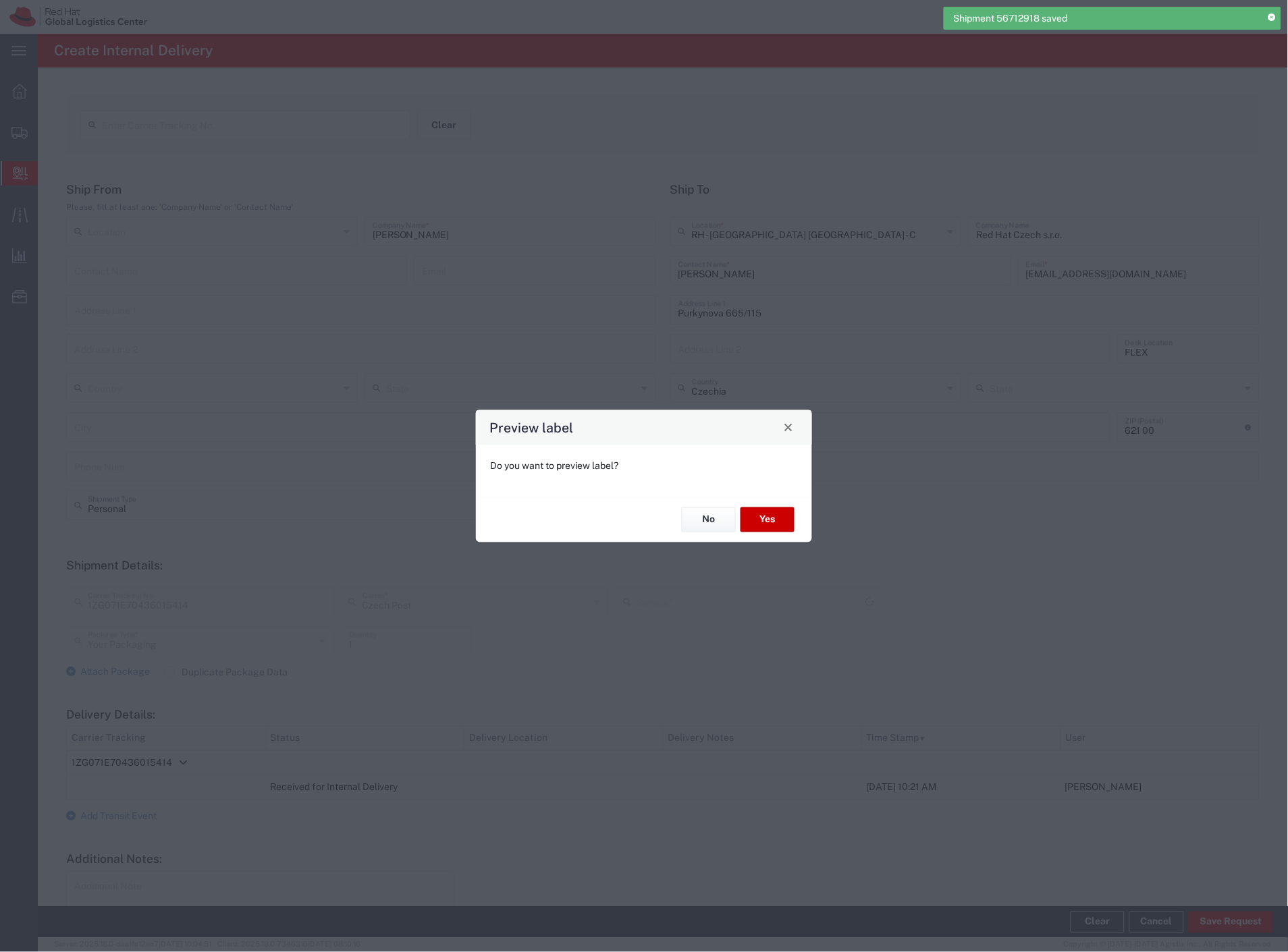
type input "Ground"
click at [766, 518] on button "Yes" at bounding box center [768, 520] width 54 height 25
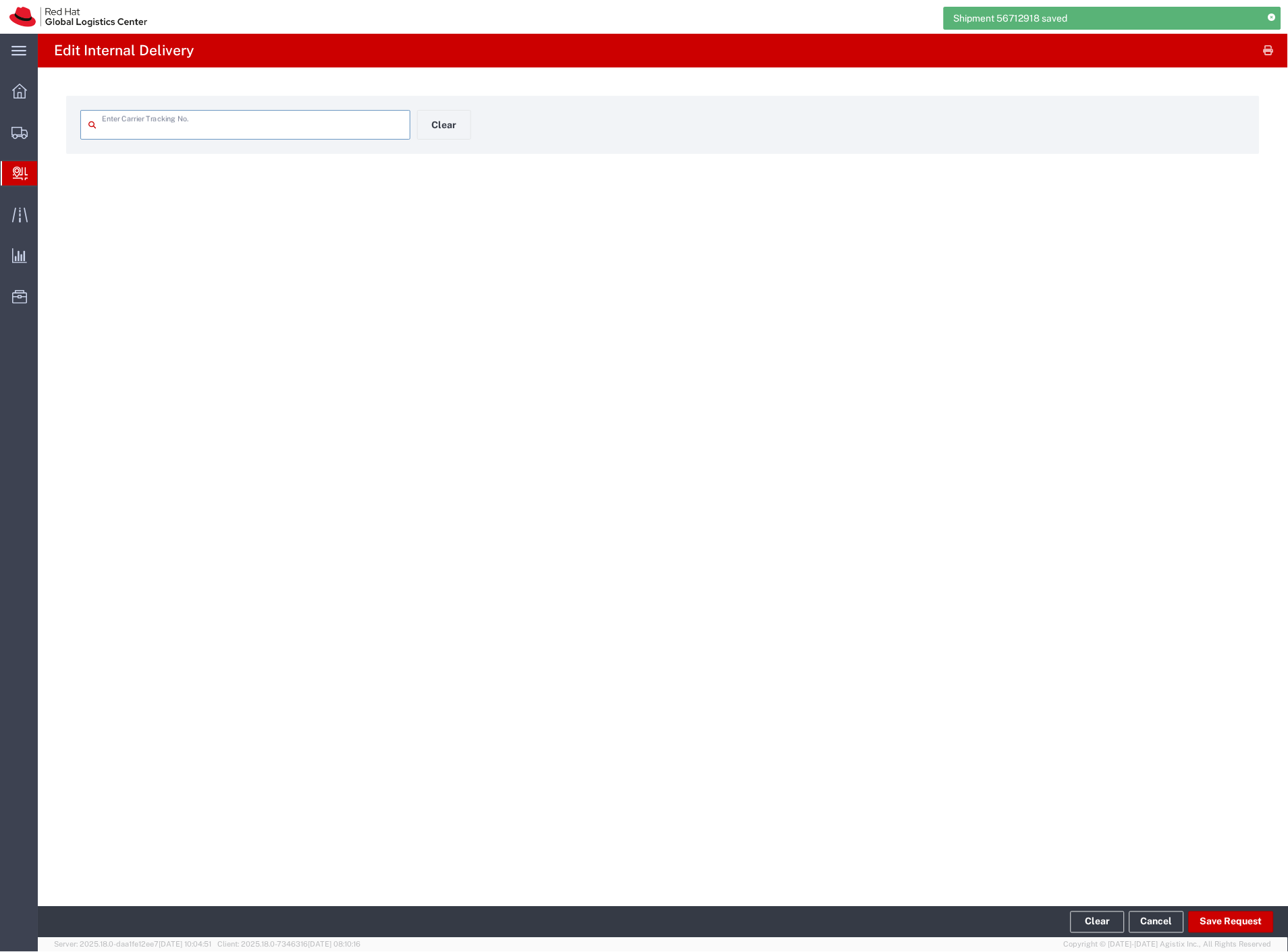
type input "1ZG071E70436015414"
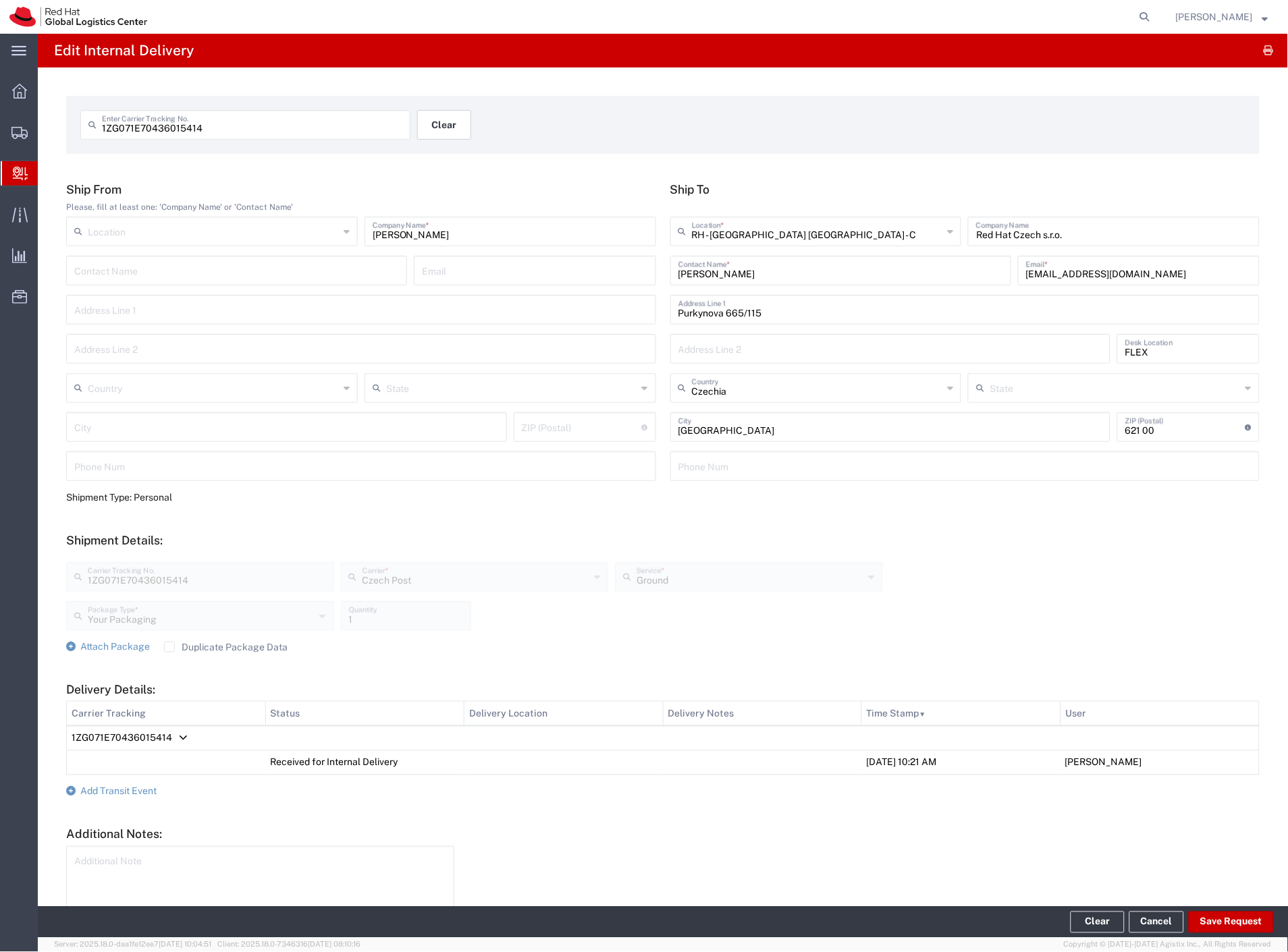
click at [447, 126] on button "Clear" at bounding box center [444, 125] width 54 height 30
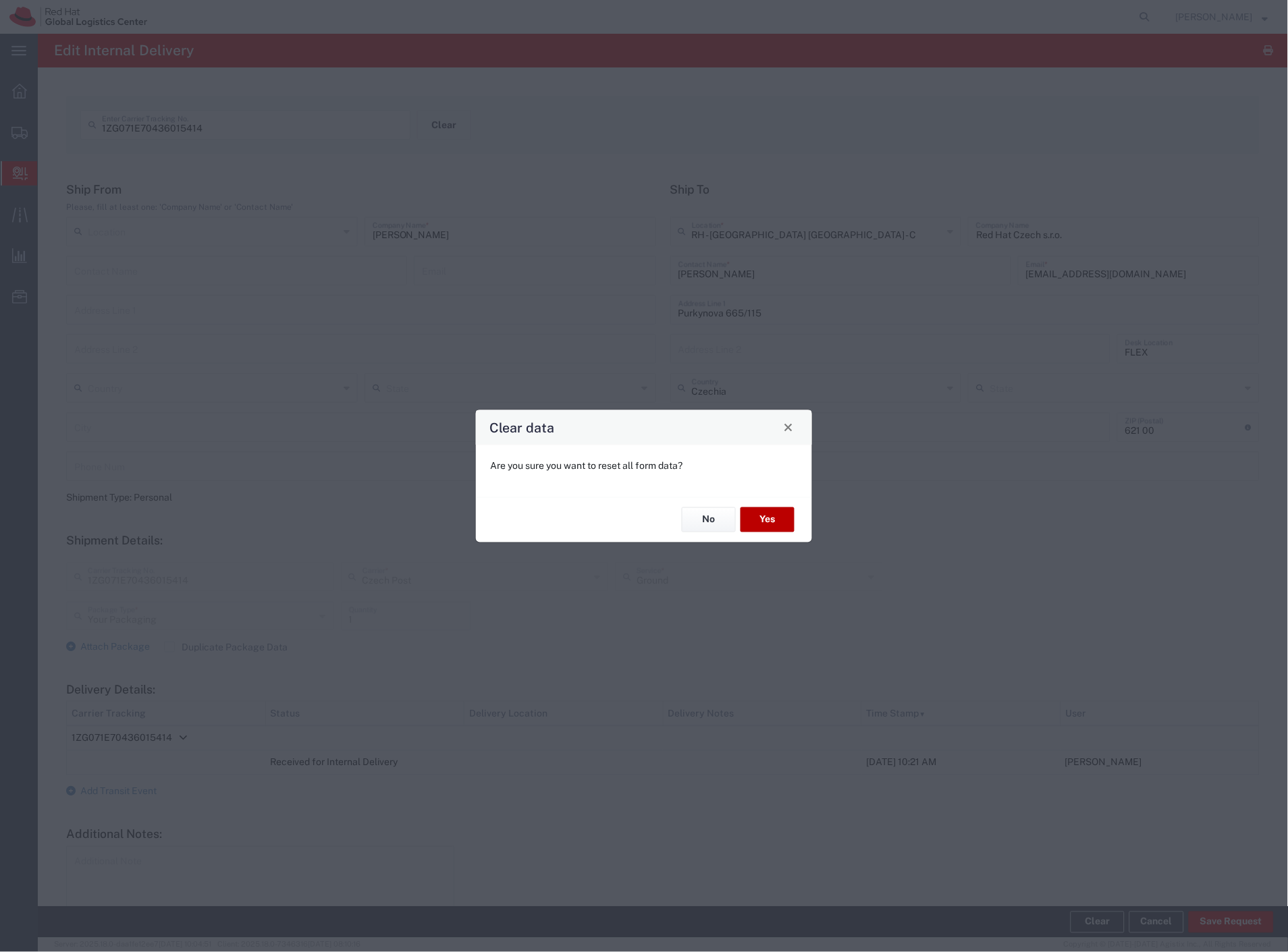
click at [784, 520] on button "Yes" at bounding box center [768, 520] width 54 height 25
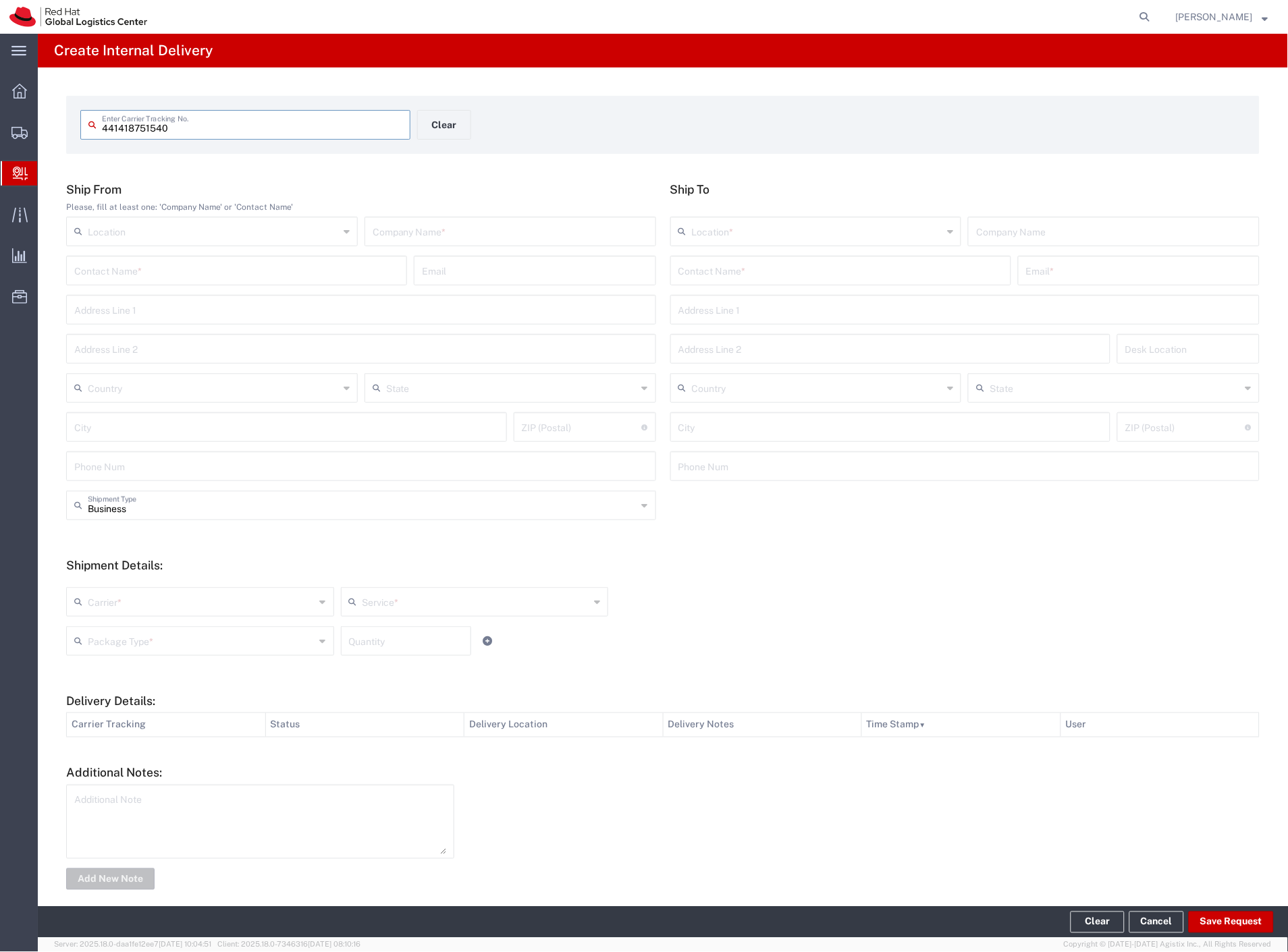
type input "441418751540"
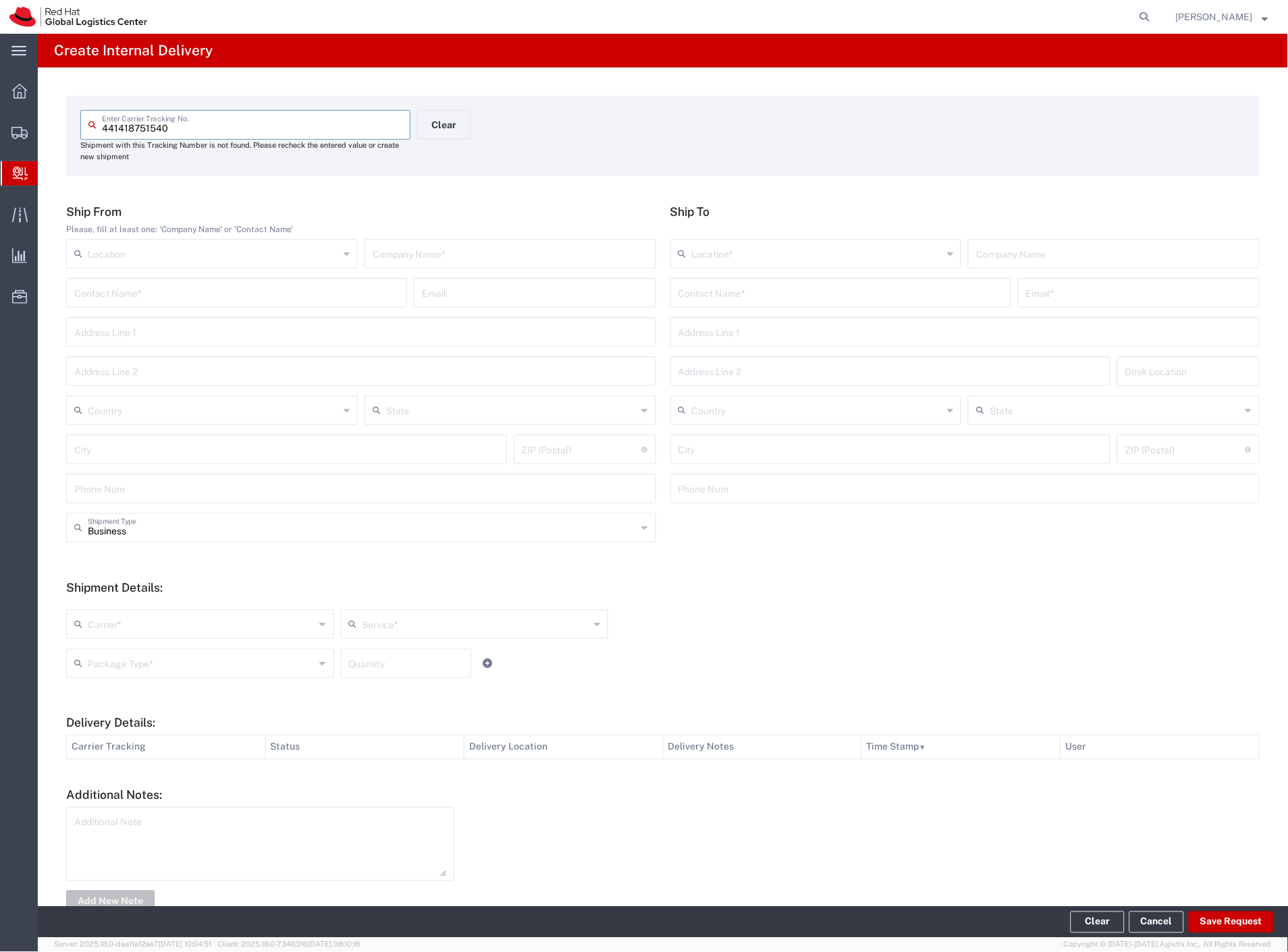
click at [429, 264] on div "Company Name *" at bounding box center [510, 254] width 292 height 30
type input "zalando"
click at [787, 287] on input "text" at bounding box center [840, 291] width 325 height 24
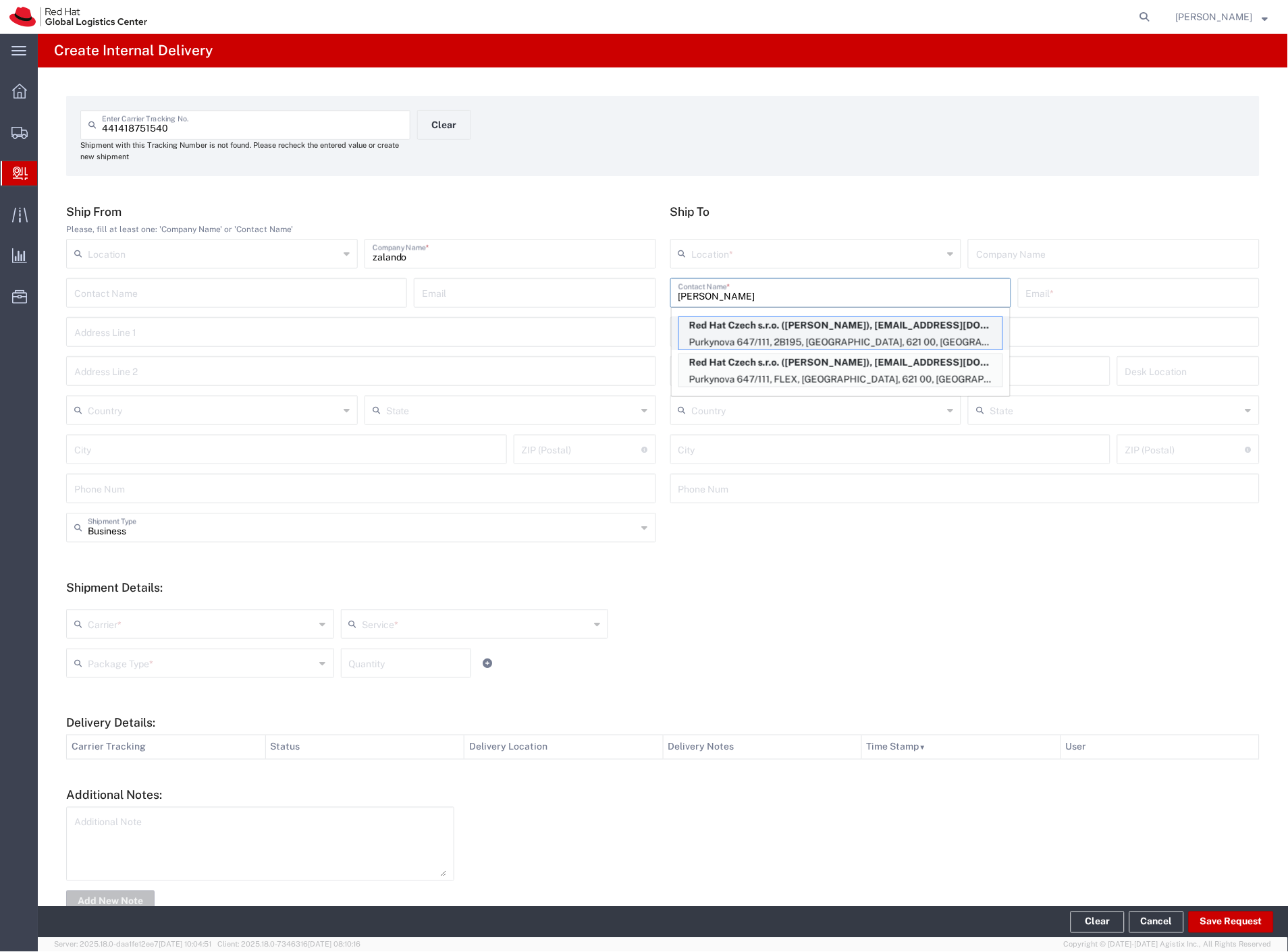
type input "[PERSON_NAME]"
click at [771, 336] on p "Purkynova 647/111, 2B195, [GEOGRAPHIC_DATA], 621 00, [GEOGRAPHIC_DATA]" at bounding box center [840, 342] width 323 height 17
type input "RH - [GEOGRAPHIC_DATA] [GEOGRAPHIC_DATA] - B"
type input "Red Hat Czech s.r.o."
type input "[PERSON_NAME]"
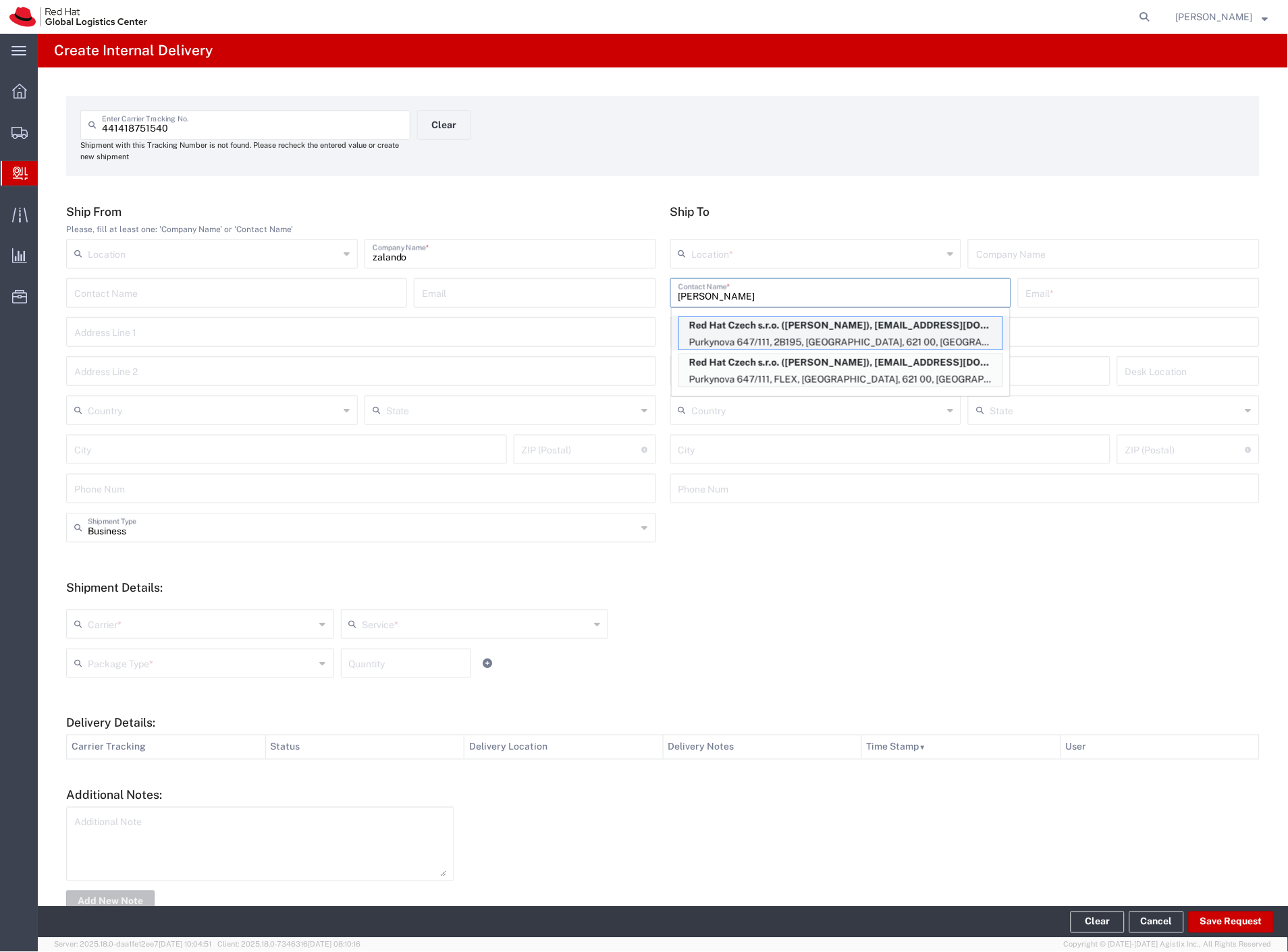
type input "[EMAIL_ADDRESS][DOMAIN_NAME]"
type input "Purkynova 647/111"
type input "2B195"
type input "Czechia"
type input "[GEOGRAPHIC_DATA]"
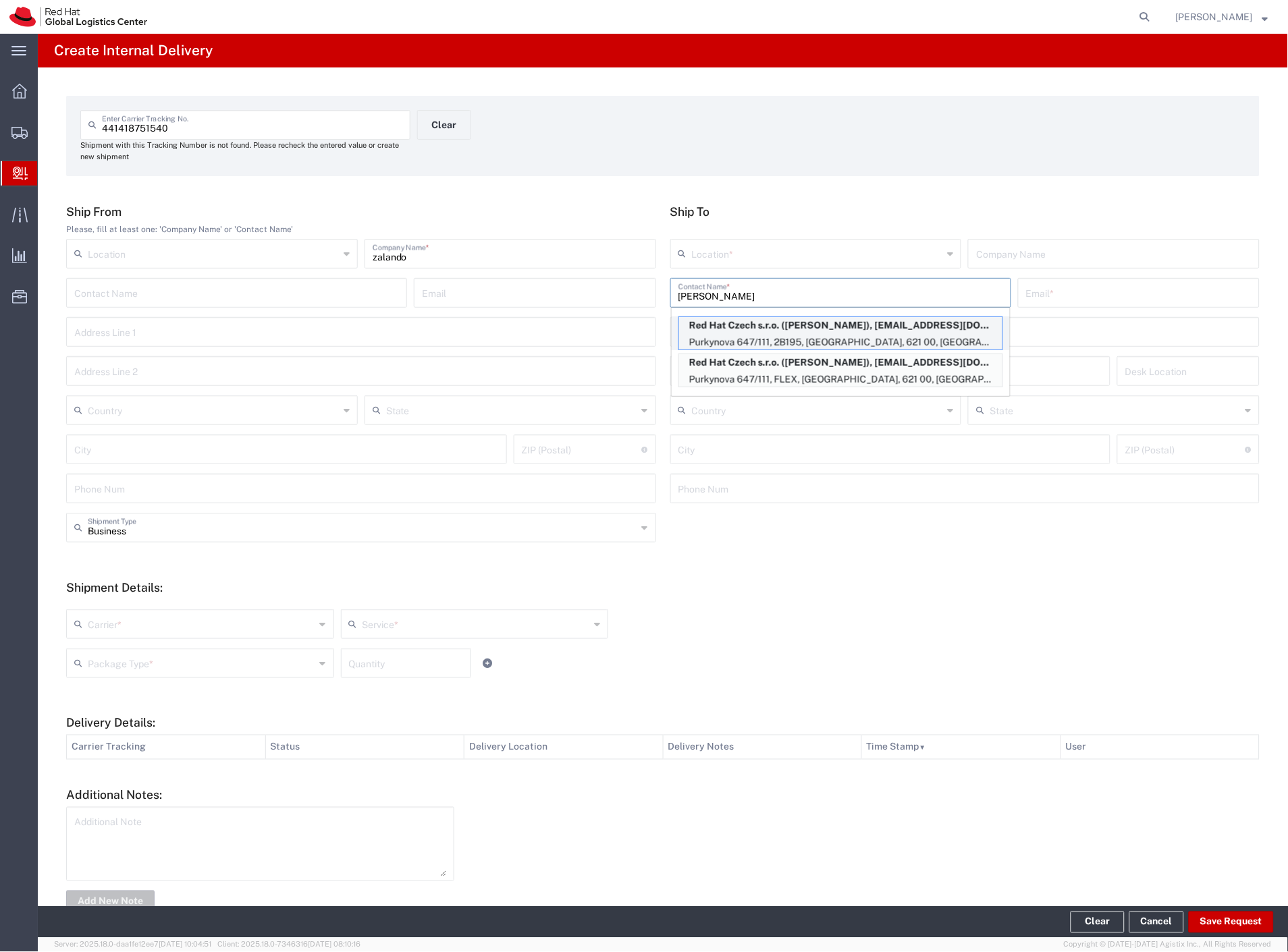
type input "621 00"
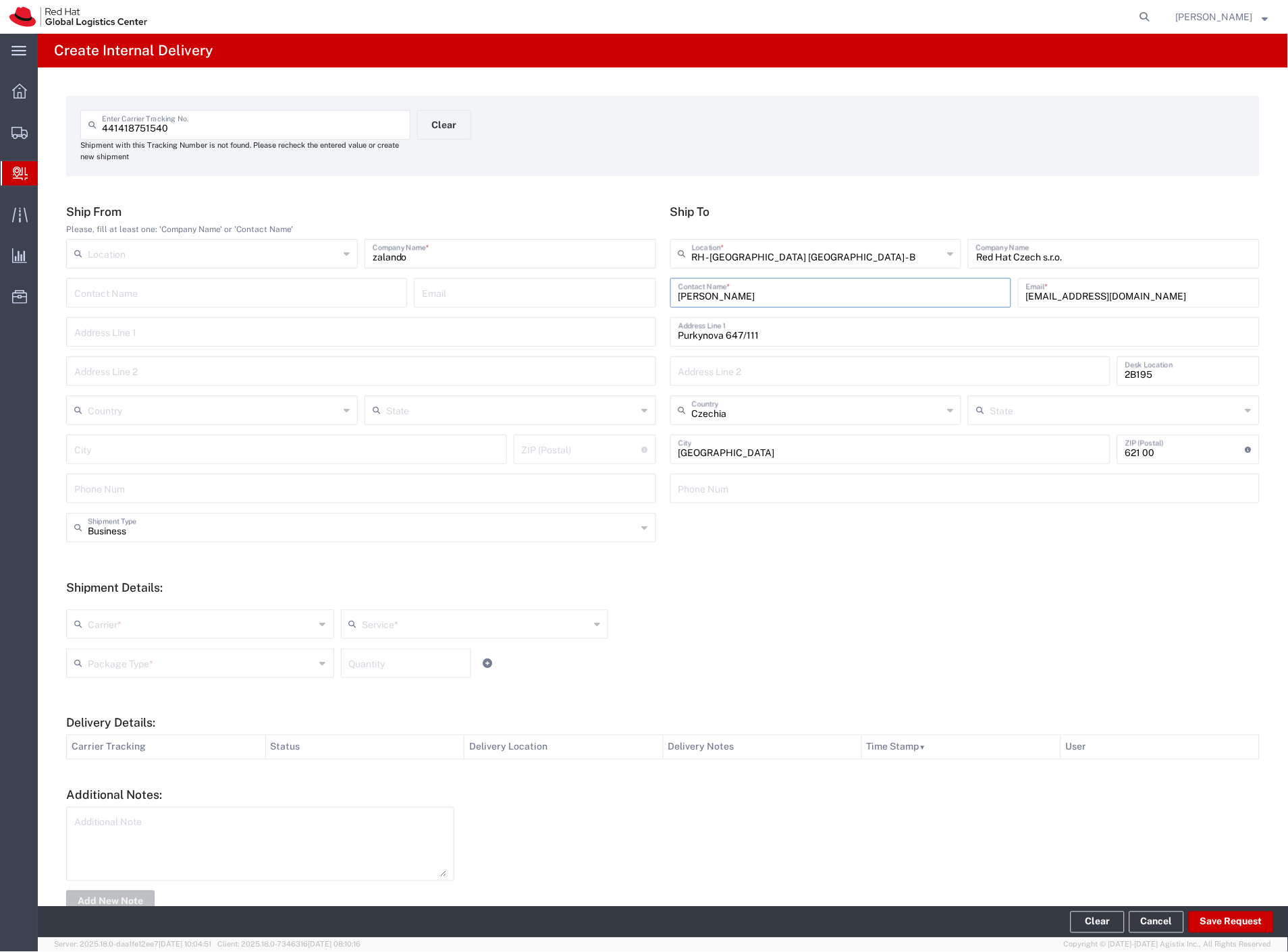
click at [81, 507] on div "Ship From Please, fill at least one: 'Company Name' or 'Contact Name' Location …" at bounding box center [361, 358] width 604 height 308
click at [95, 515] on input "text" at bounding box center [363, 526] width 549 height 24
drag, startPoint x: 109, startPoint y: 574, endPoint x: 106, endPoint y: 619, distance: 45.1
click at [109, 576] on span "Personal" at bounding box center [358, 579] width 582 height 21
type input "Personal"
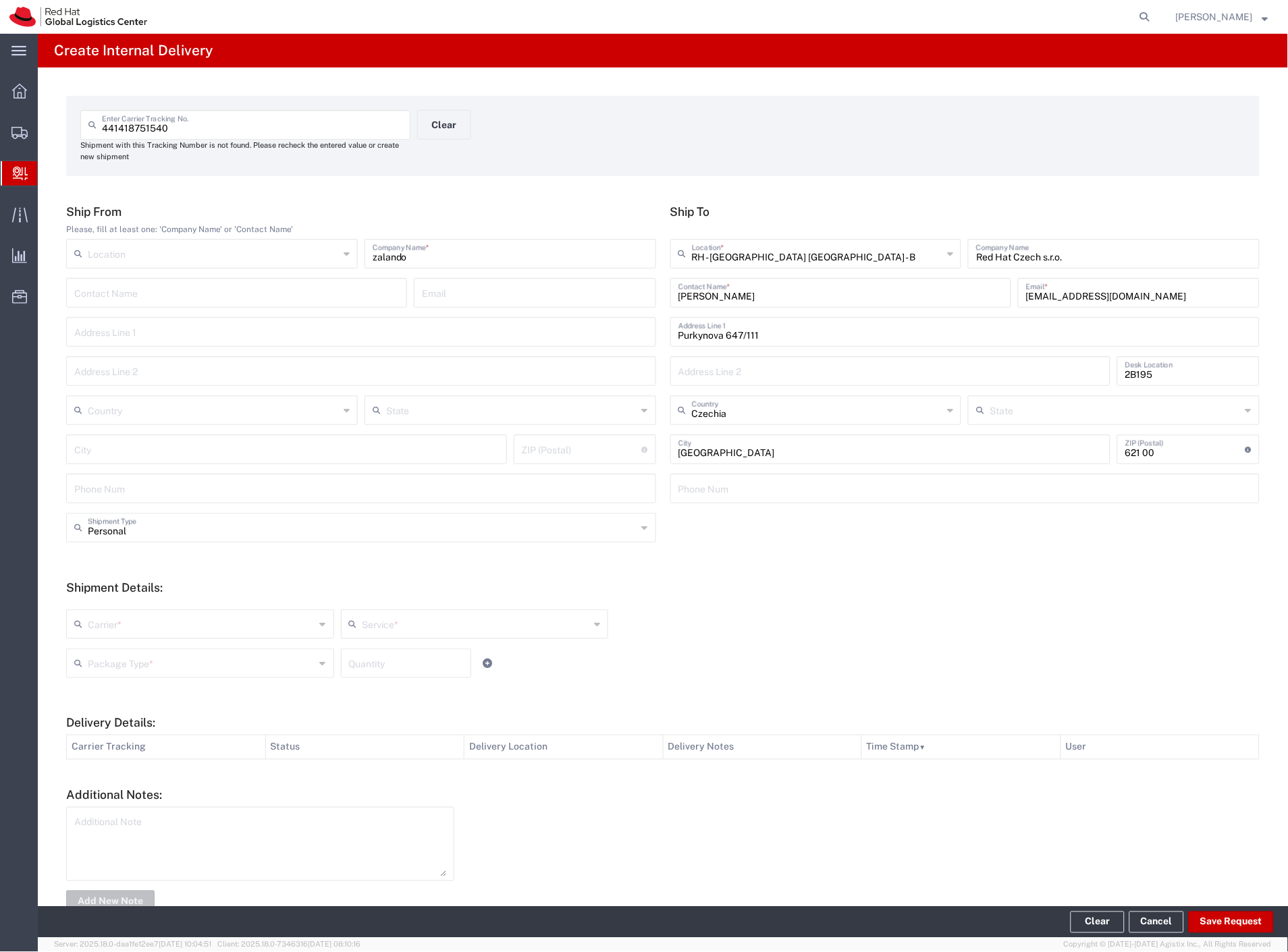
click at [103, 632] on input "text" at bounding box center [201, 623] width 227 height 24
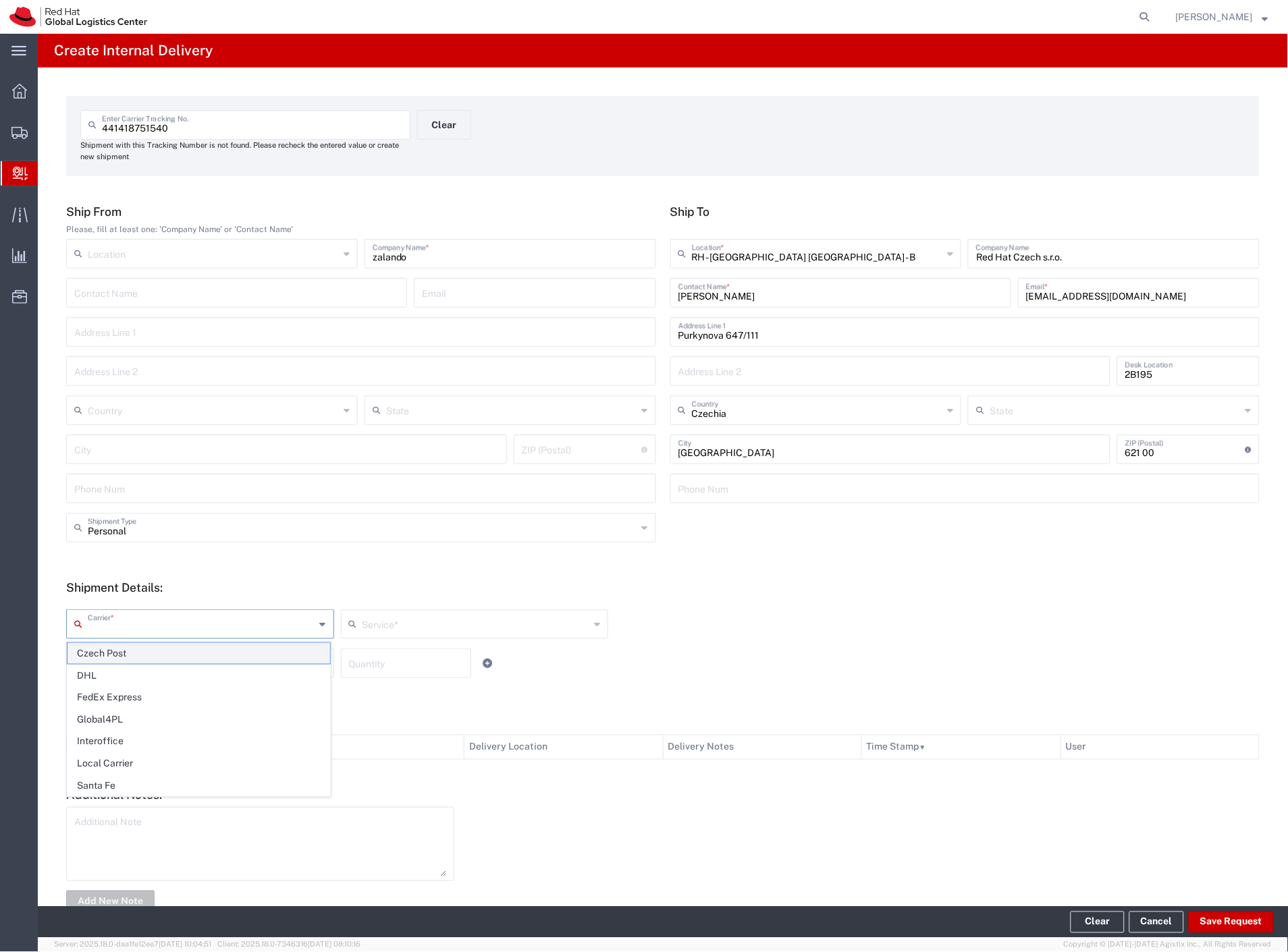
click at [99, 650] on span "Czech Post" at bounding box center [198, 653] width 263 height 21
type input "Czech Post"
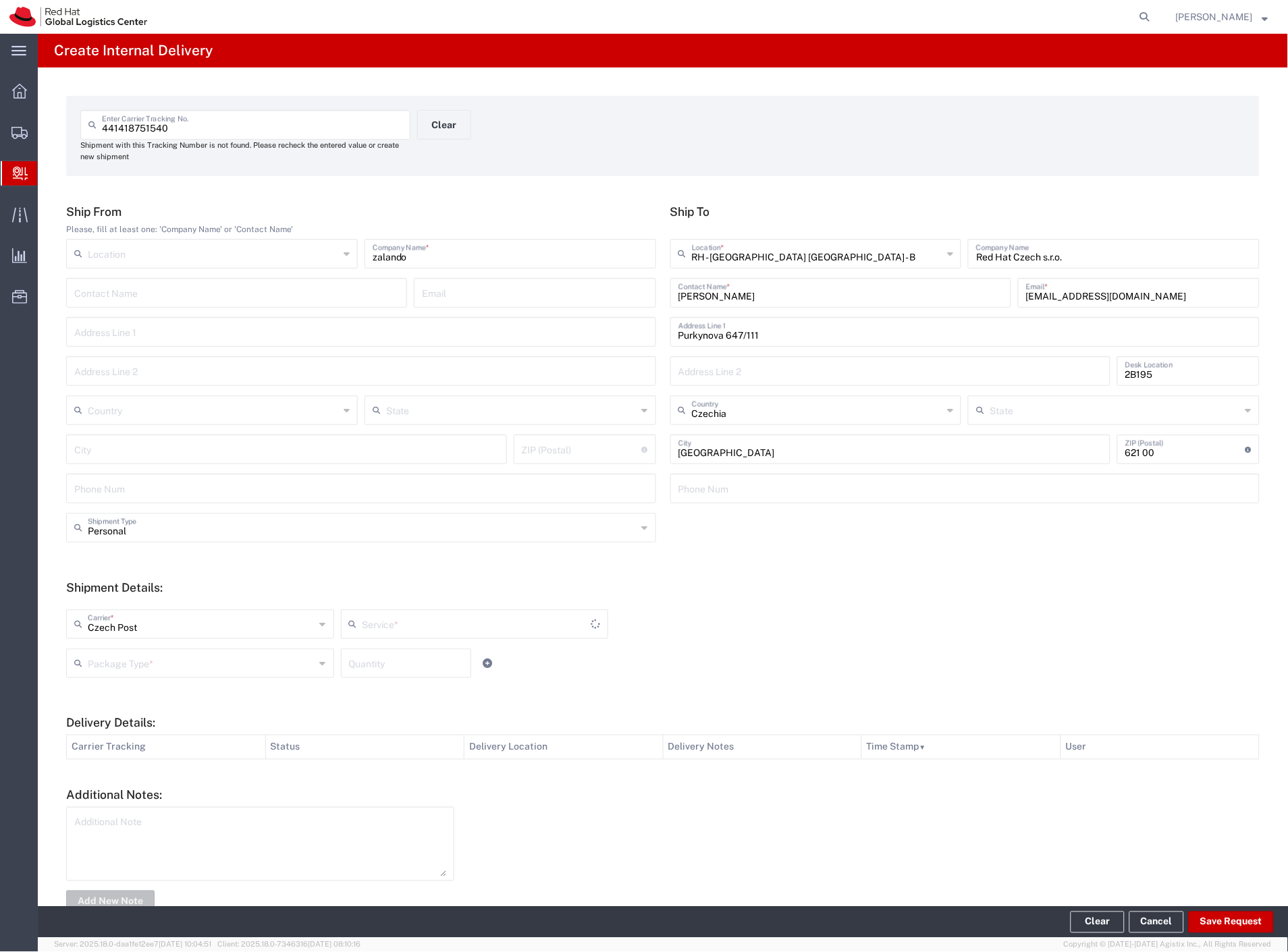
type input "Ground"
click at [103, 675] on div "Package Type *" at bounding box center [200, 663] width 268 height 30
click at [124, 776] on span "Your Packaging" at bounding box center [198, 781] width 263 height 21
type input "Your Packaging"
click at [1210, 915] on button "Save Request" at bounding box center [1231, 922] width 85 height 22
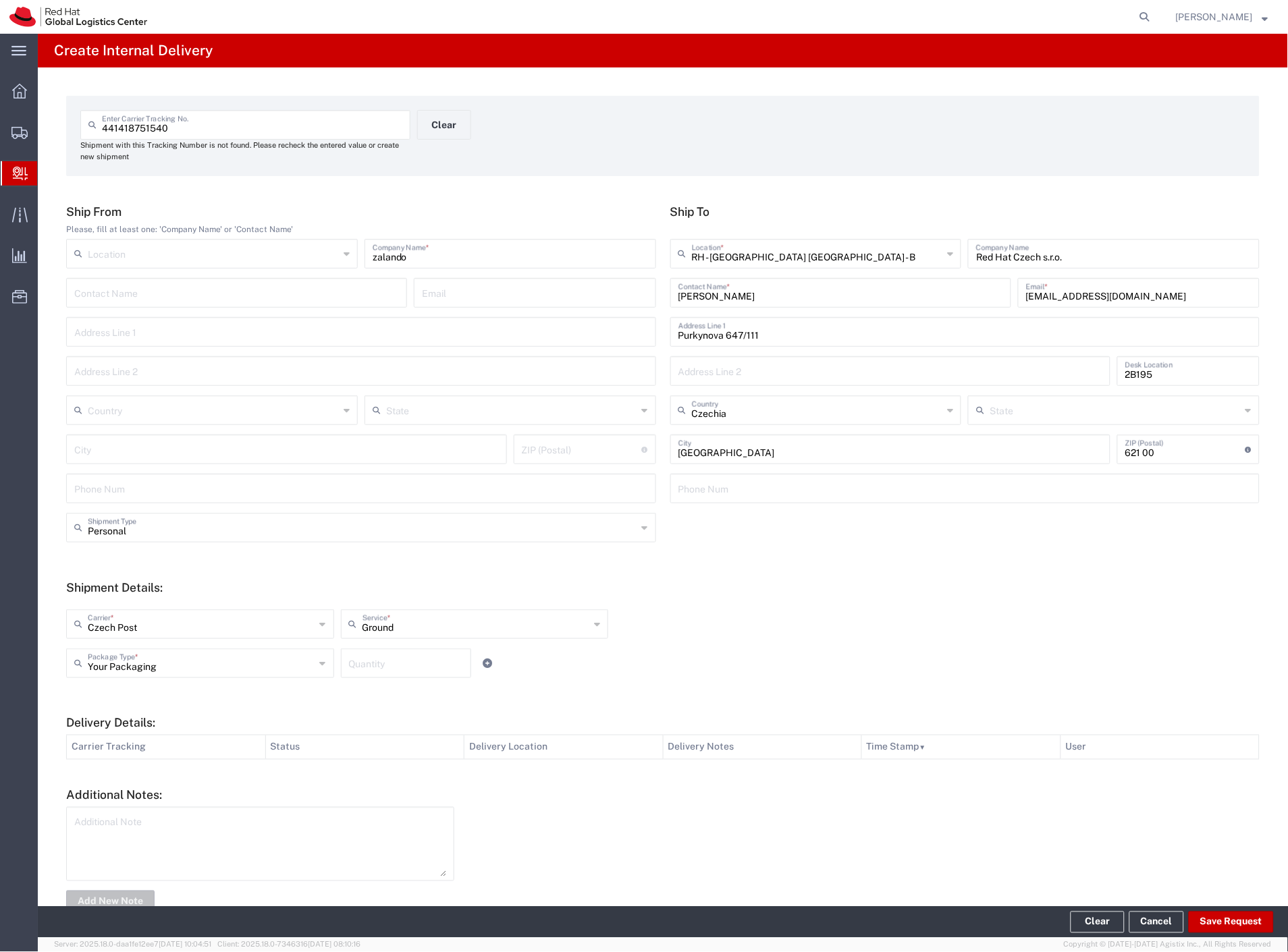
type input "Personal"
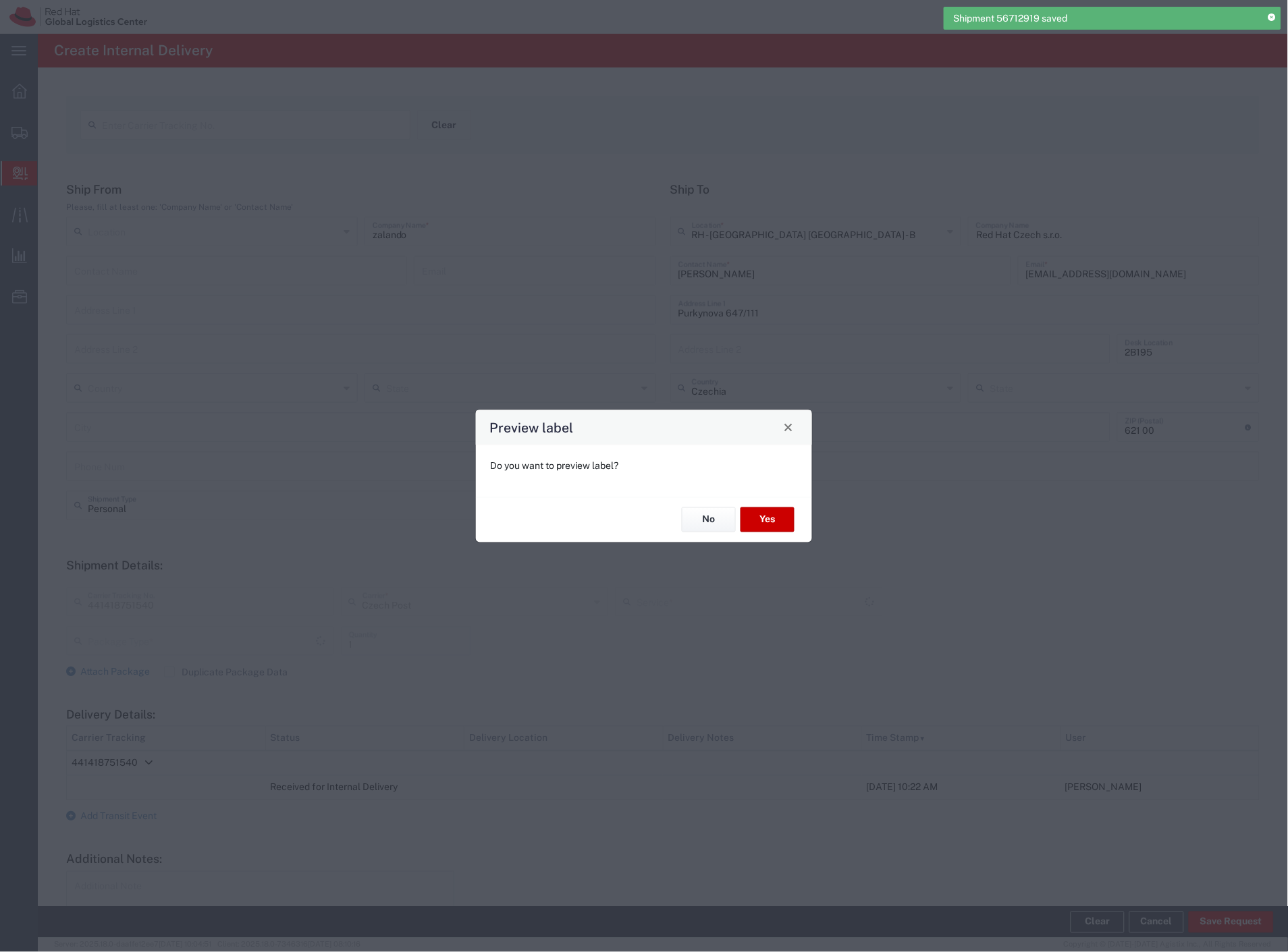
type input "Your Packaging"
type input "Ground"
click at [773, 531] on button "Yes" at bounding box center [768, 520] width 54 height 25
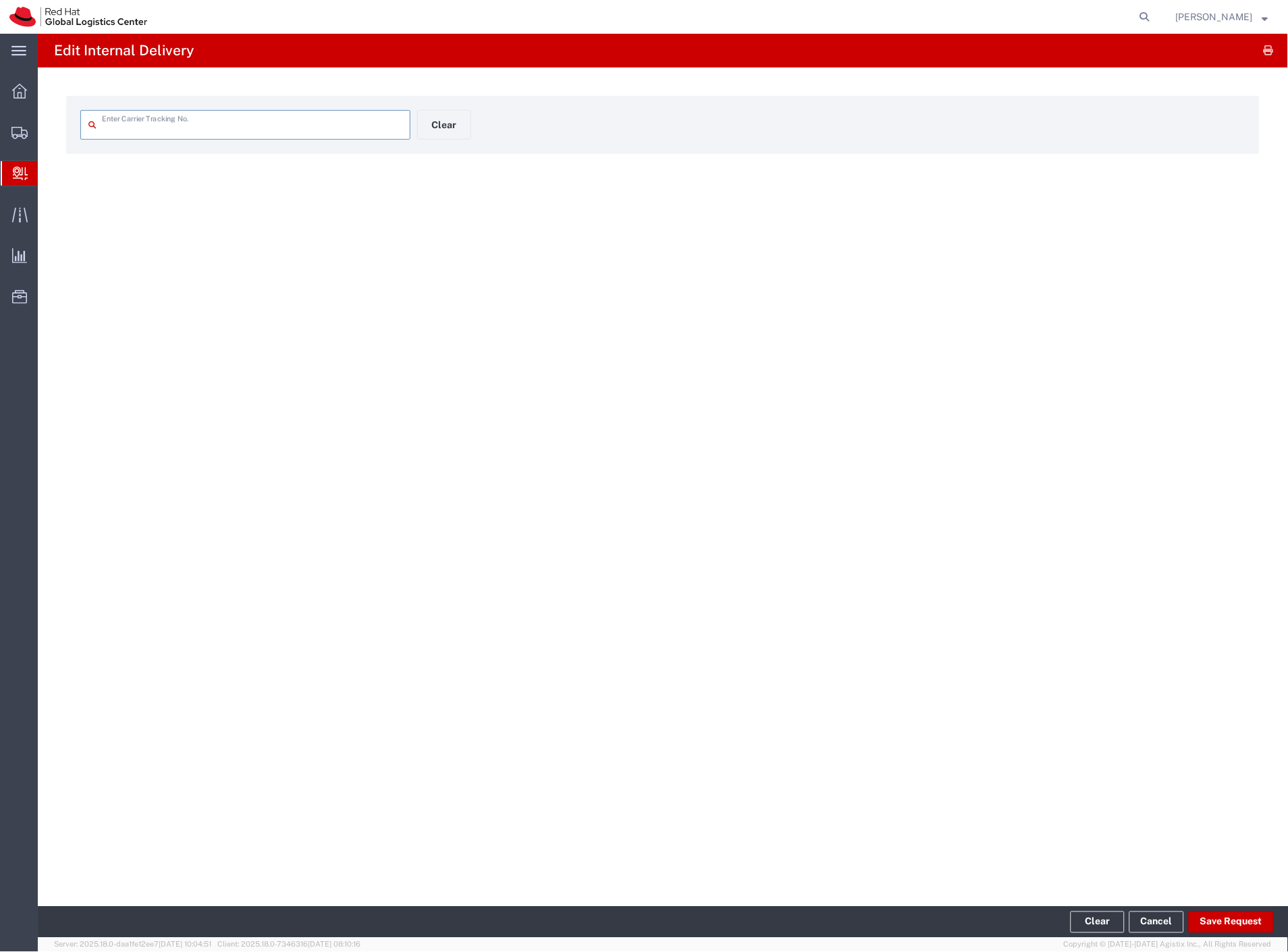
type input "441418751540"
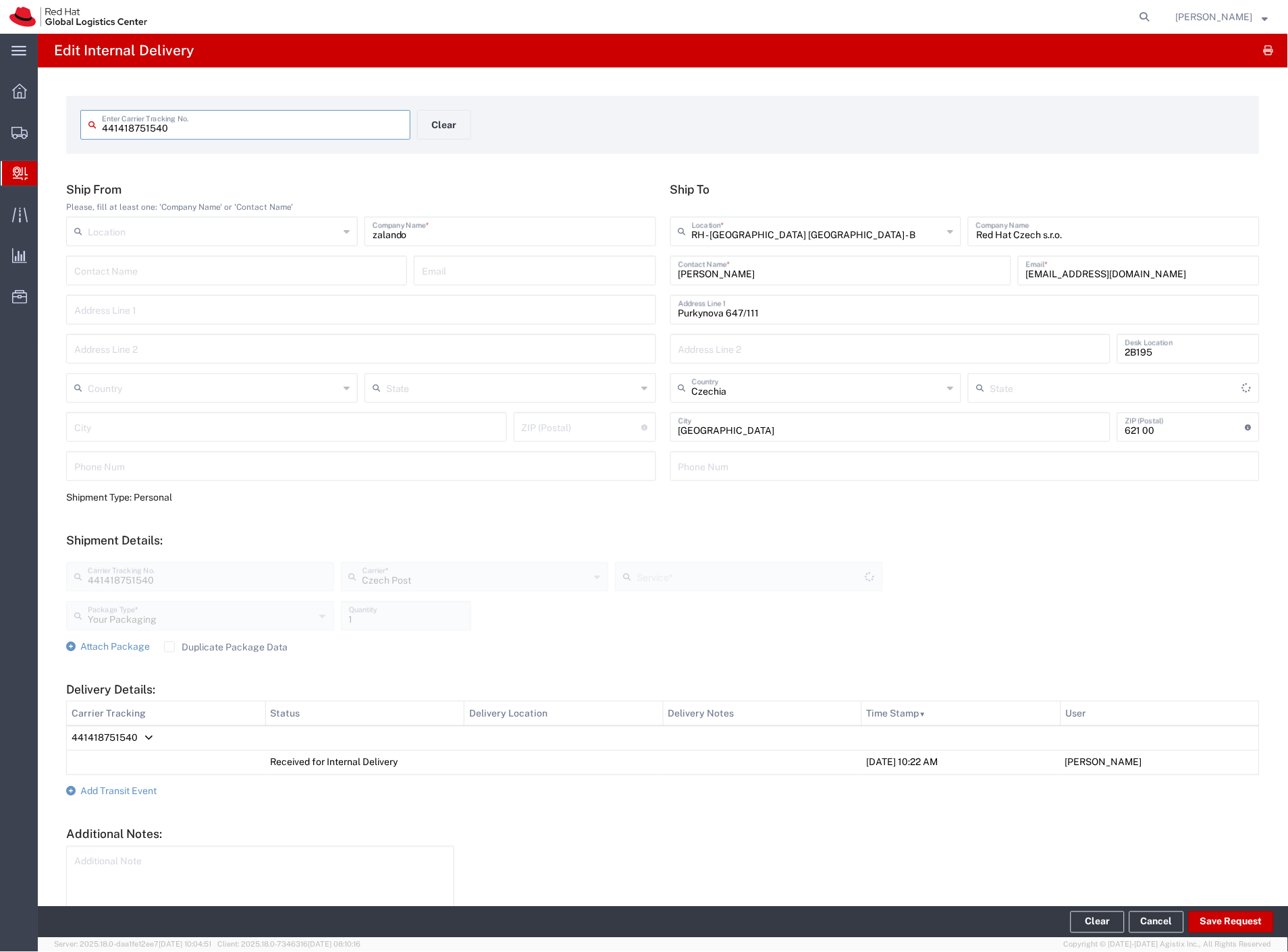
type input "Ground"
click at [443, 117] on button "Clear" at bounding box center [444, 125] width 54 height 30
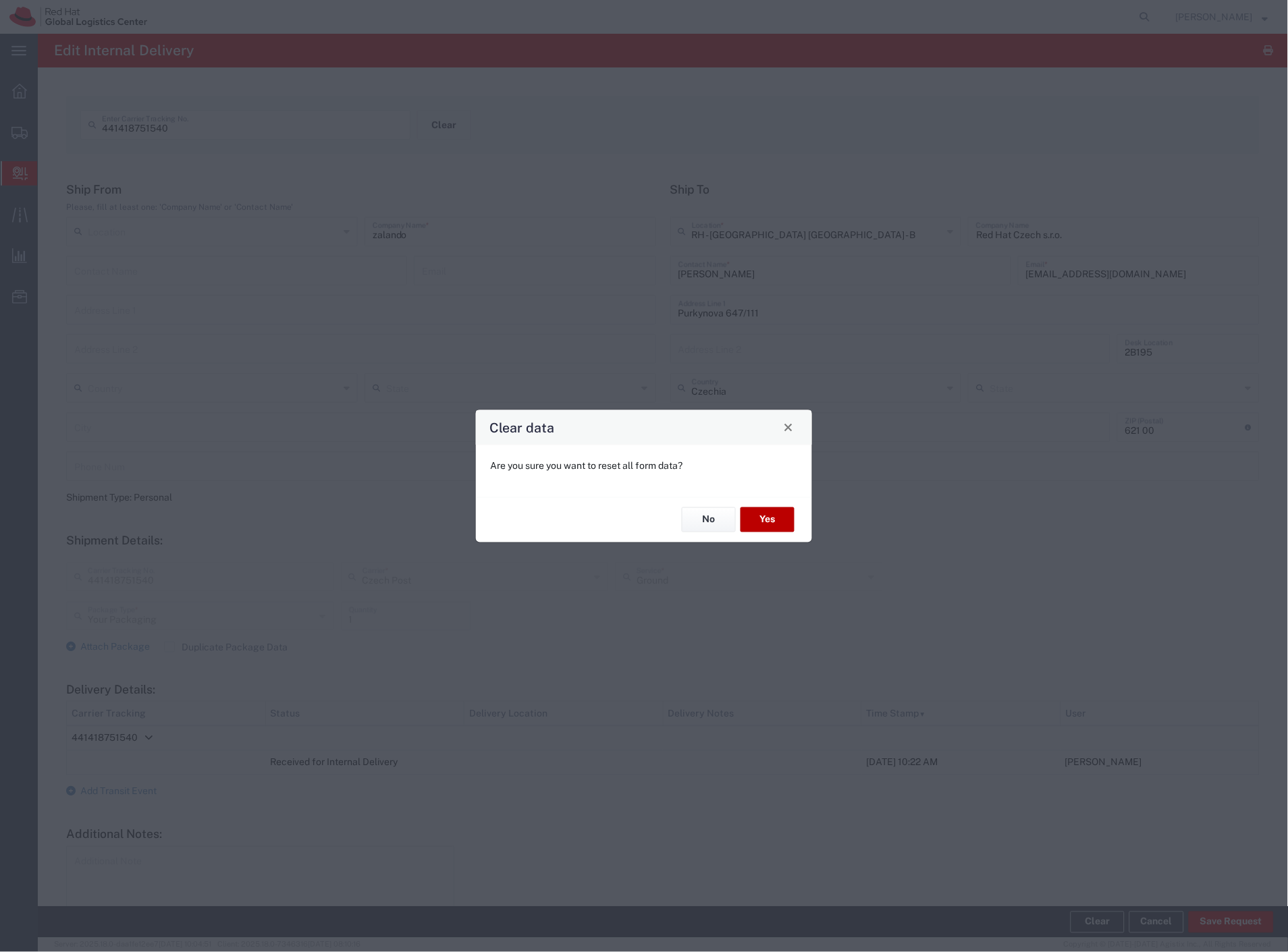
click at [768, 517] on button "Yes" at bounding box center [768, 520] width 54 height 25
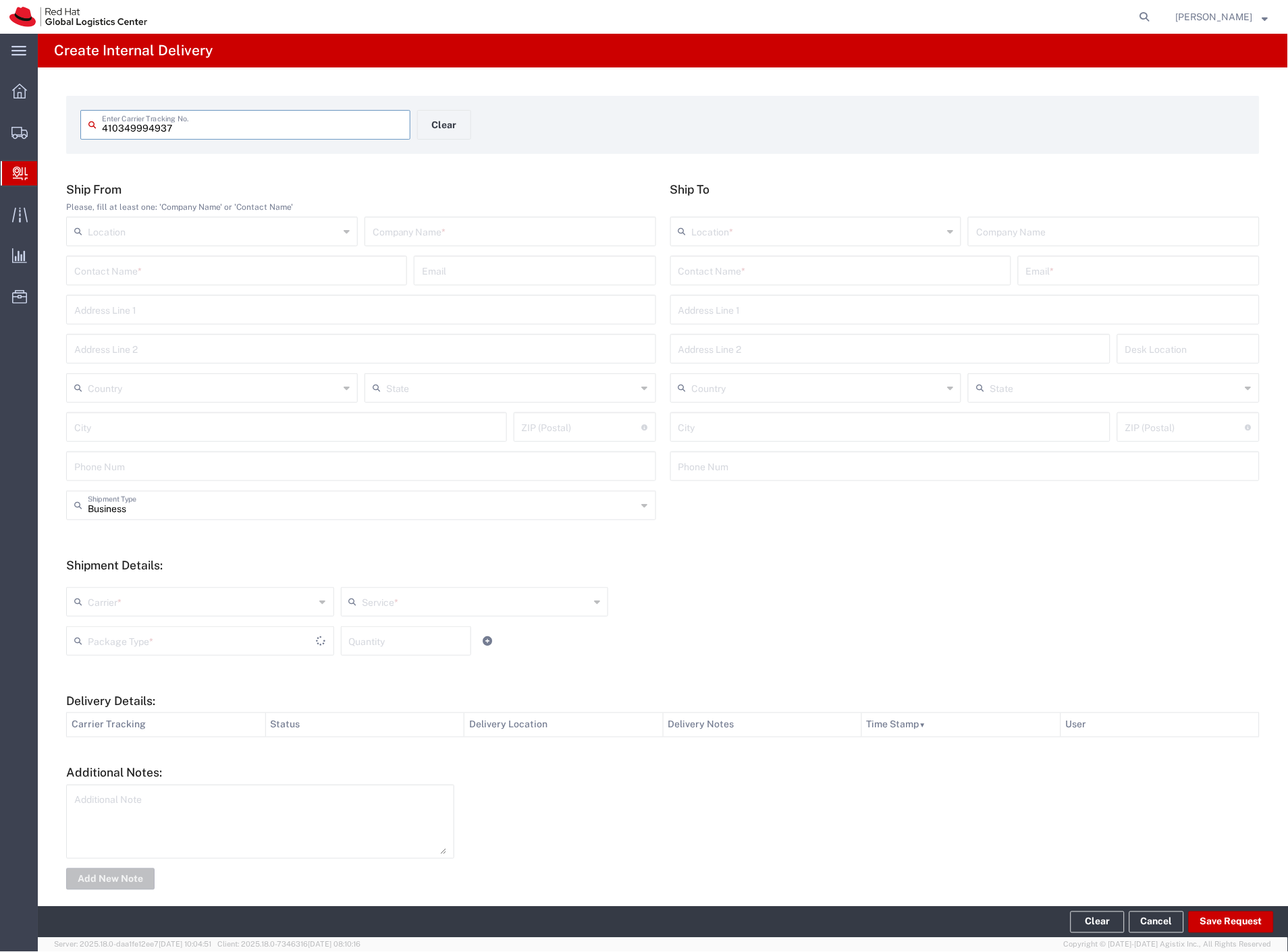
type input "410349994937"
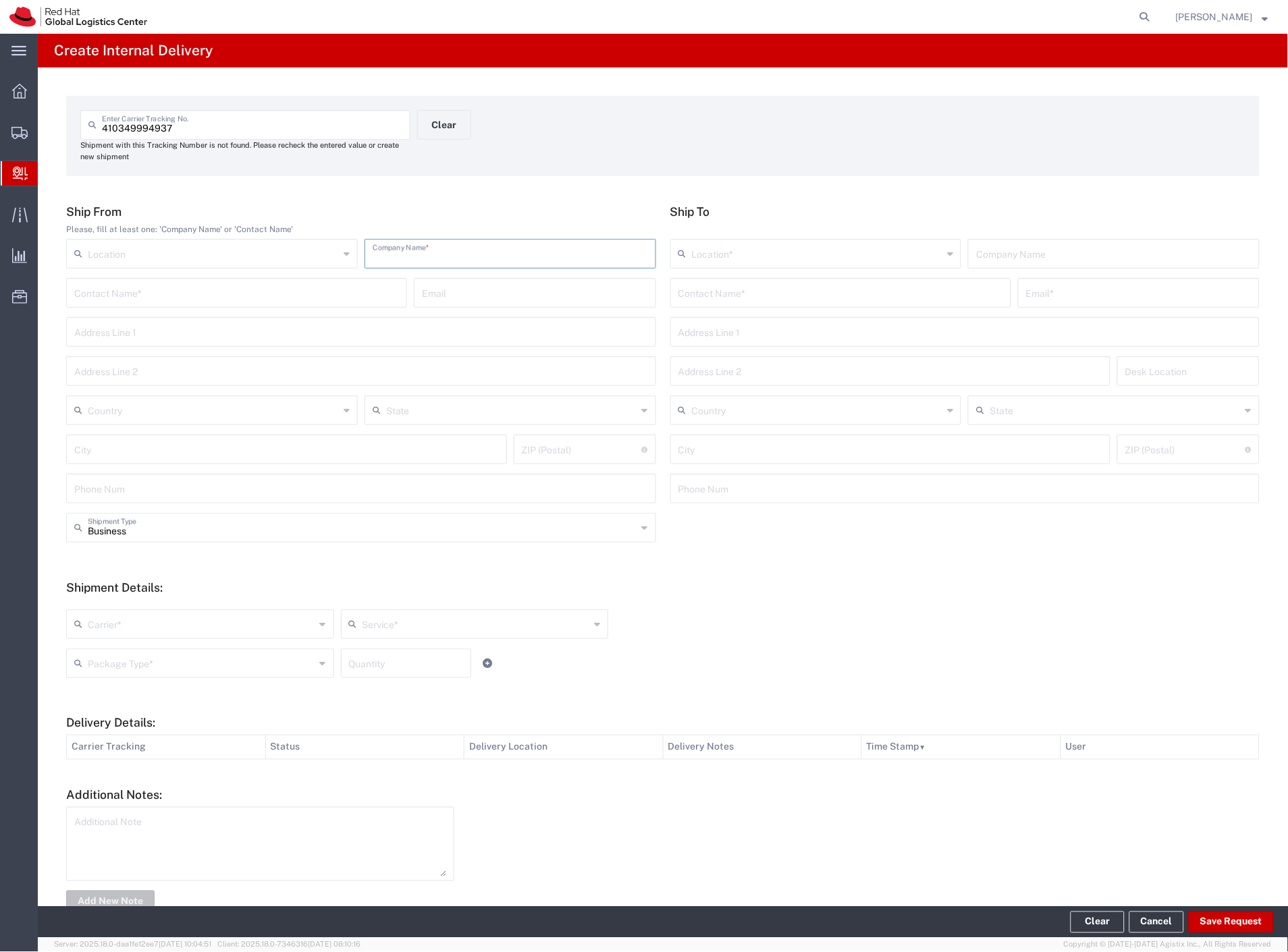
click at [548, 254] on input "text" at bounding box center [510, 252] width 275 height 24
type input "ISEL"
click at [724, 285] on input "text" at bounding box center [840, 291] width 325 height 24
type input "vacula"
click at [861, 344] on p "Purkynova 665/115, FLEX, [GEOGRAPHIC_DATA], 621 00, [GEOGRAPHIC_DATA]" at bounding box center [840, 342] width 323 height 17
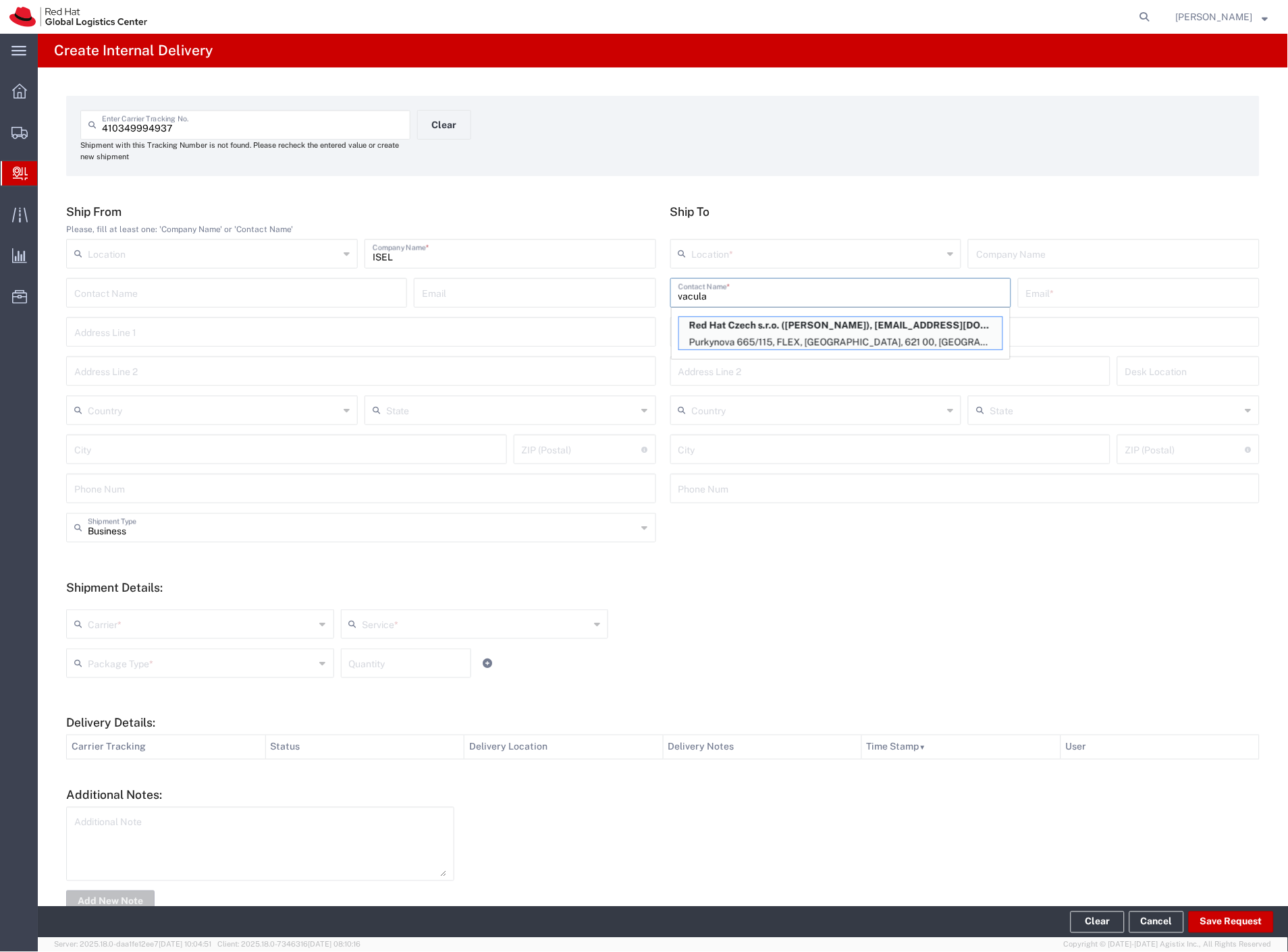
type input "RH - [GEOGRAPHIC_DATA] [GEOGRAPHIC_DATA] - C"
type input "Red Hat Czech s.r.o."
type input "[PERSON_NAME]"
type input "[EMAIL_ADDRESS][DOMAIN_NAME]"
type input "Purkynova 665/115"
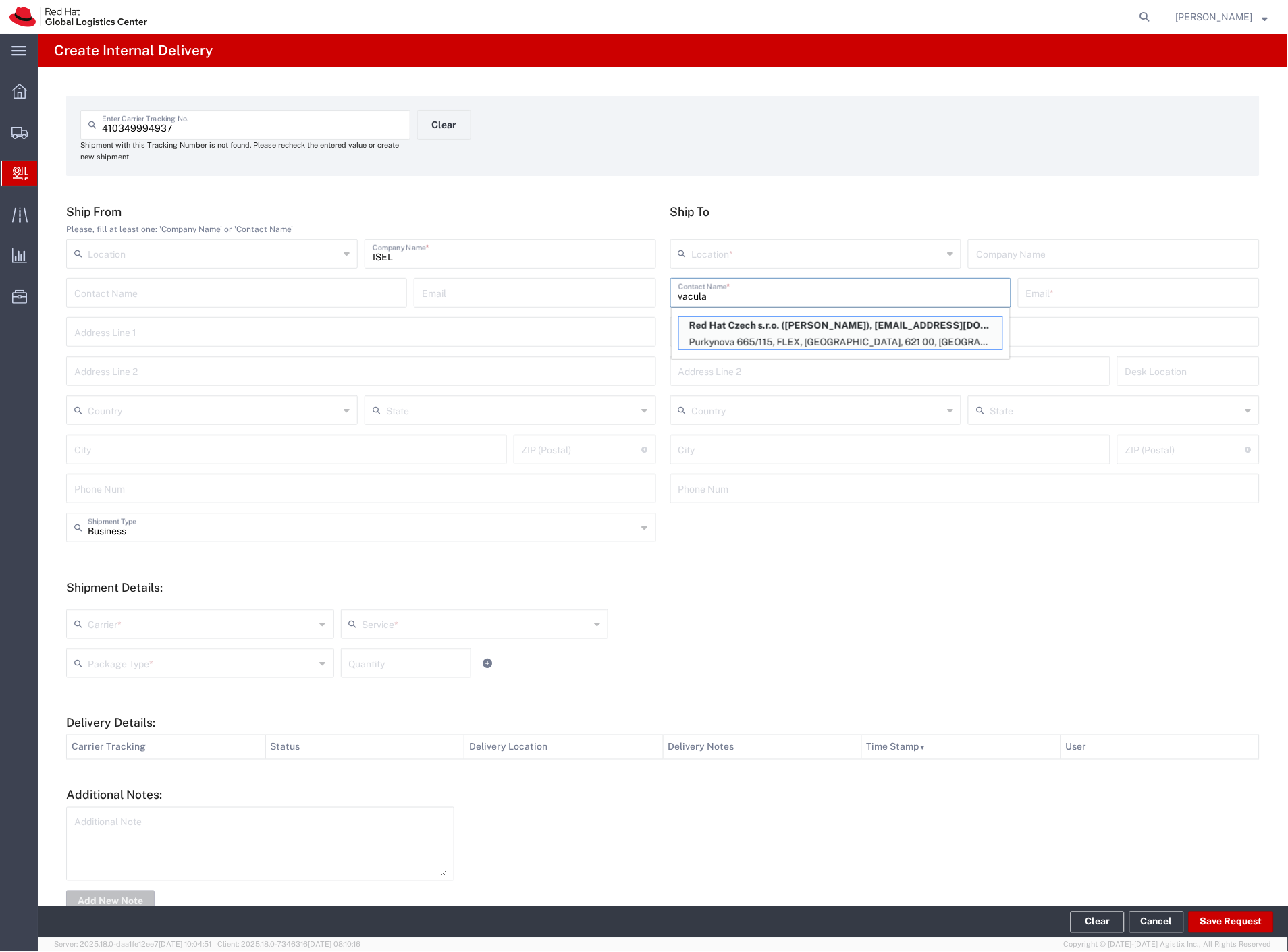
type input "FLEX"
type input "Czechia"
type input "[GEOGRAPHIC_DATA]"
type input "621 00"
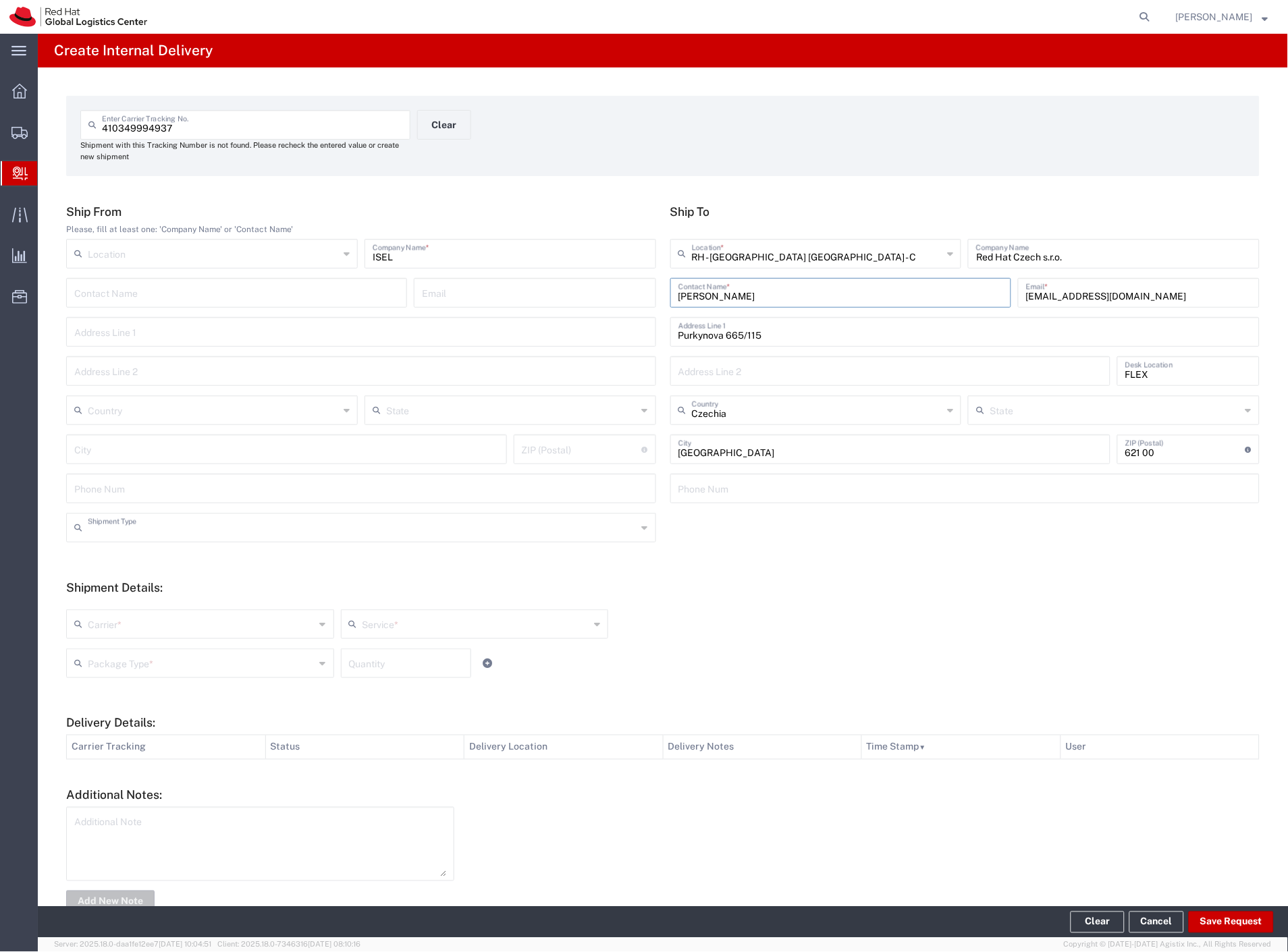
click at [149, 534] on input "text" at bounding box center [363, 526] width 549 height 24
drag, startPoint x: 123, startPoint y: 576, endPoint x: 122, endPoint y: 599, distance: 23.0
click at [122, 576] on span "Personal" at bounding box center [358, 579] width 582 height 21
type input "Personal"
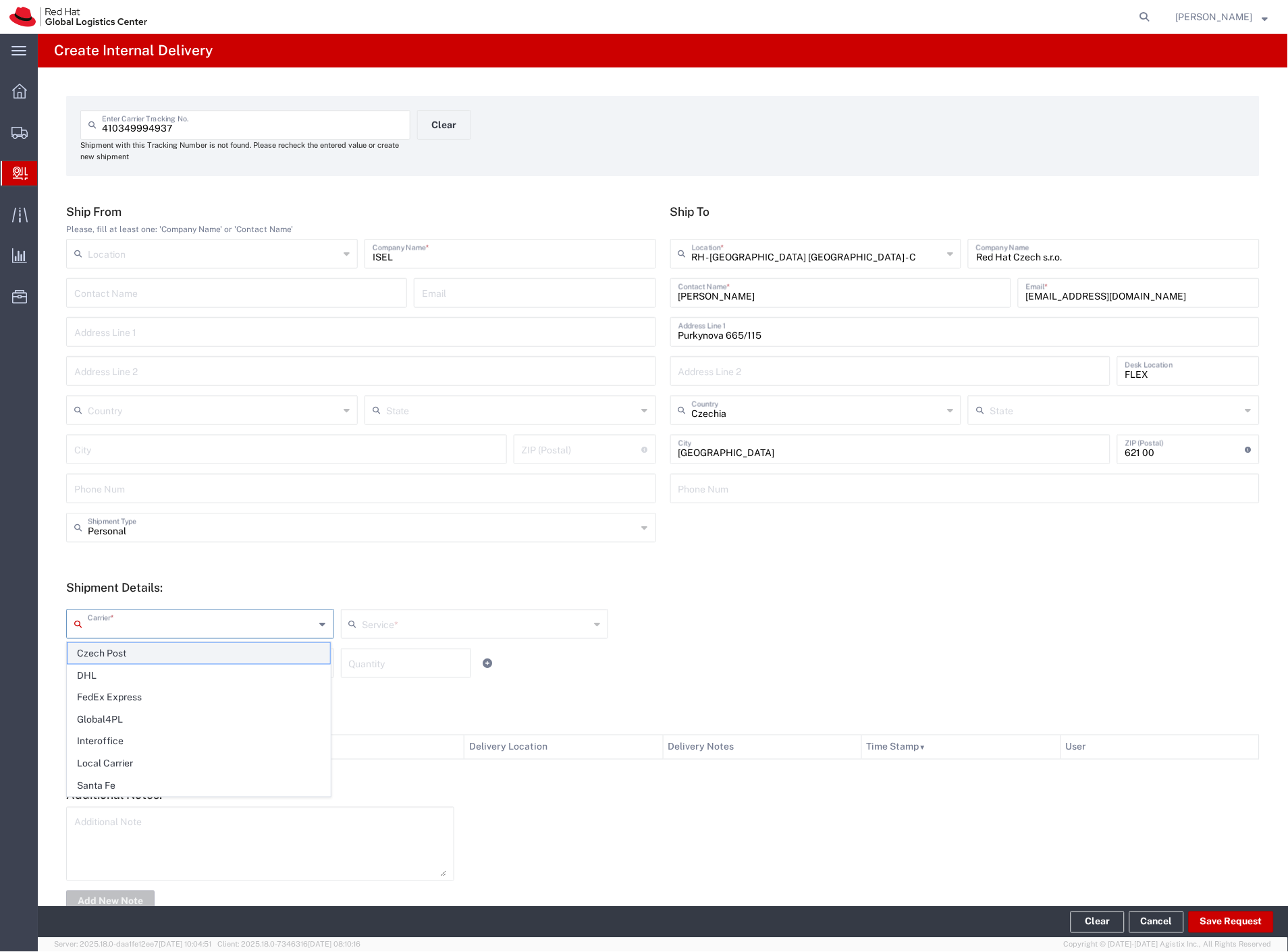
drag, startPoint x: 119, startPoint y: 624, endPoint x: 122, endPoint y: 652, distance: 28.2
click at [118, 628] on input "text" at bounding box center [201, 623] width 227 height 24
drag, startPoint x: 122, startPoint y: 653, endPoint x: 122, endPoint y: 663, distance: 10.0
click at [122, 654] on span "Czech Post" at bounding box center [198, 653] width 263 height 21
type input "Czech Post"
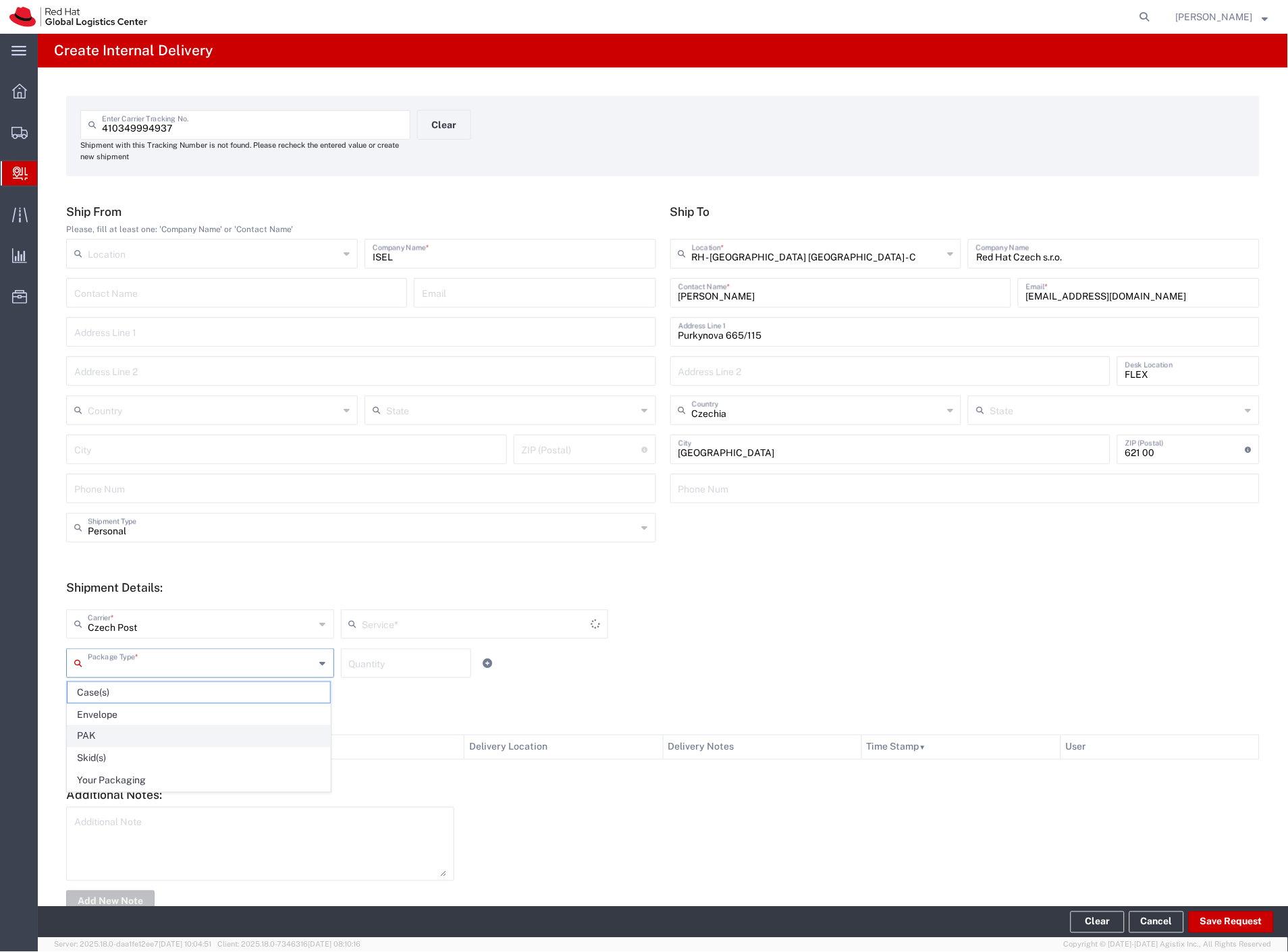
drag, startPoint x: 122, startPoint y: 663, endPoint x: 149, endPoint y: 727, distance: 69.5
click at [122, 663] on input "text" at bounding box center [201, 662] width 227 height 24
type input "Ground"
click at [158, 778] on span "Your Packaging" at bounding box center [198, 781] width 263 height 21
type input "Your Packaging"
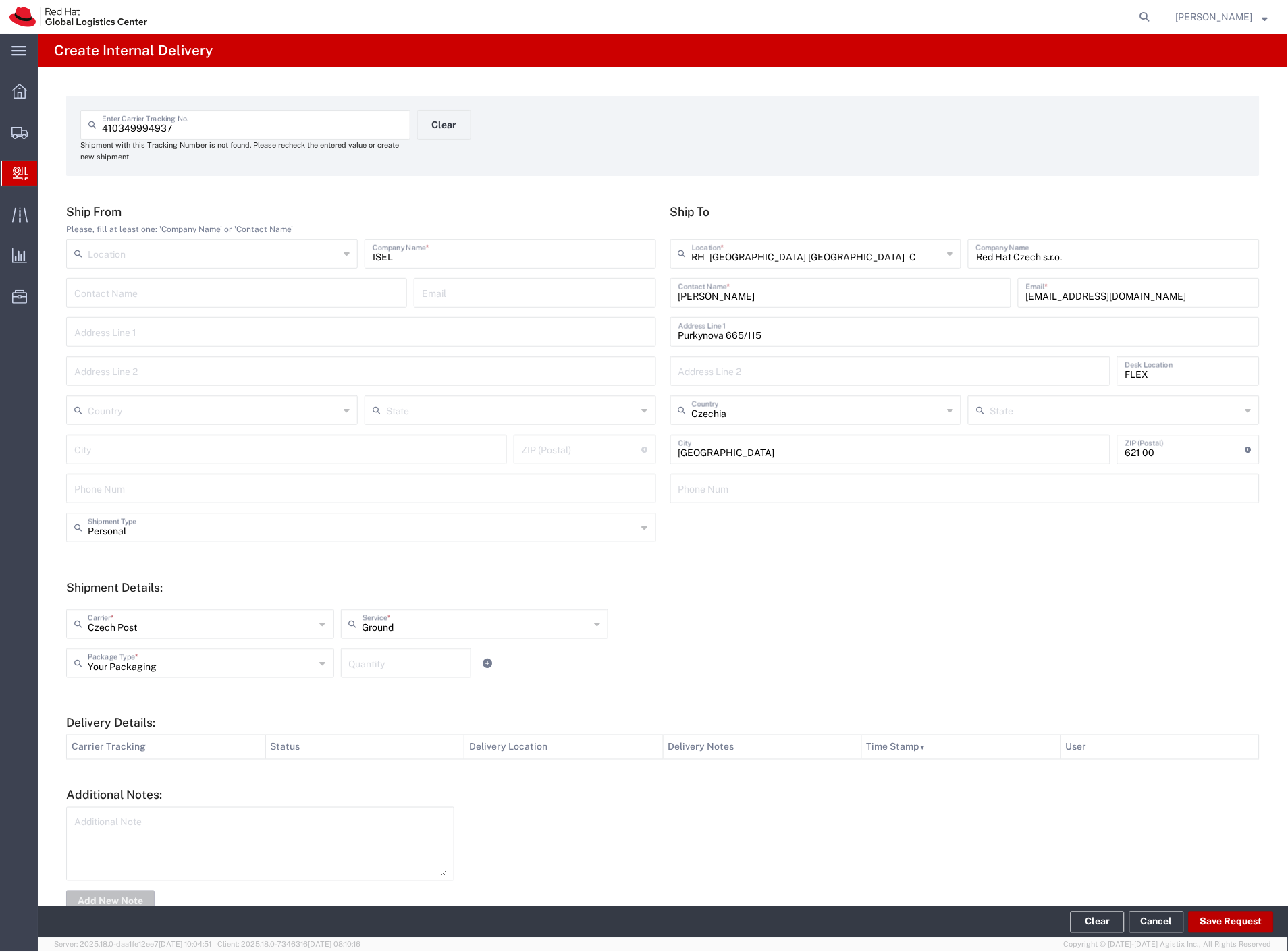
click at [1236, 918] on button "Save Request" at bounding box center [1231, 922] width 85 height 22
type input "Personal"
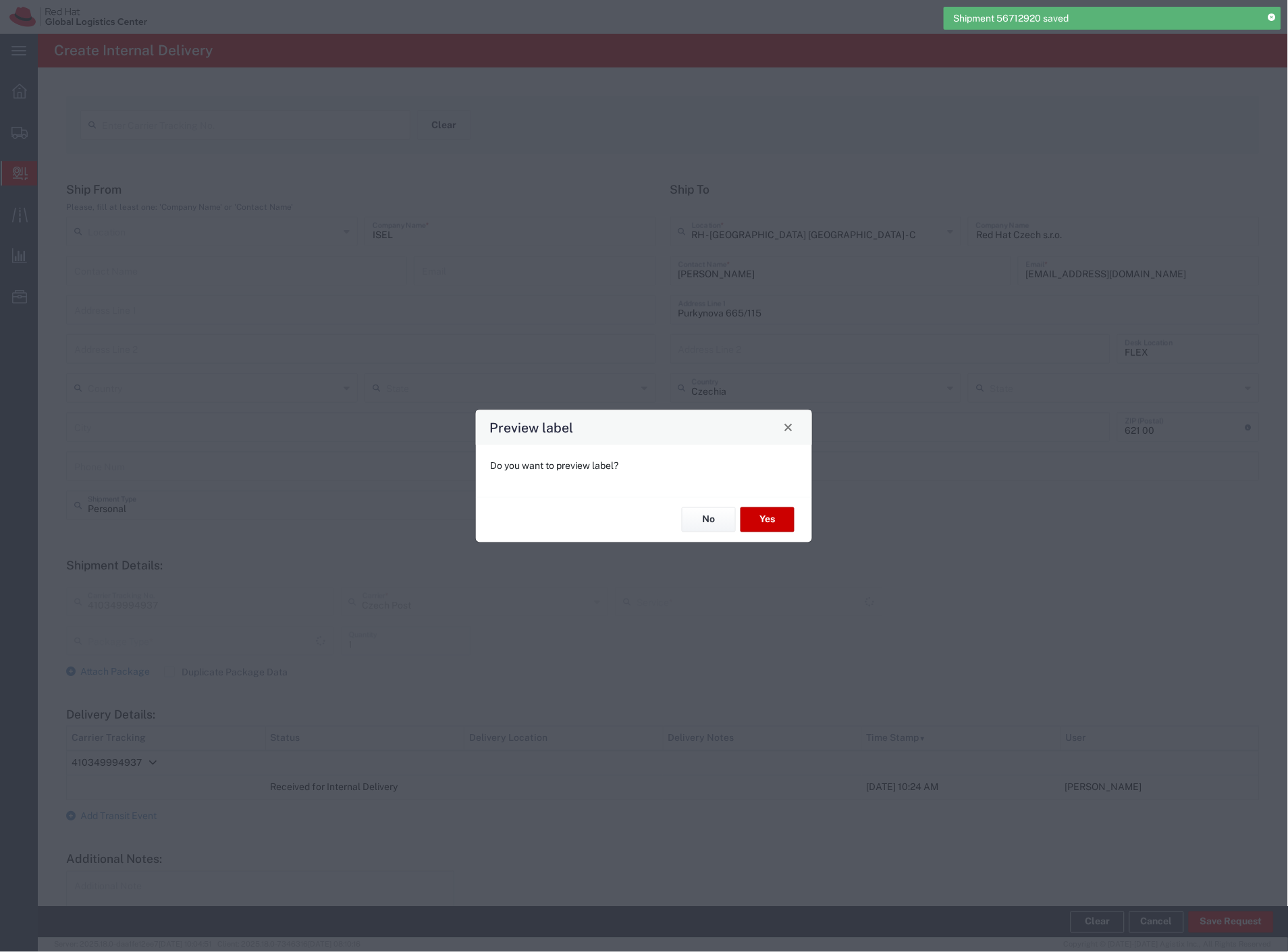
type input "Your Packaging"
type input "Ground"
click at [785, 521] on button "Yes" at bounding box center [768, 520] width 54 height 25
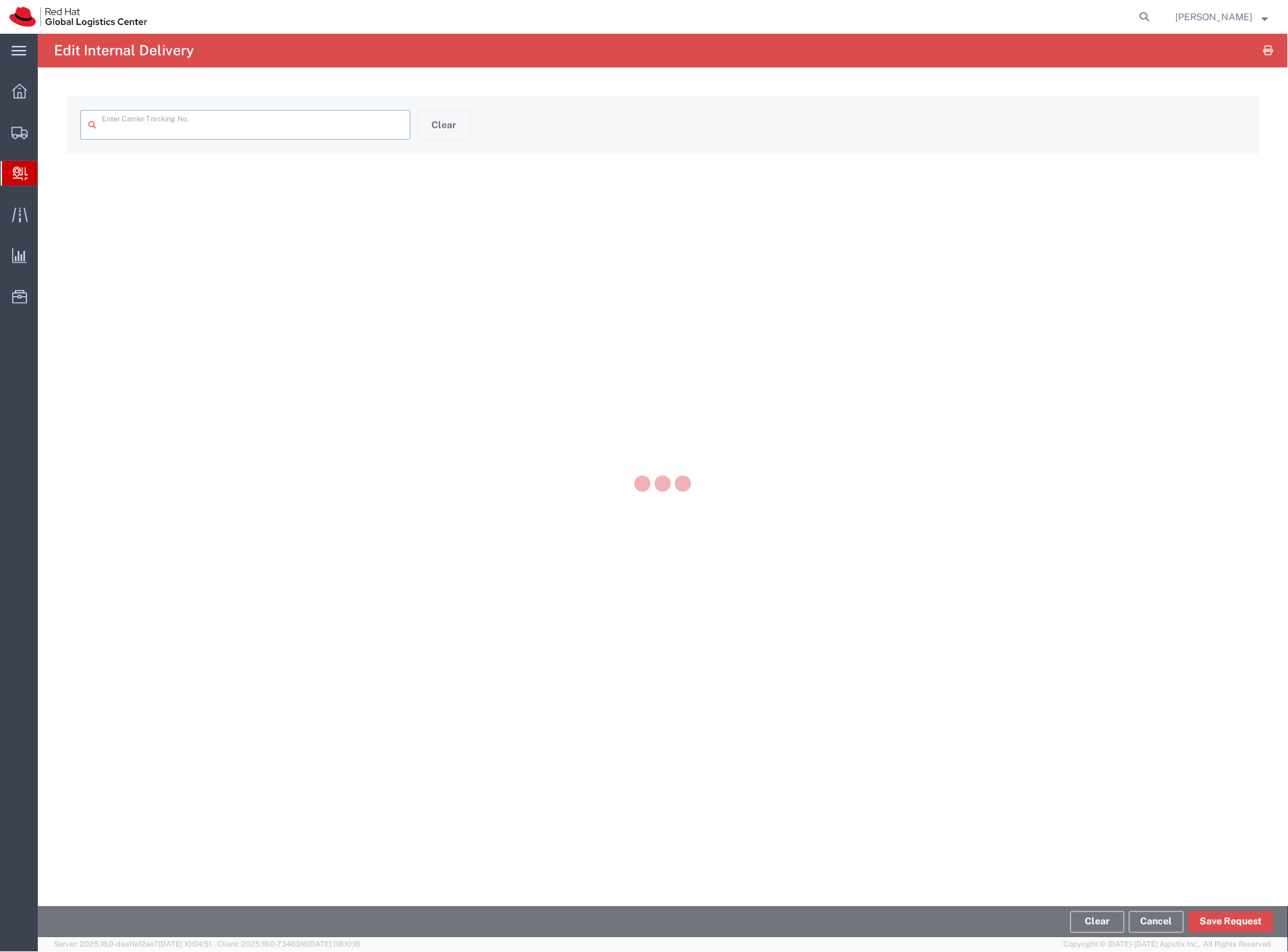
type input "410349994937"
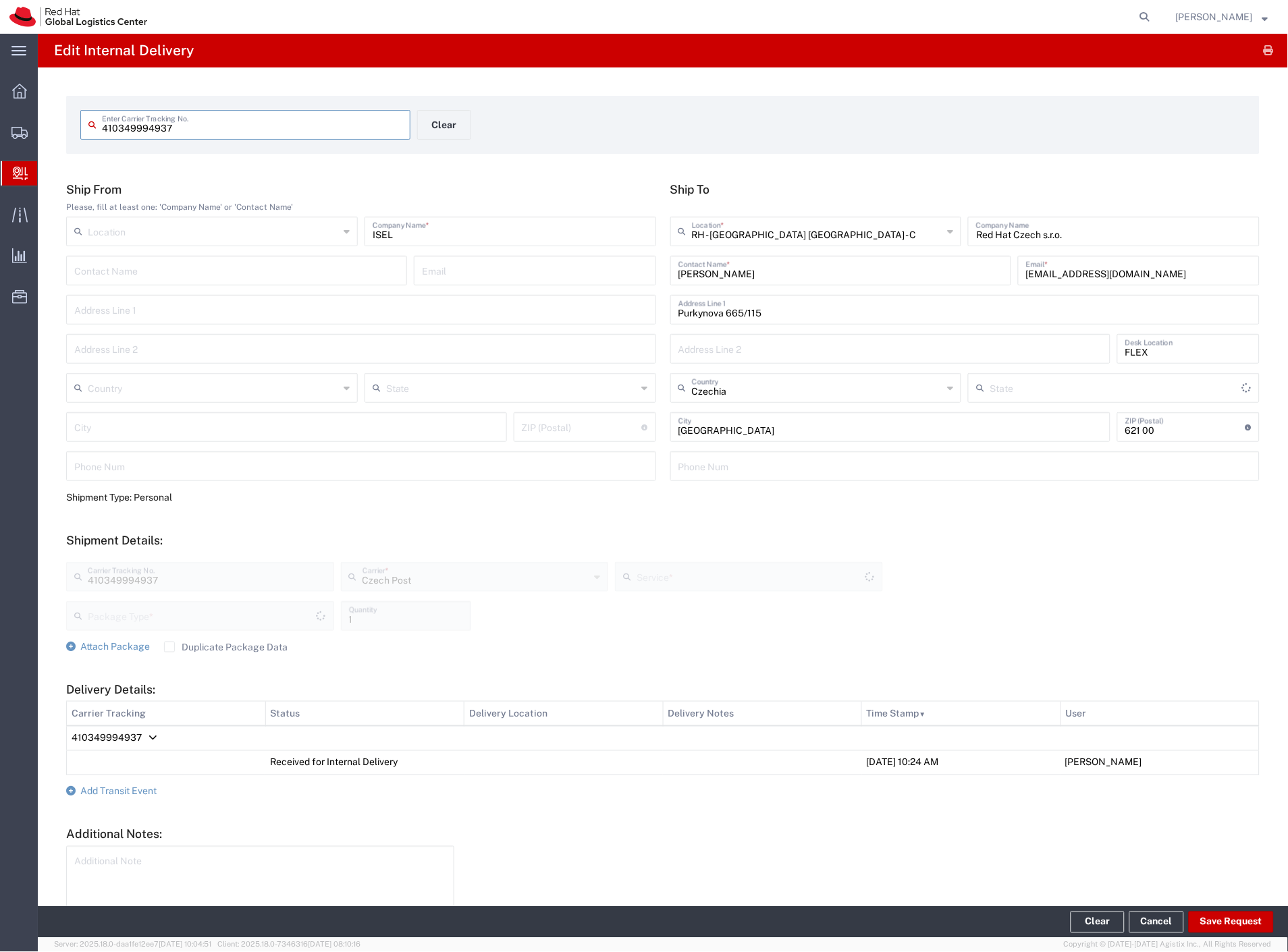
type input "Your Packaging"
type input "Ground"
